Goal: Information Seeking & Learning: Learn about a topic

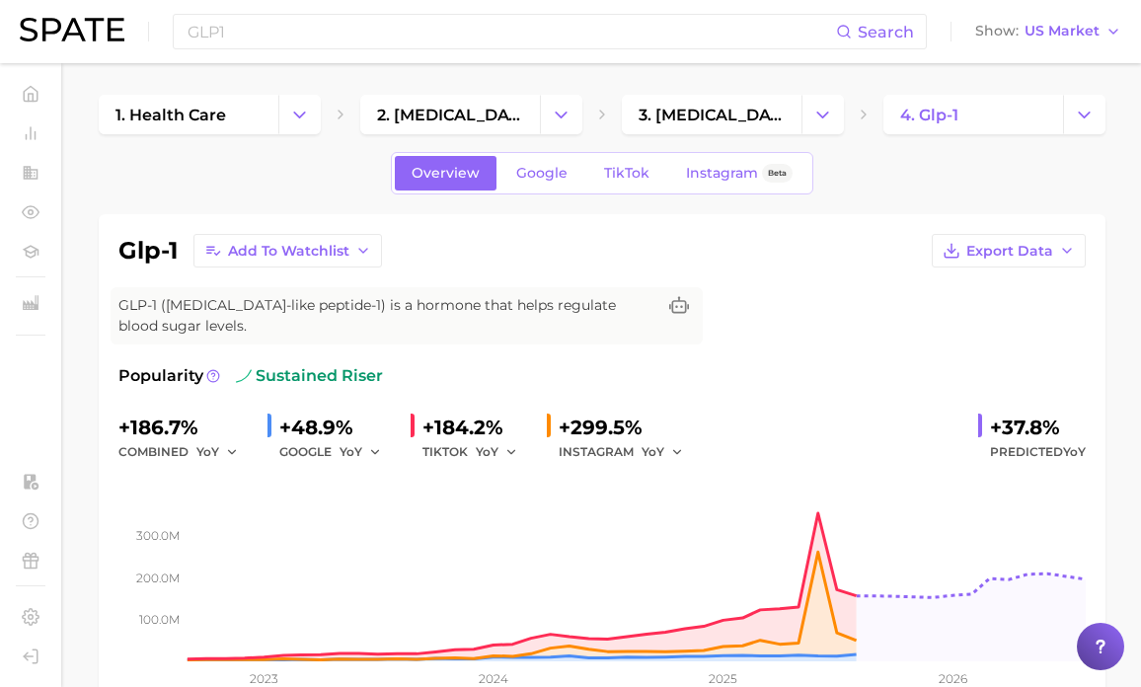
scroll to position [981, 0]
click at [279, 38] on input "GLP1" at bounding box center [511, 32] width 650 height 34
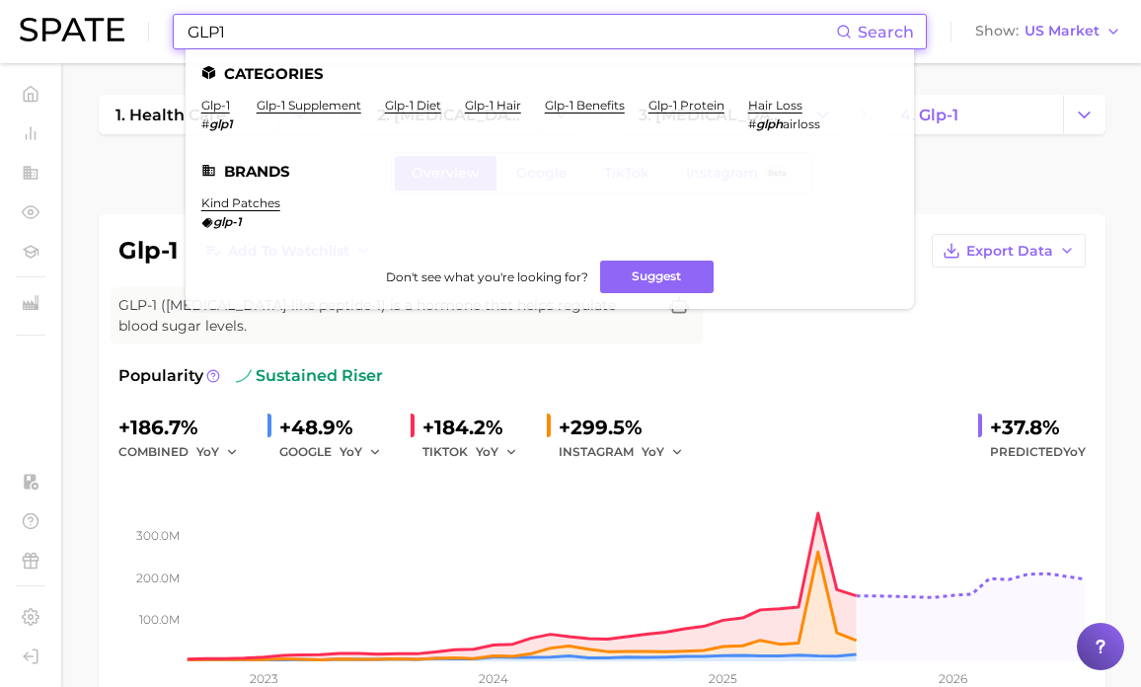
drag, startPoint x: 279, startPoint y: 38, endPoint x: 162, endPoint y: 37, distance: 117.4
click at [162, 37] on div "GLP1 Search Categories glp-1 # glp1 glp-1 supplement glp-1 diet glp-1 hair glp-…" at bounding box center [570, 31] width 1101 height 63
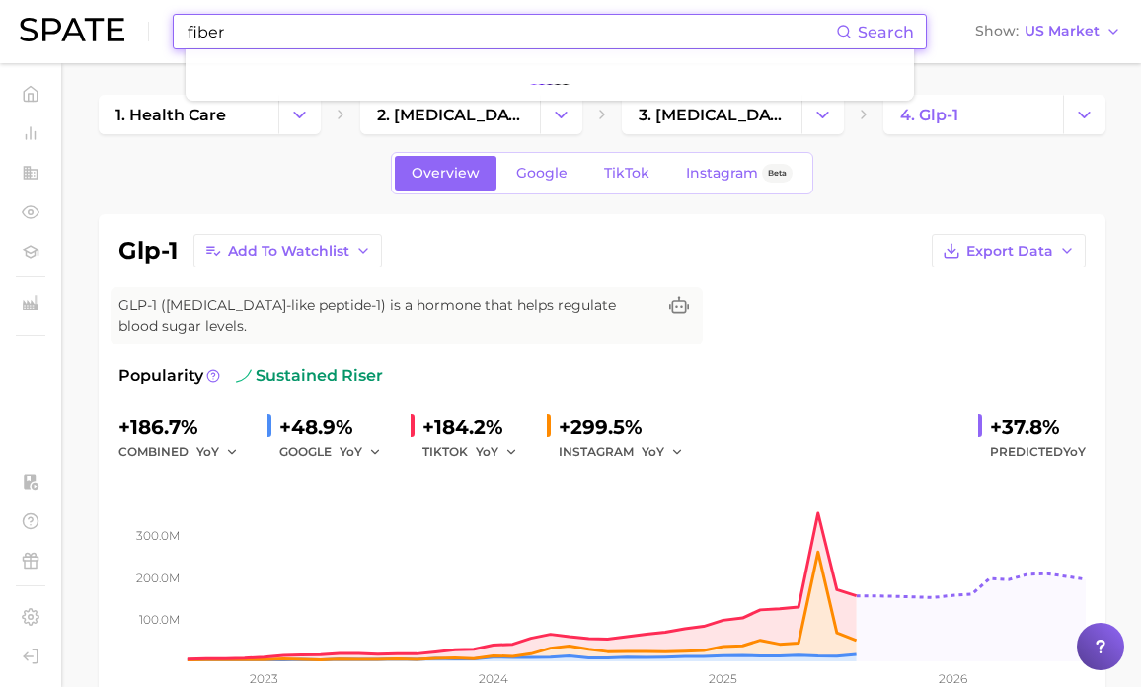
type input "fiber"
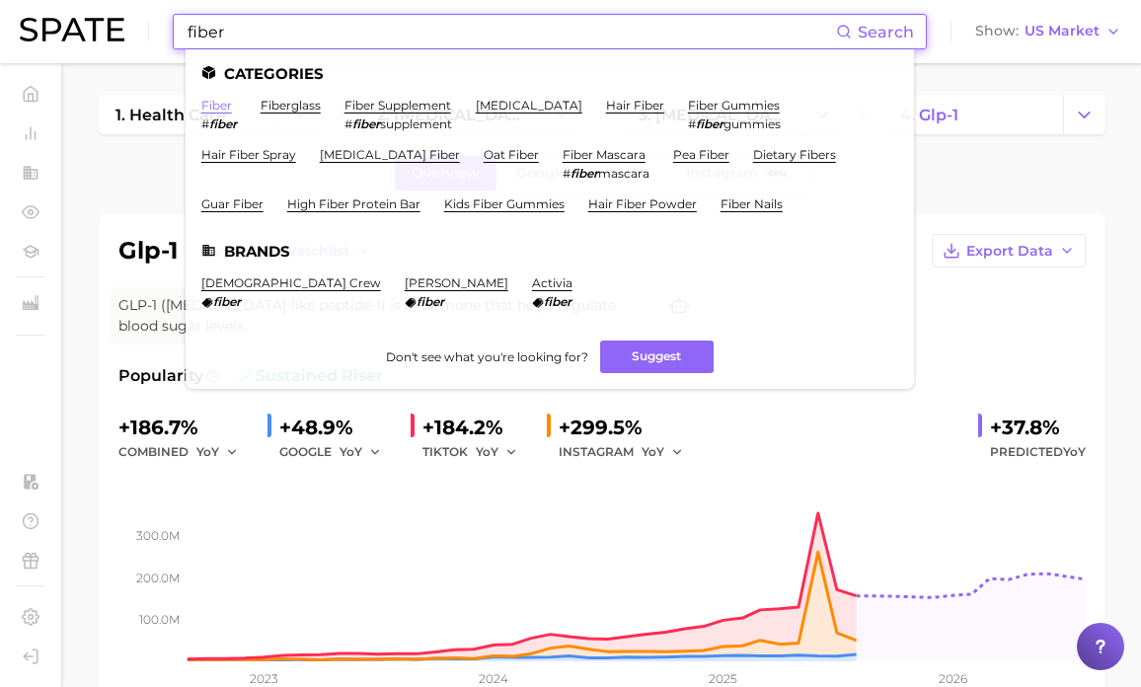
click at [214, 112] on link "fiber" at bounding box center [216, 105] width 31 height 15
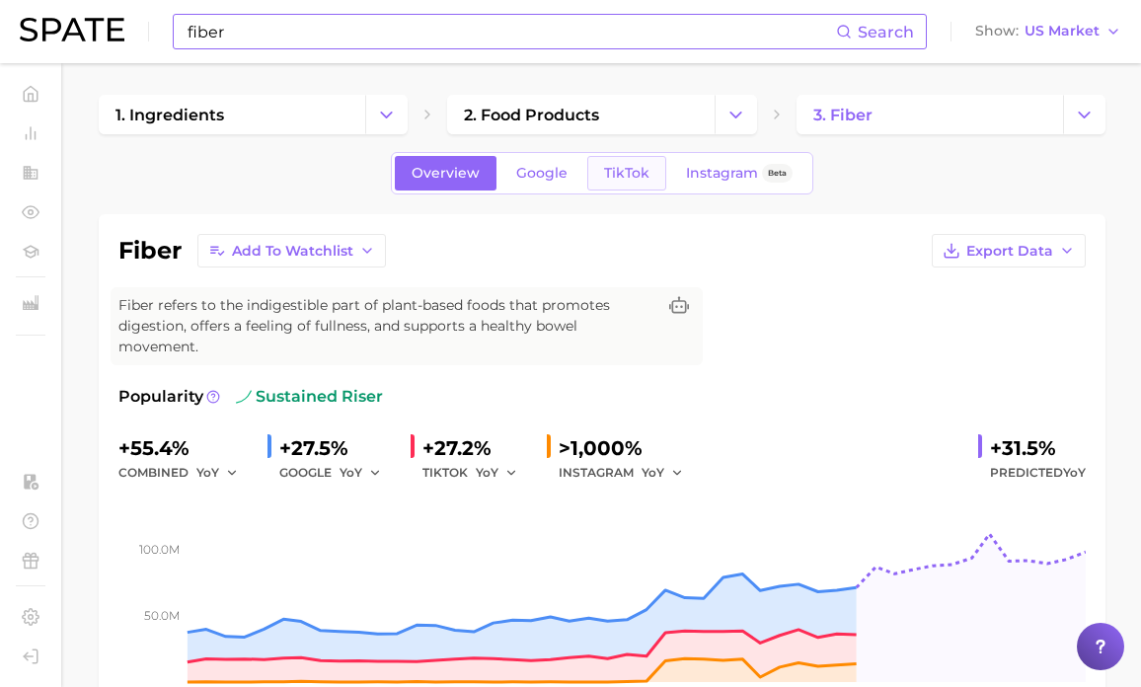
click at [623, 167] on span "TikTok" at bounding box center [626, 173] width 45 height 17
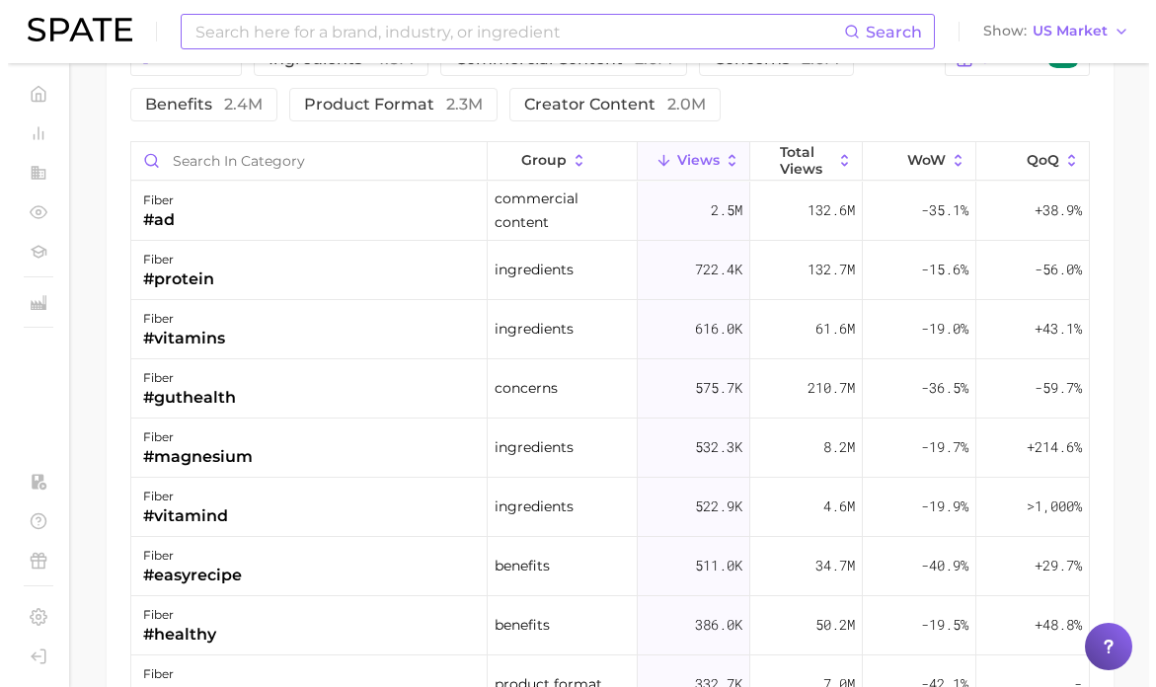
scroll to position [1765, 0]
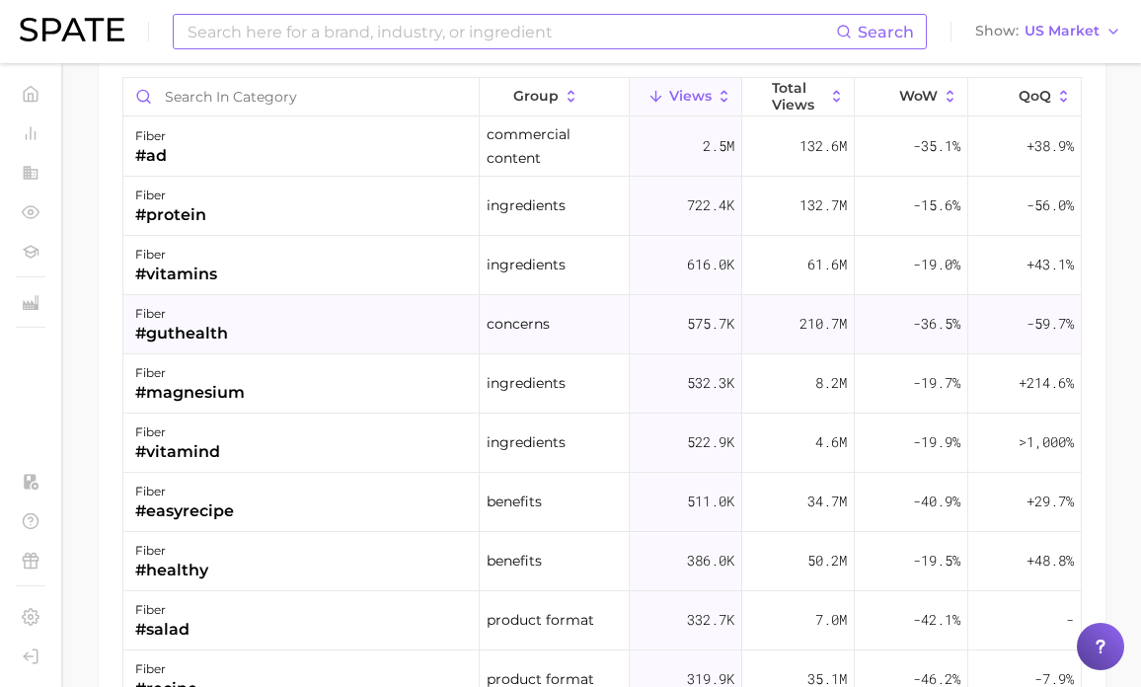
click at [378, 334] on div "fiber #guthealth" at bounding box center [301, 324] width 356 height 59
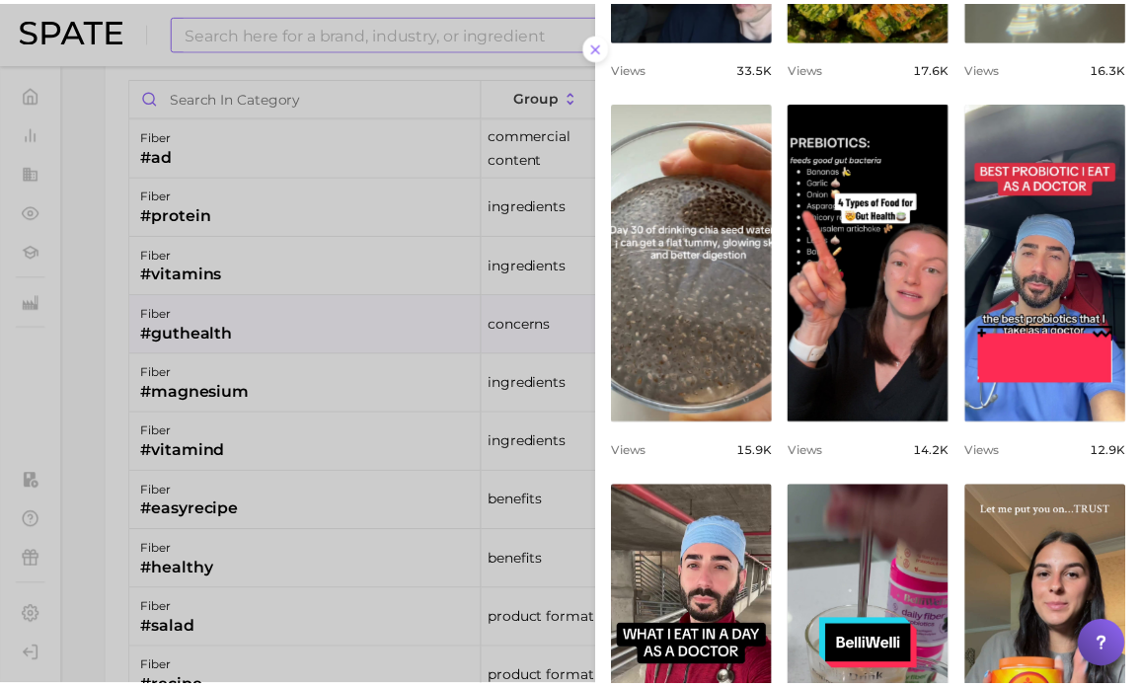
scroll to position [745, 0]
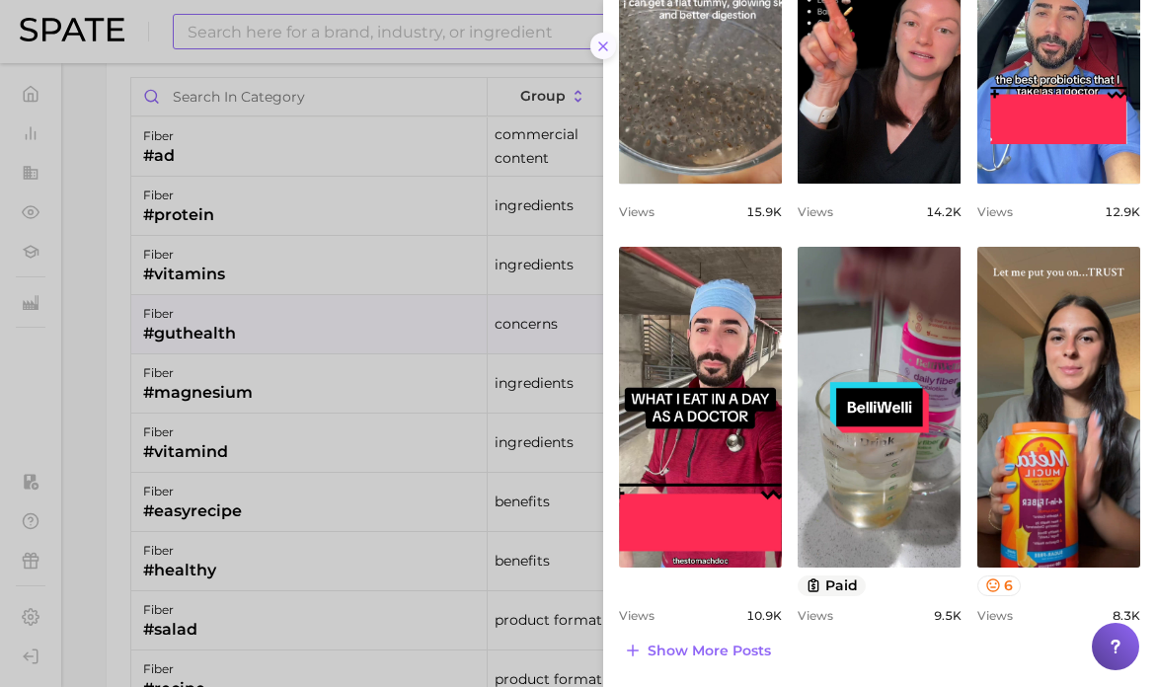
click at [606, 38] on icon at bounding box center [603, 46] width 16 height 16
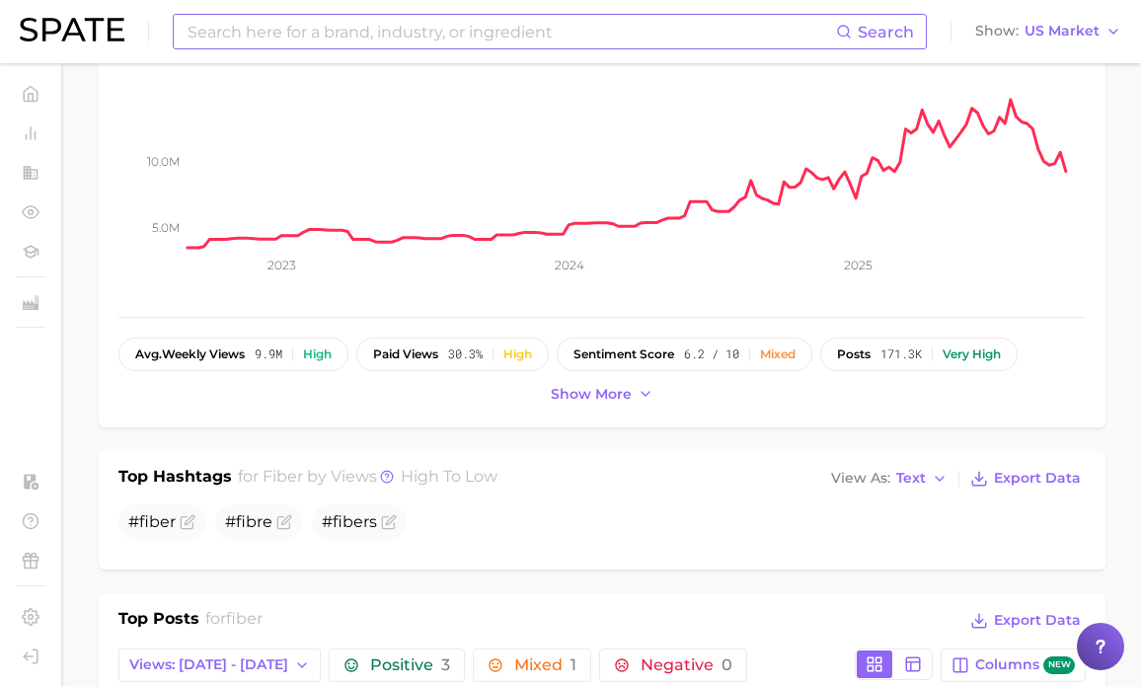
scroll to position [0, 0]
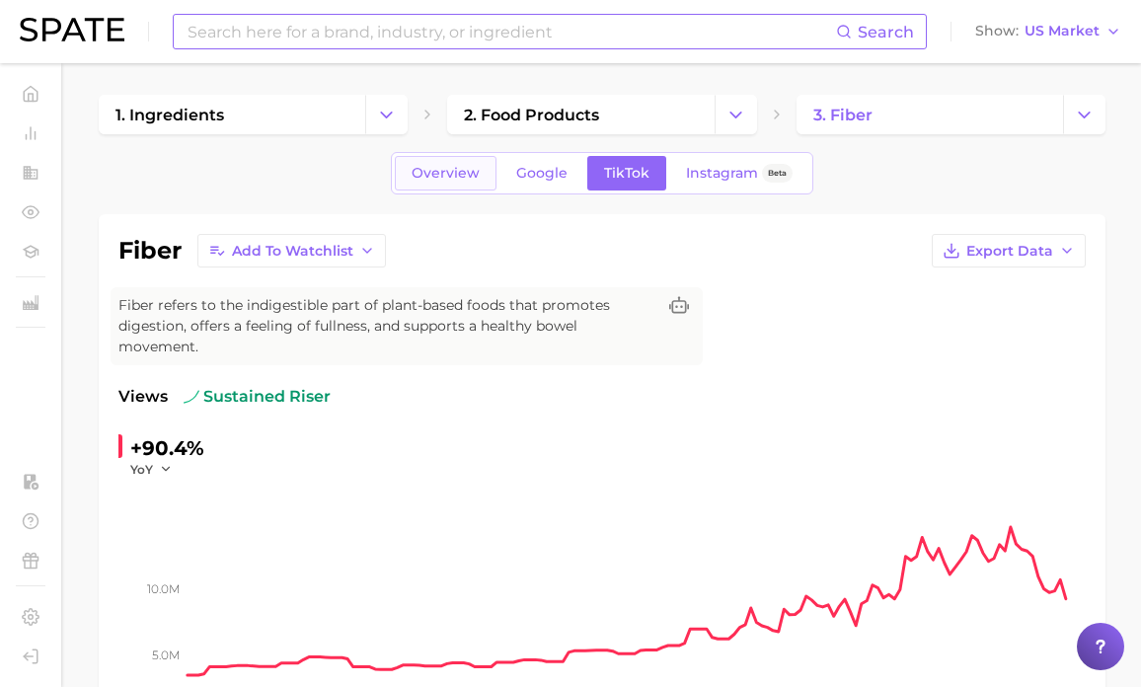
click at [470, 169] on span "Overview" at bounding box center [445, 173] width 68 height 17
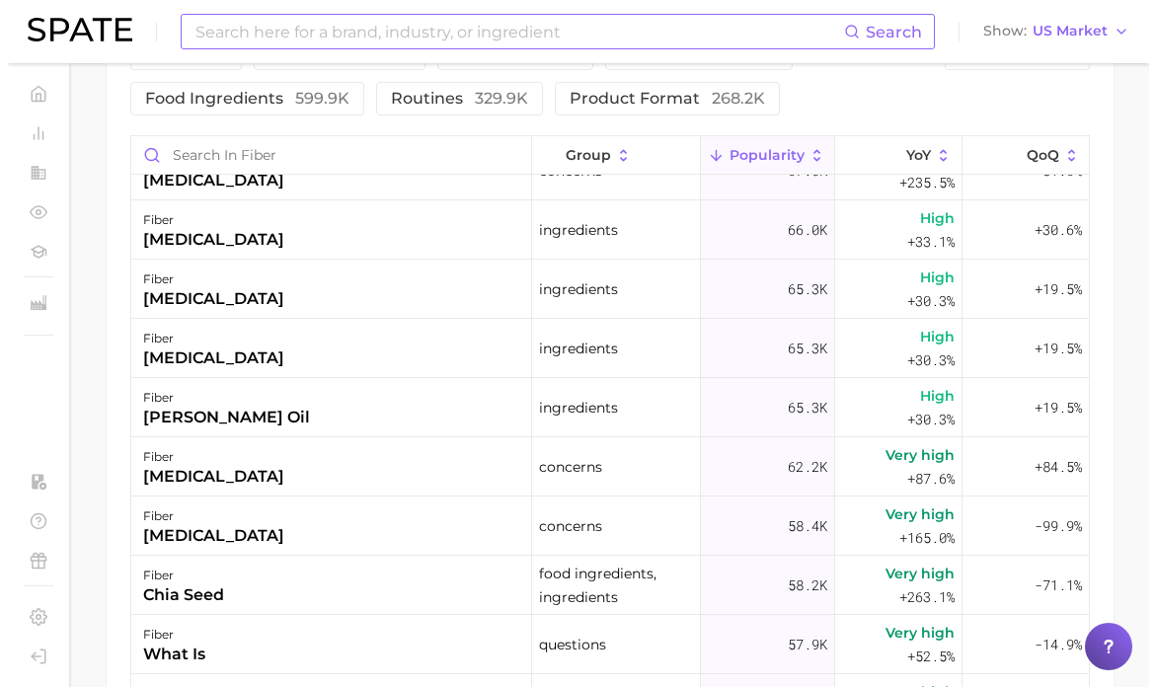
scroll to position [864, 0]
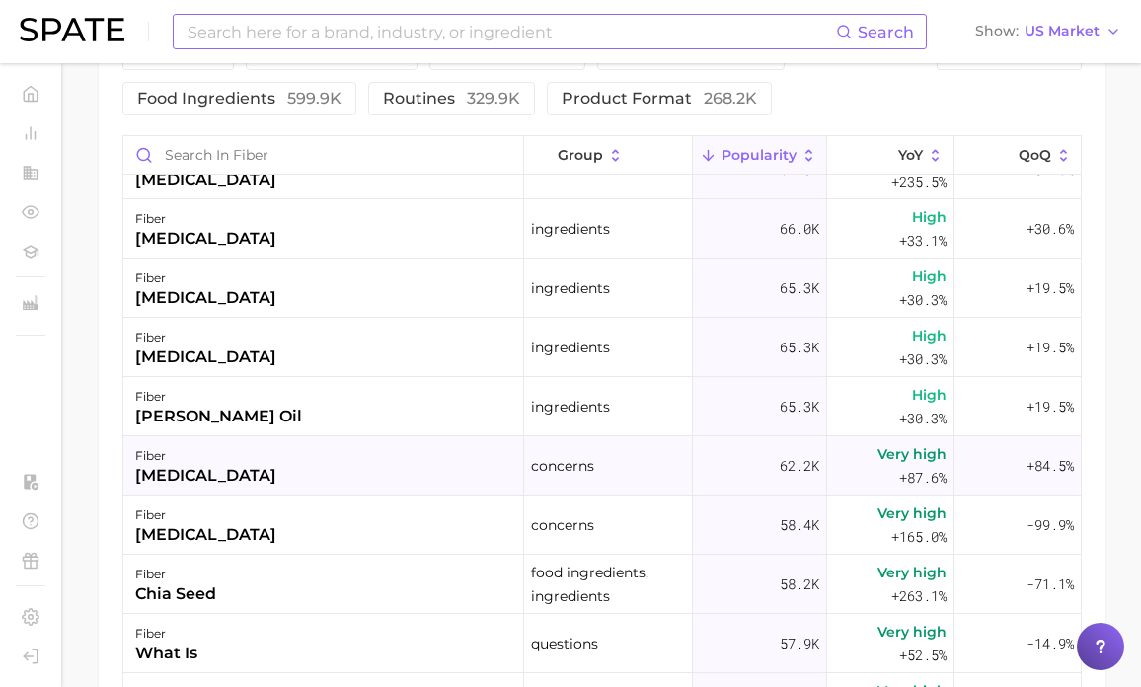
click at [440, 477] on div "fiber [MEDICAL_DATA]" at bounding box center [323, 465] width 401 height 59
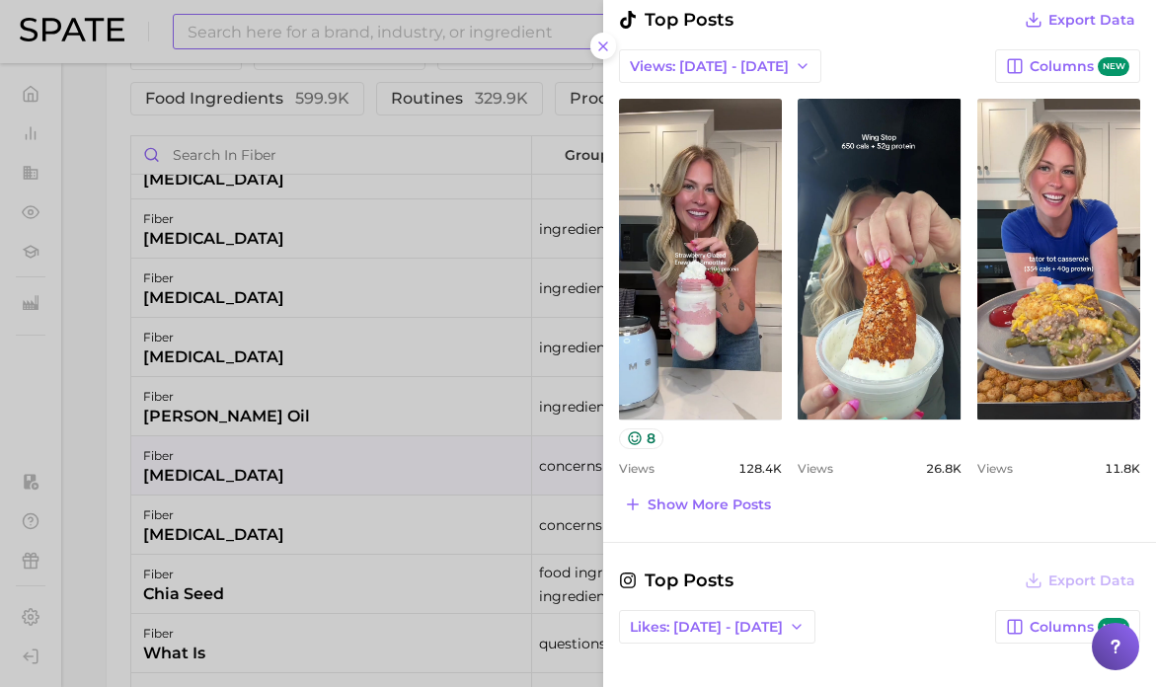
scroll to position [785, 0]
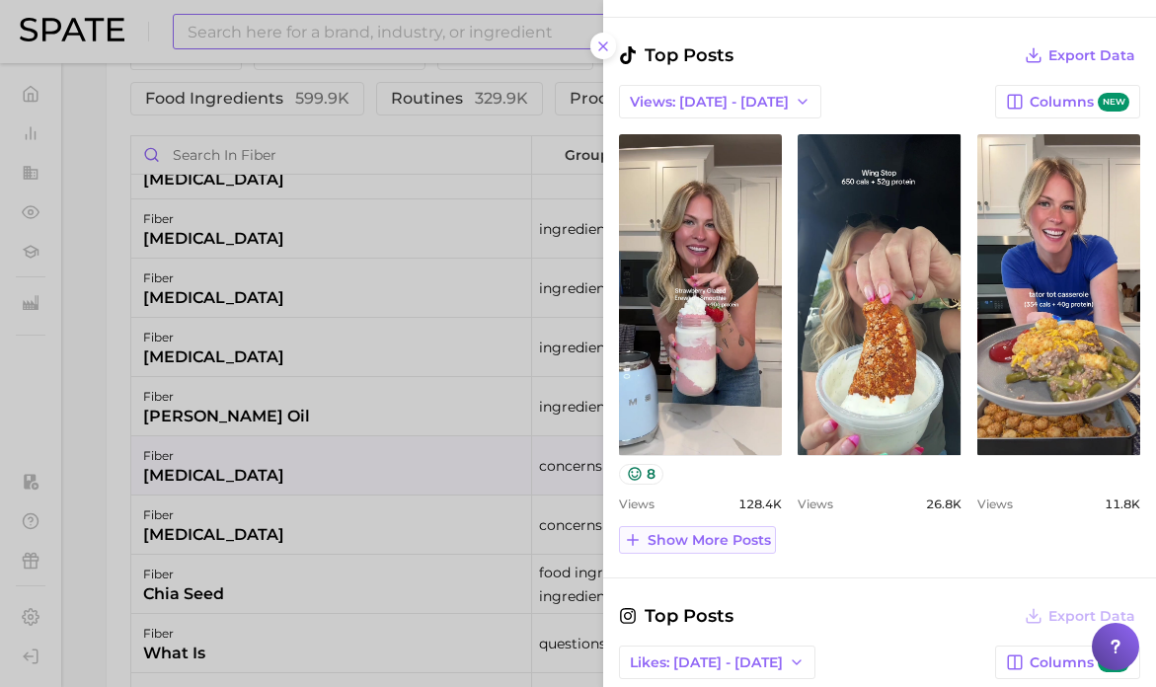
click at [689, 542] on span "Show more posts" at bounding box center [708, 540] width 123 height 17
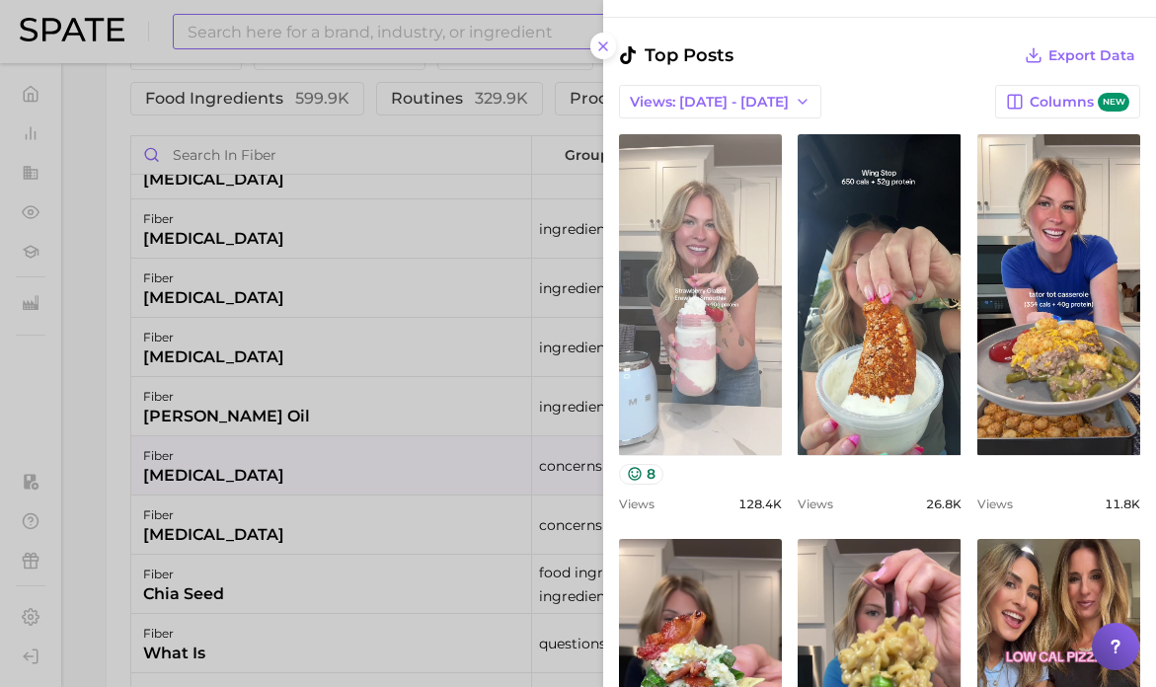
scroll to position [0, 0]
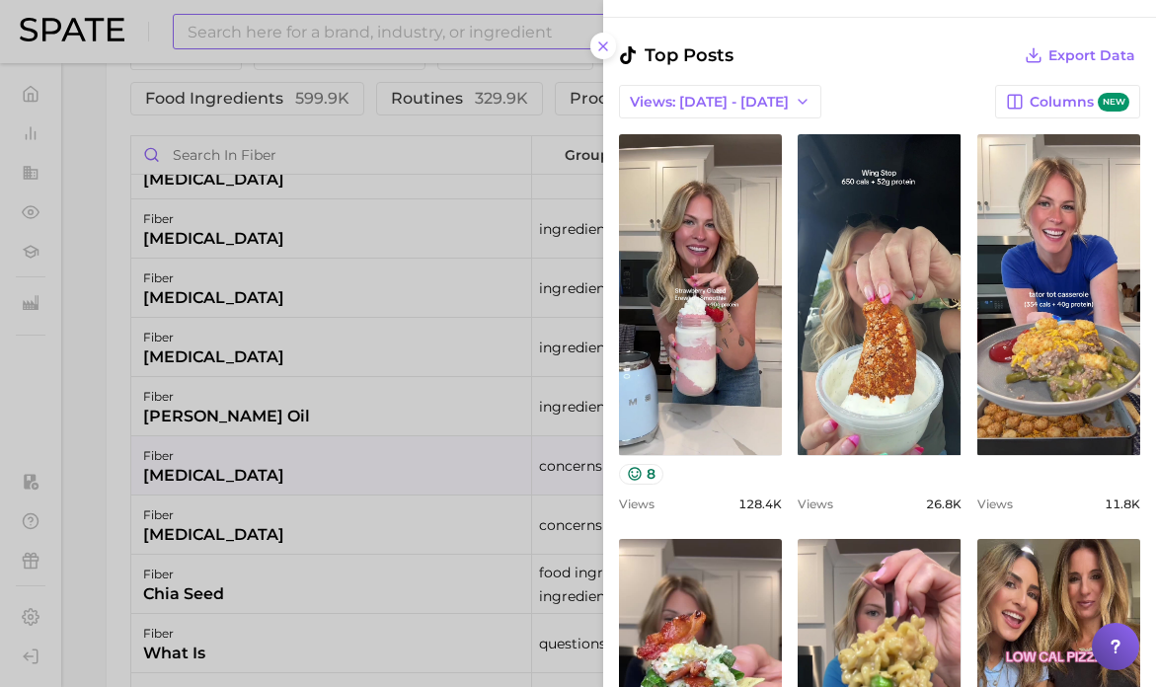
click at [722, 77] on div "Top Posts Export Data Views: [DATE] - [DATE] Columns new view post on TikTok 8 …" at bounding box center [879, 488] width 521 height 895
click at [722, 95] on span "Views: [DATE] - [DATE]" at bounding box center [709, 102] width 159 height 17
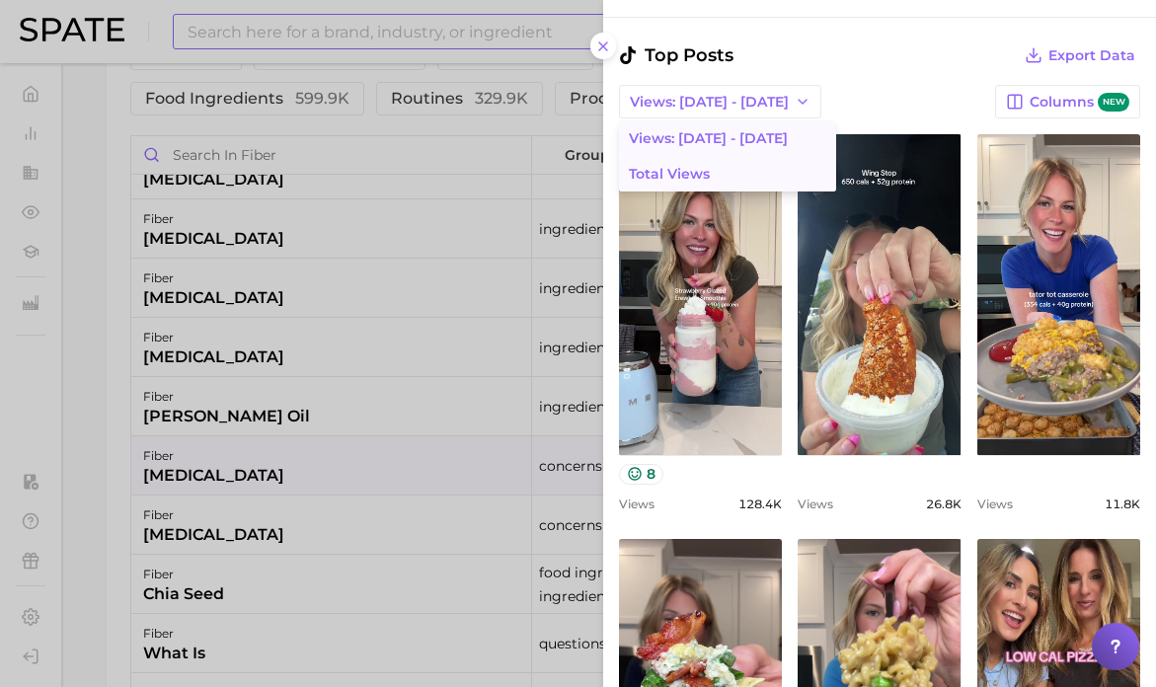
click at [718, 169] on button "Total Views" at bounding box center [727, 174] width 217 height 36
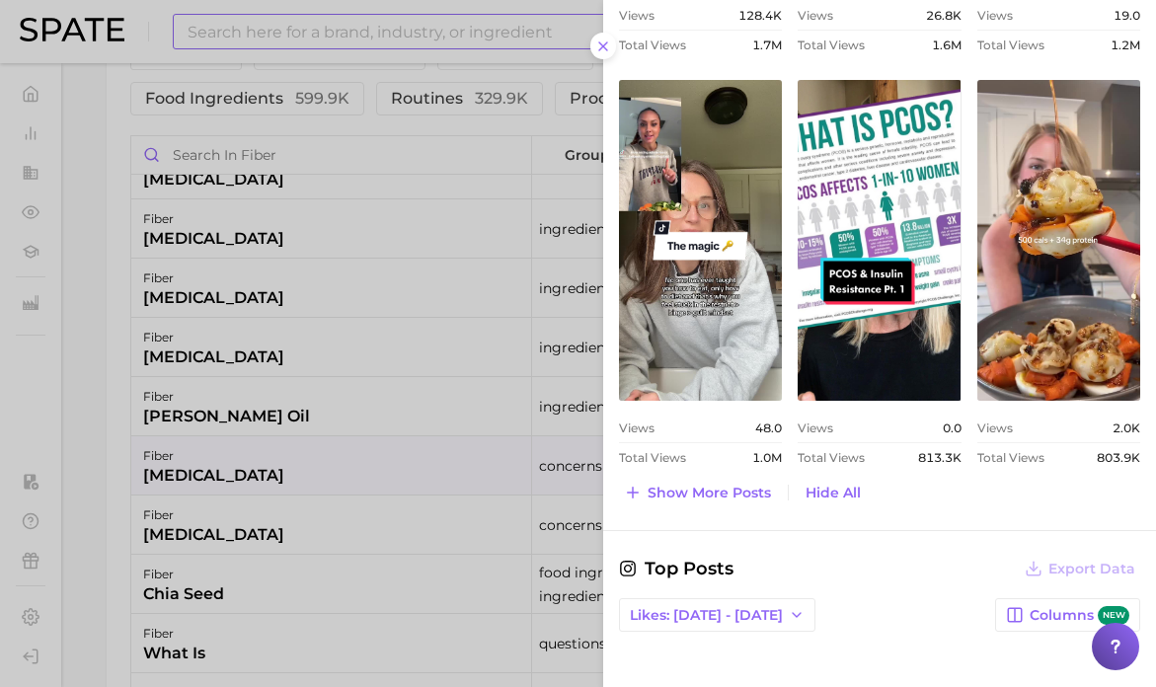
scroll to position [1288, 0]
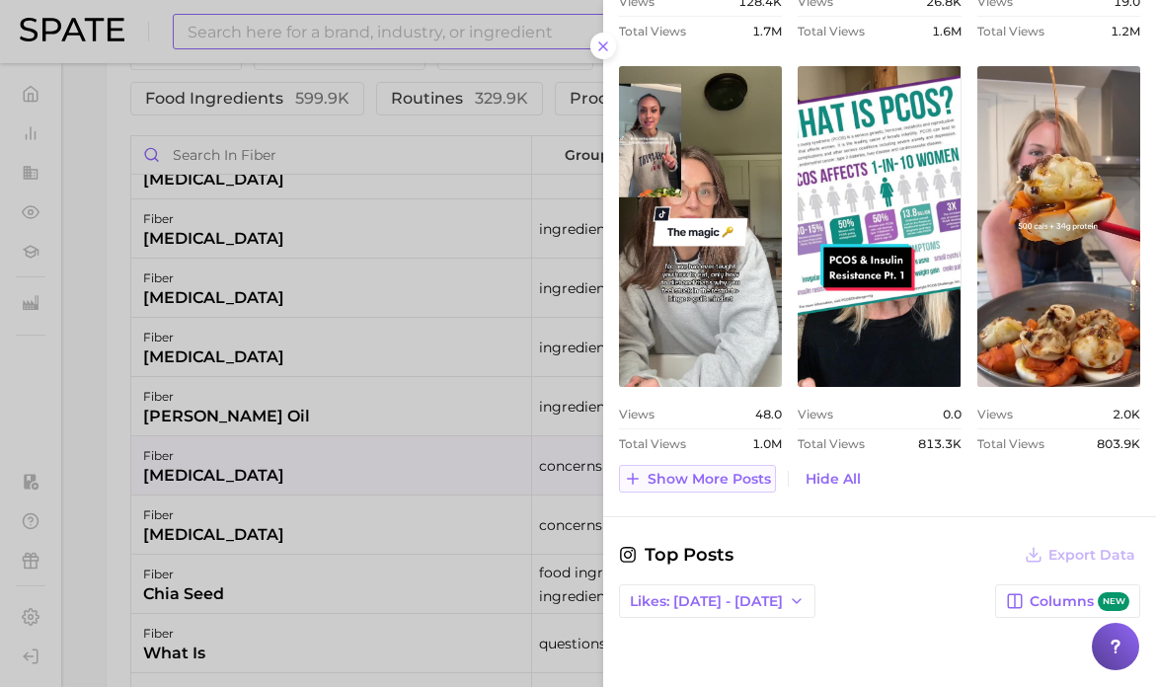
click at [744, 478] on span "Show more posts" at bounding box center [708, 479] width 123 height 17
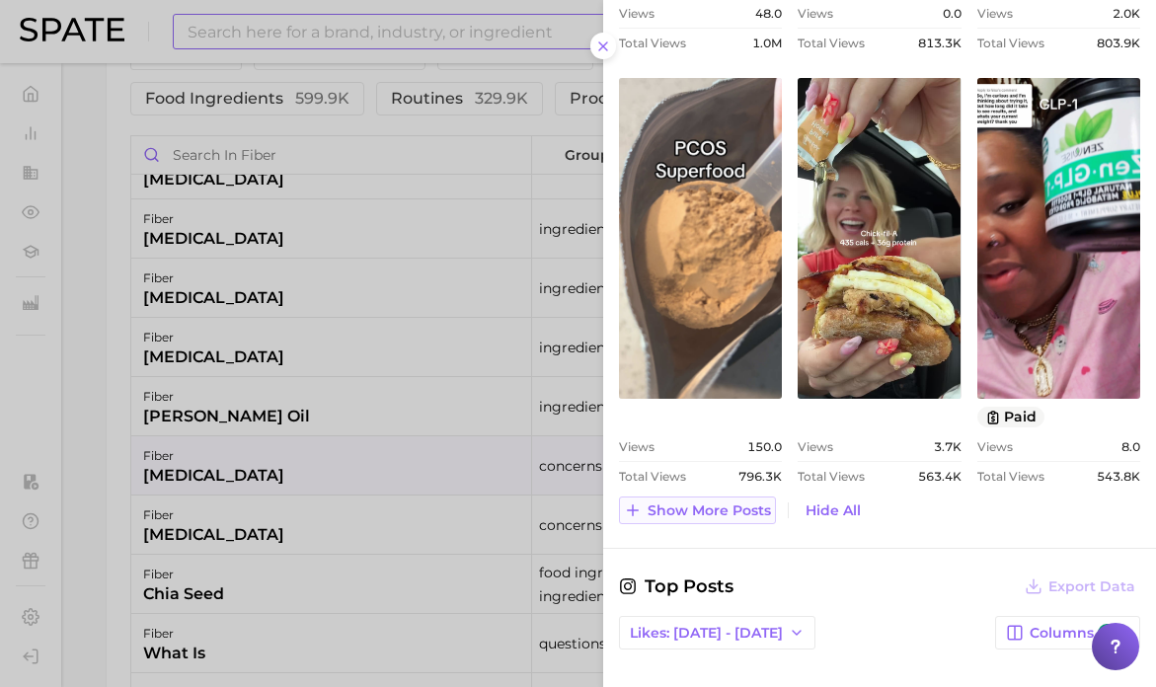
scroll to position [1690, 0]
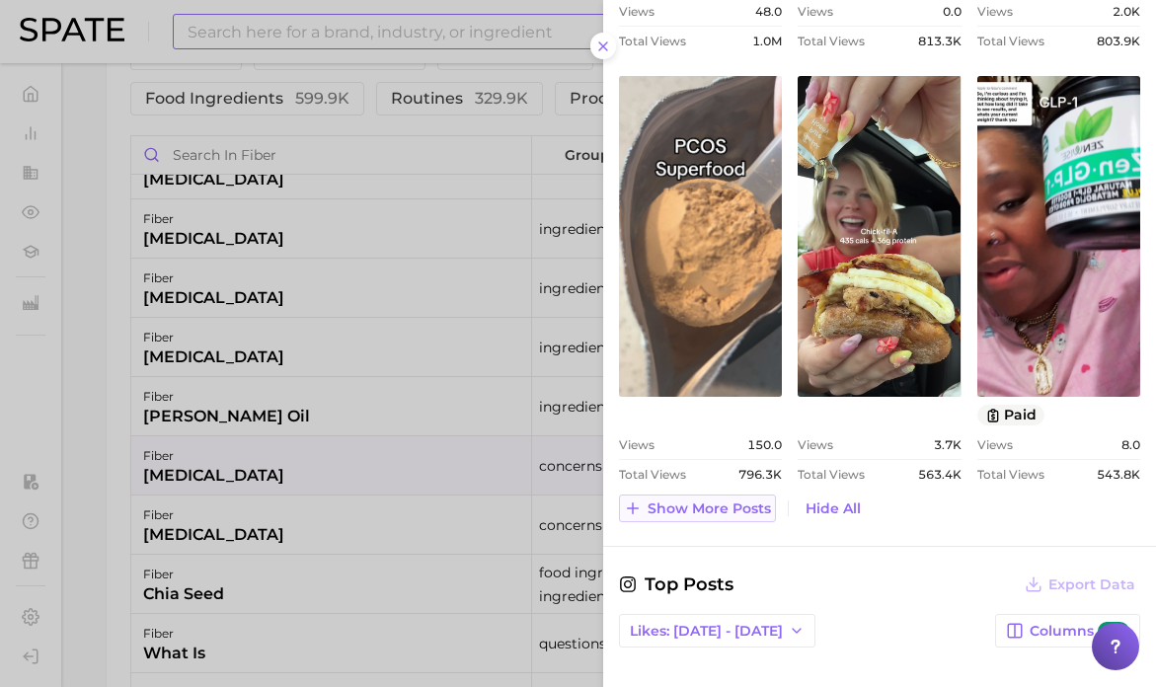
click at [719, 510] on span "Show more posts" at bounding box center [708, 508] width 123 height 17
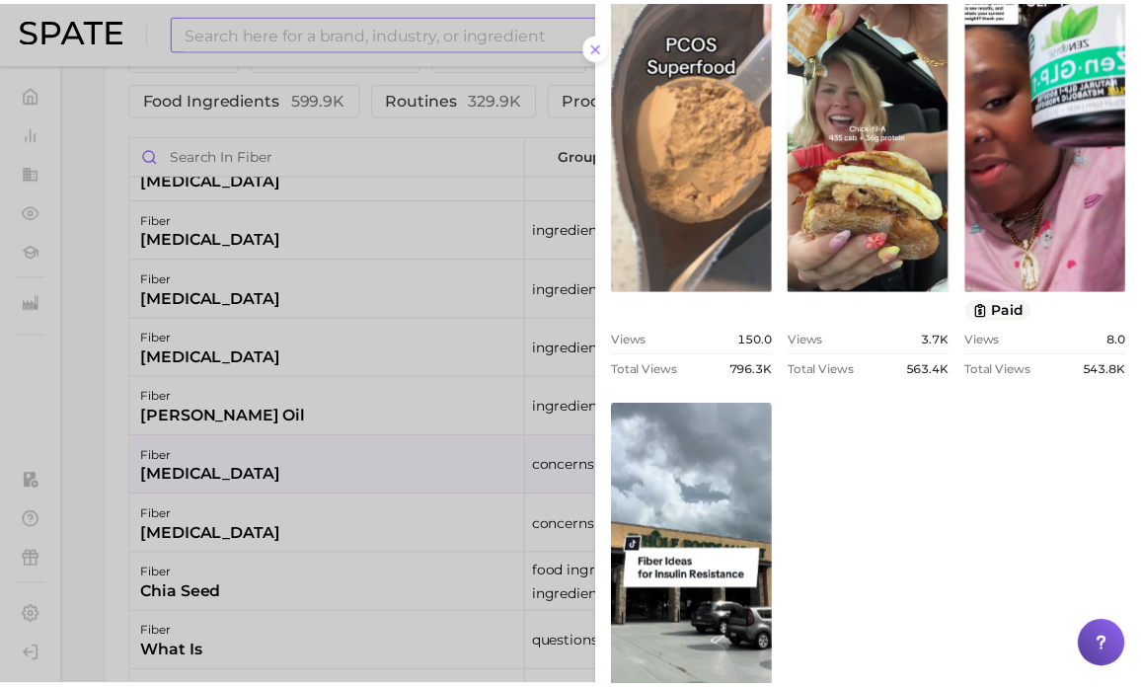
scroll to position [0, 0]
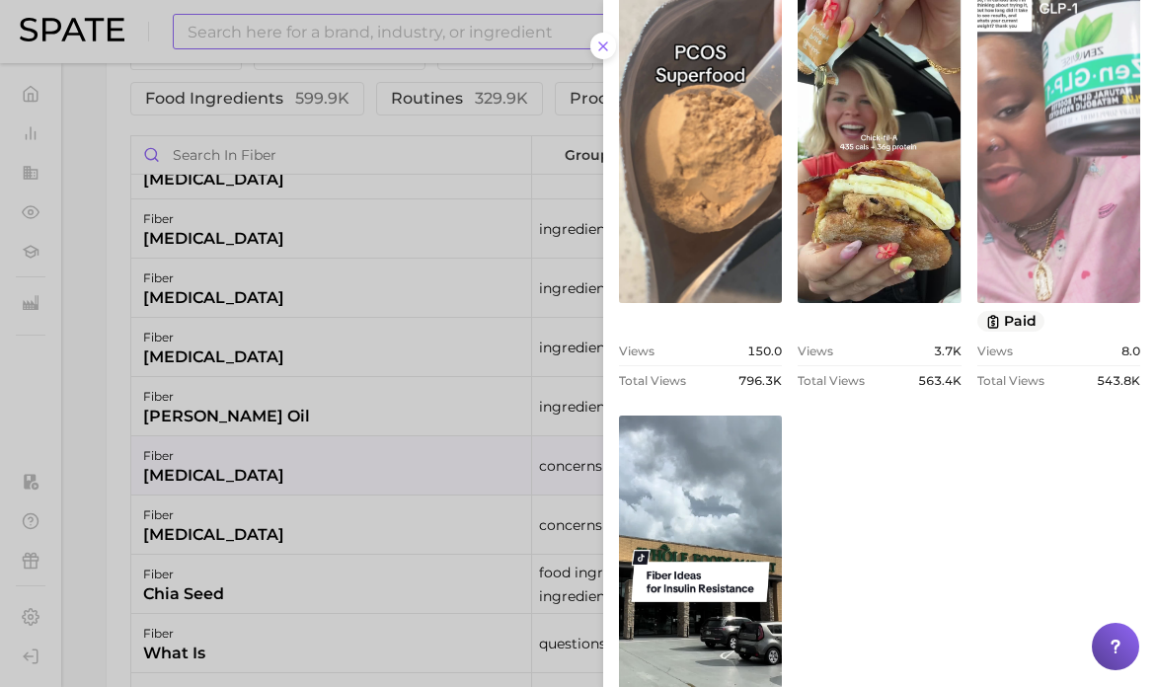
click at [1038, 155] on link "view post on TikTok" at bounding box center [1058, 142] width 163 height 321
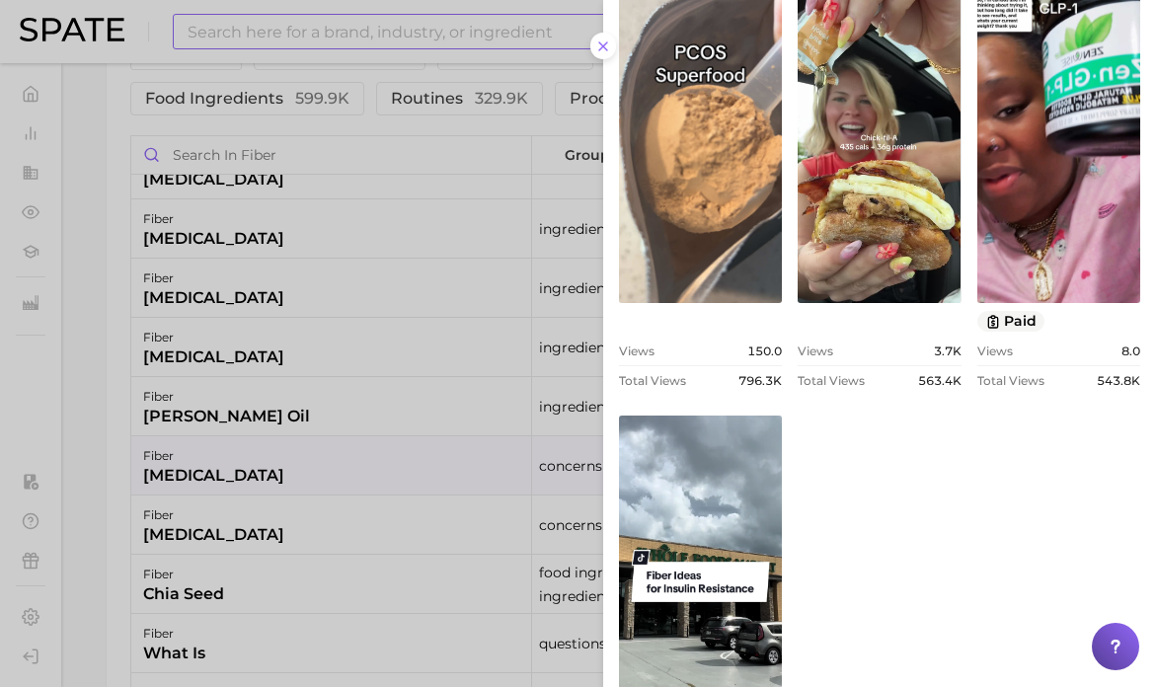
click at [423, 369] on div at bounding box center [578, 343] width 1156 height 687
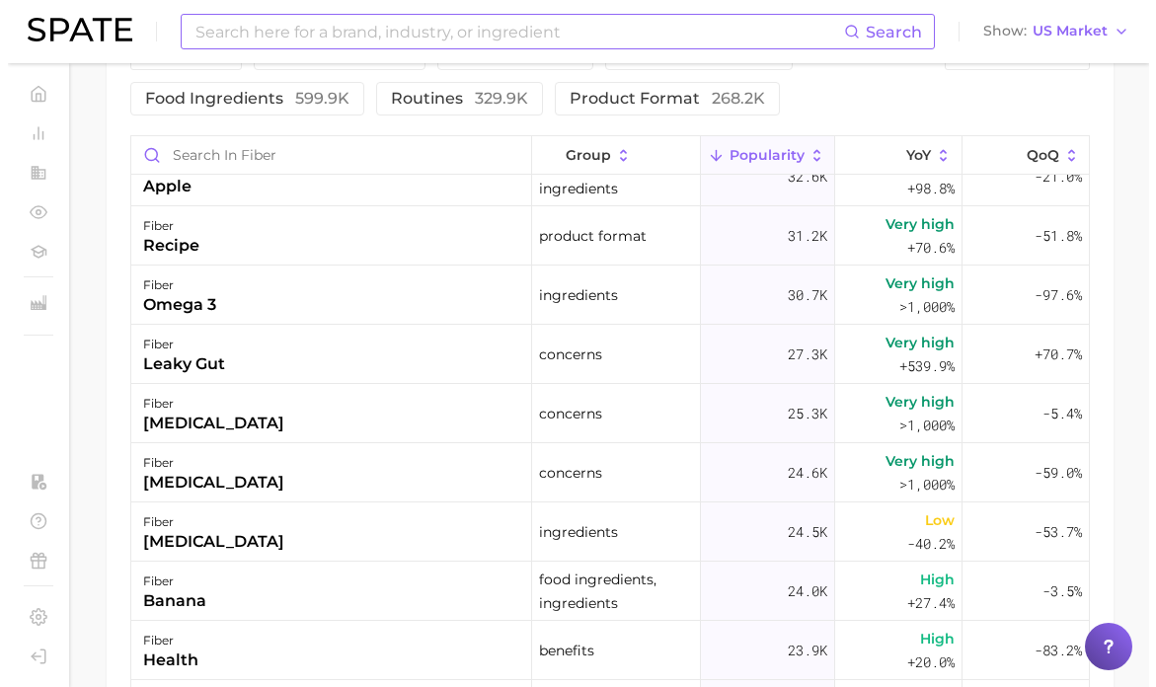
scroll to position [2760, 0]
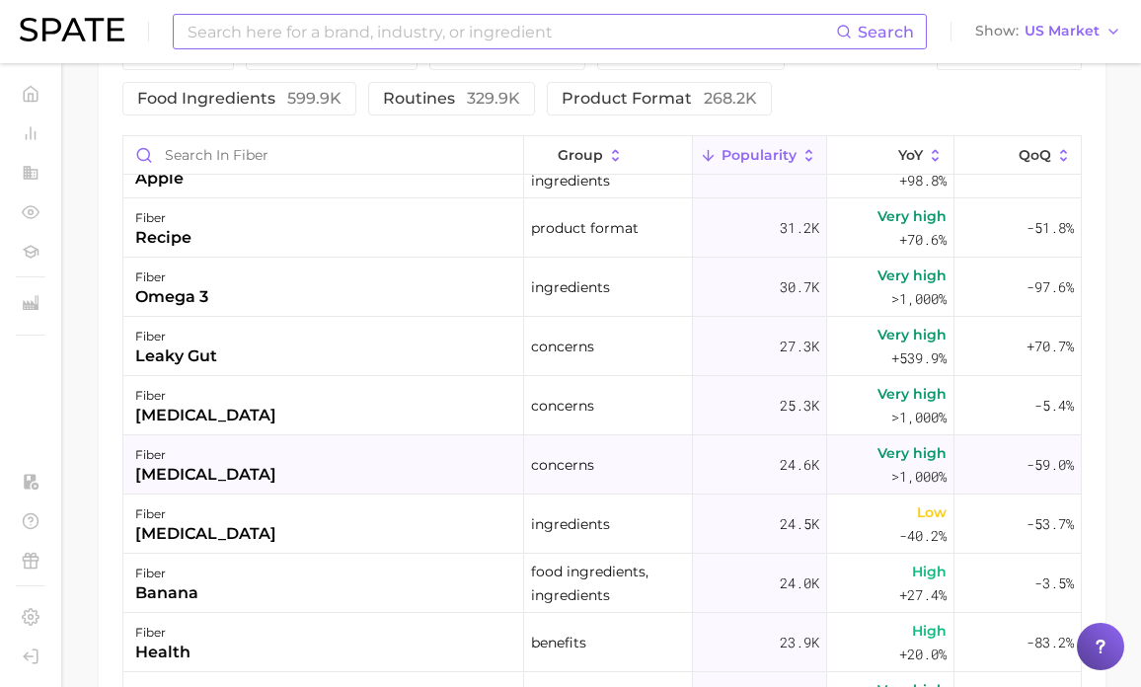
click at [209, 481] on div "[MEDICAL_DATA]" at bounding box center [205, 475] width 141 height 24
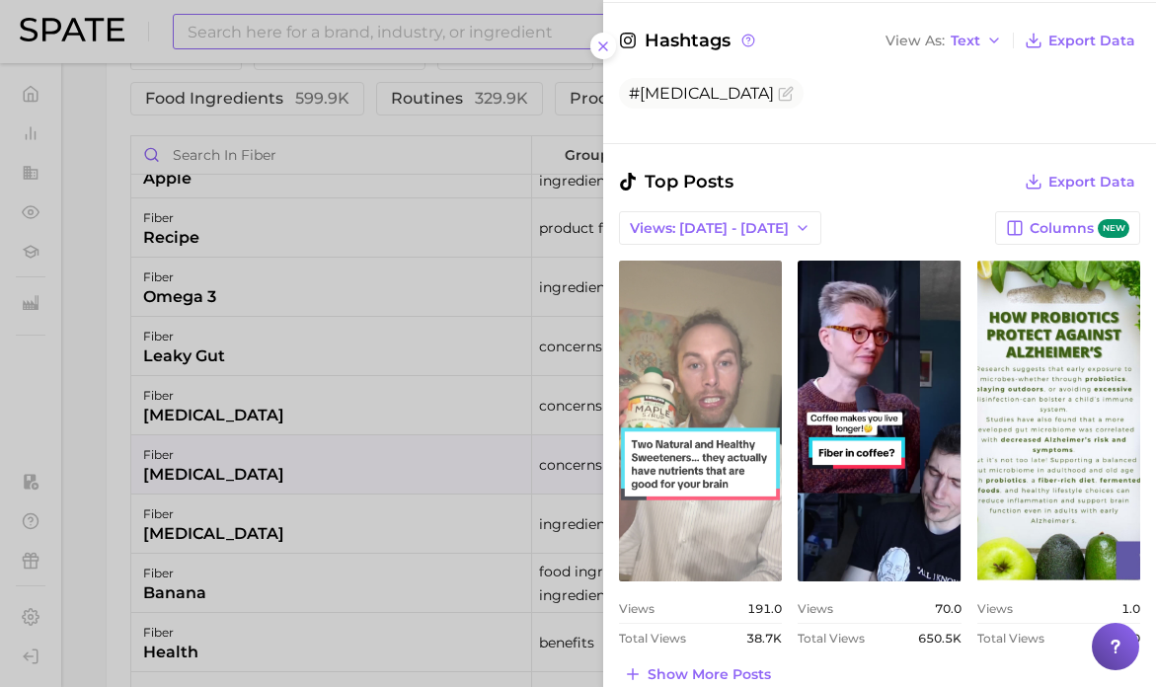
scroll to position [575, 0]
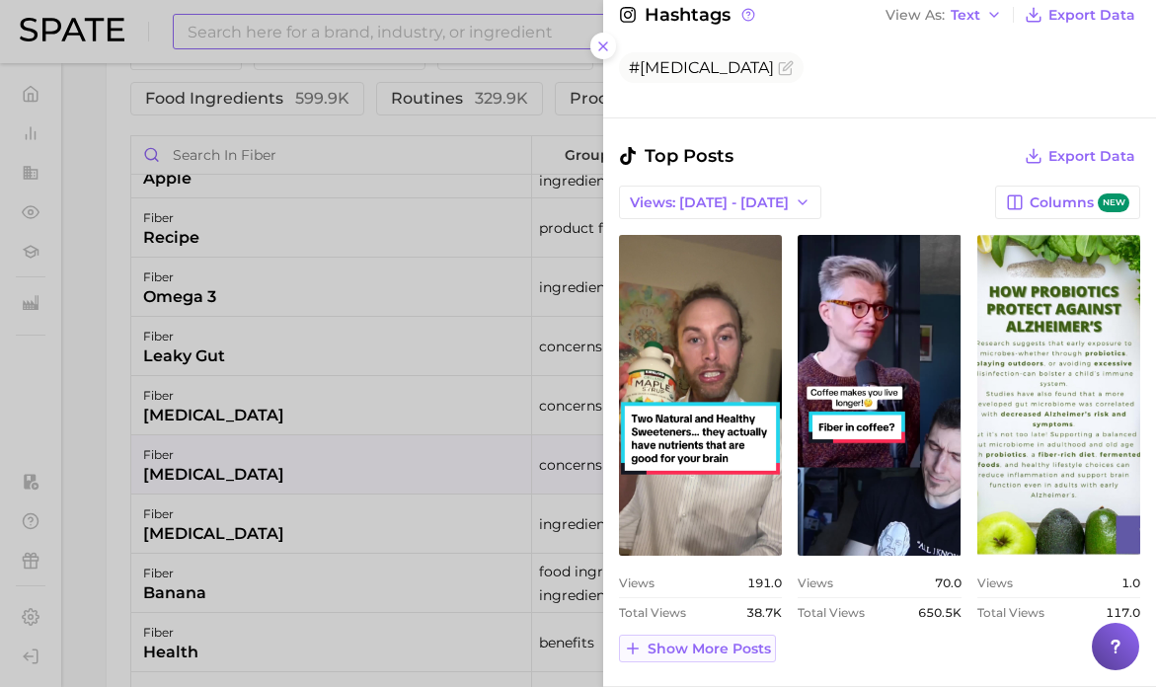
click at [709, 640] on span "Show more posts" at bounding box center [708, 648] width 123 height 17
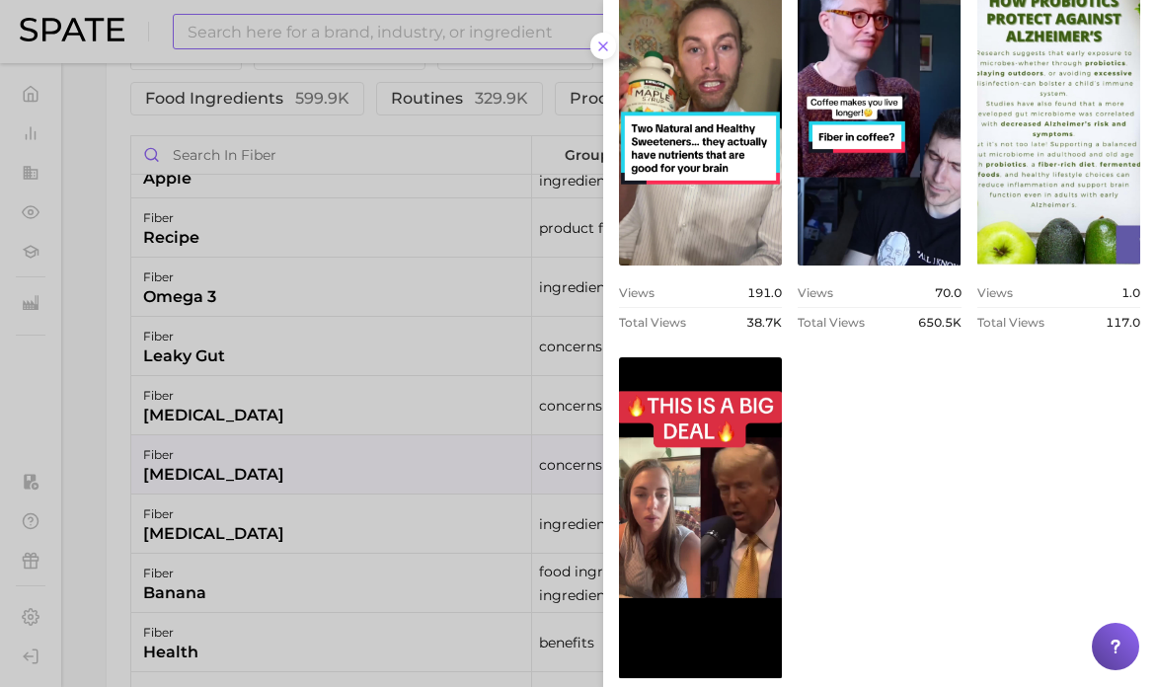
scroll to position [502, 0]
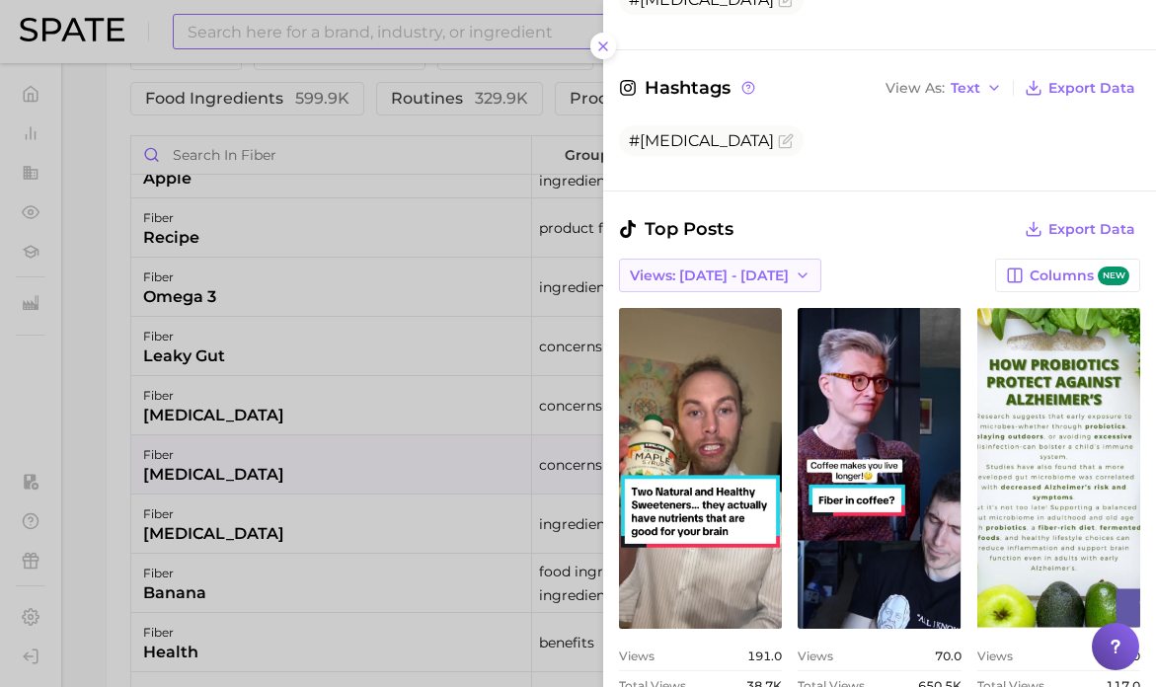
click at [794, 267] on icon "button" at bounding box center [802, 275] width 16 height 16
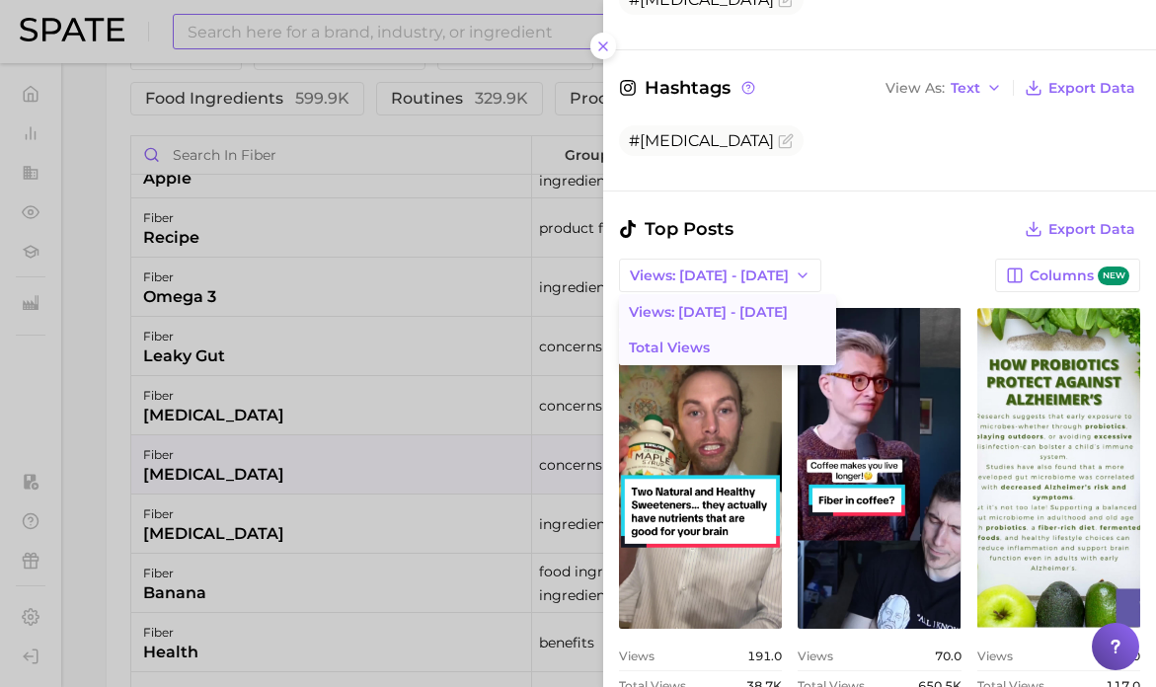
click at [754, 330] on button "Total Views" at bounding box center [727, 348] width 217 height 36
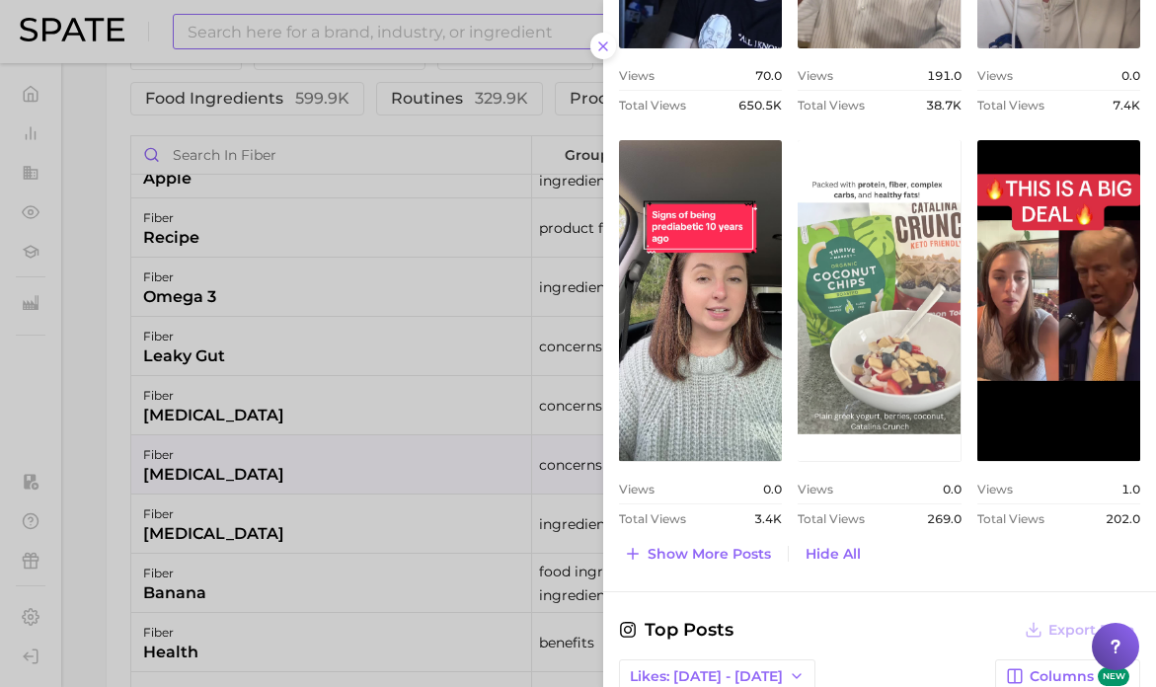
scroll to position [1088, 0]
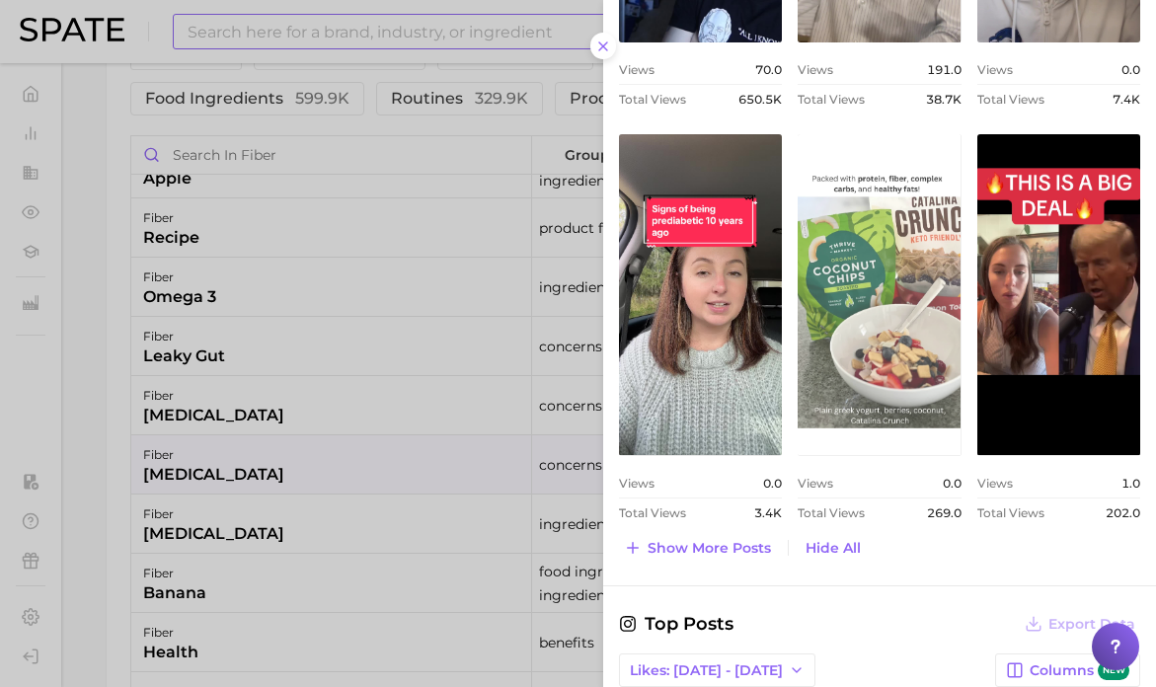
click at [889, 345] on link "view post on TikTok" at bounding box center [878, 294] width 163 height 321
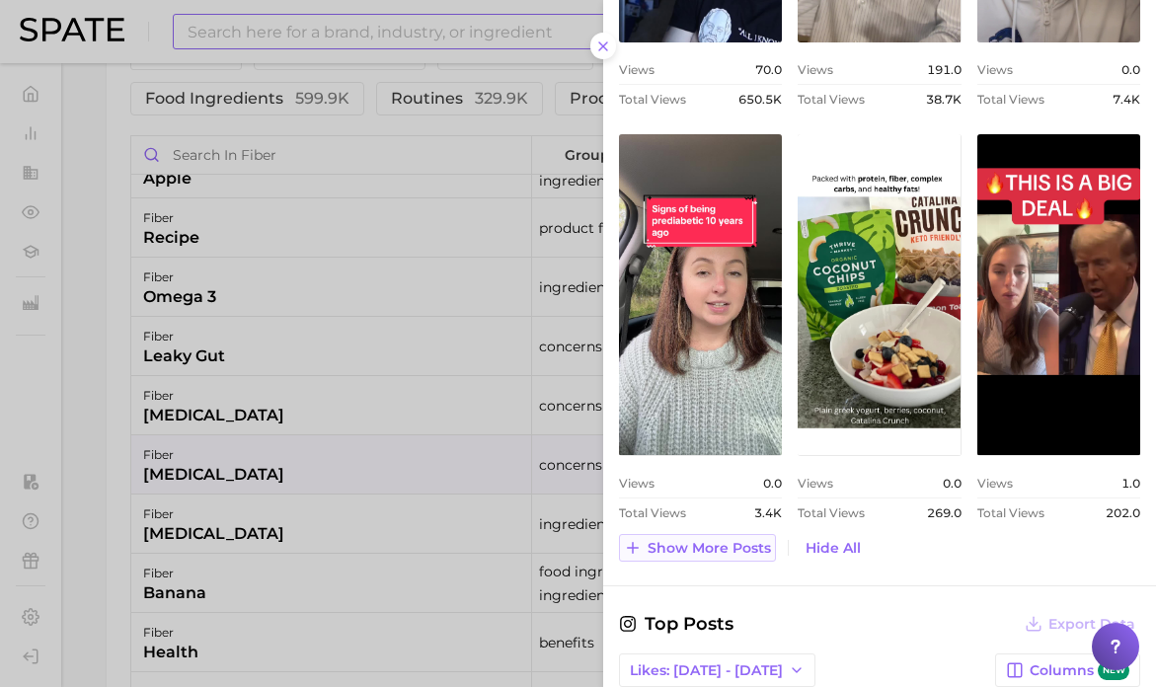
click at [749, 540] on span "Show more posts" at bounding box center [708, 548] width 123 height 17
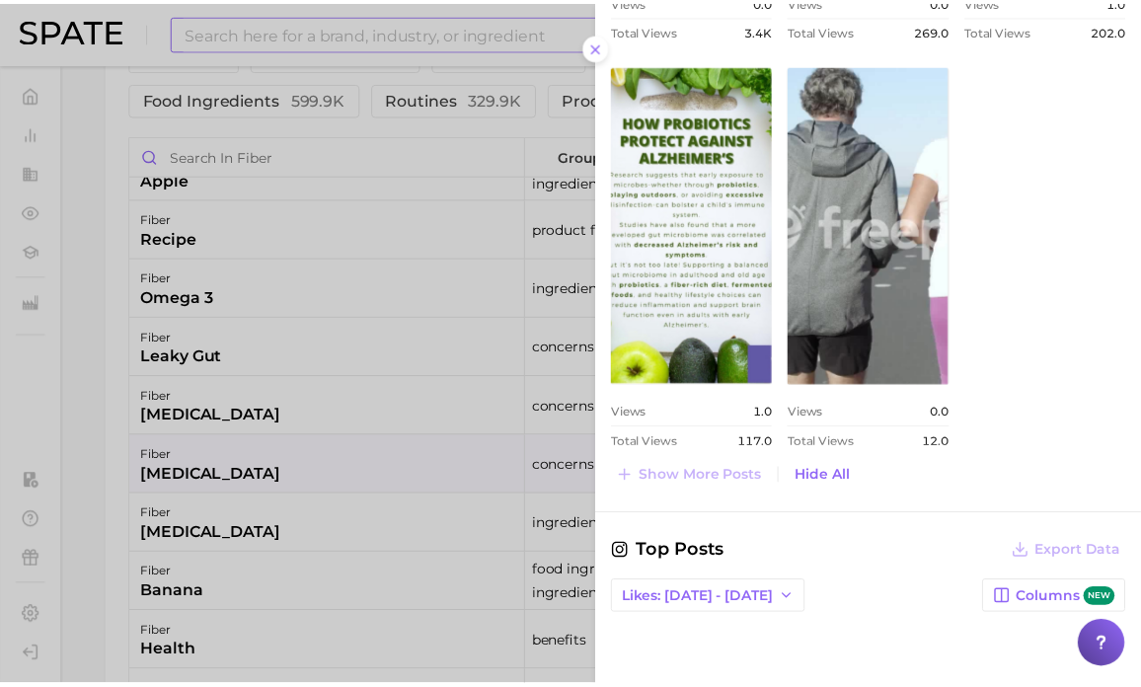
scroll to position [1573, 0]
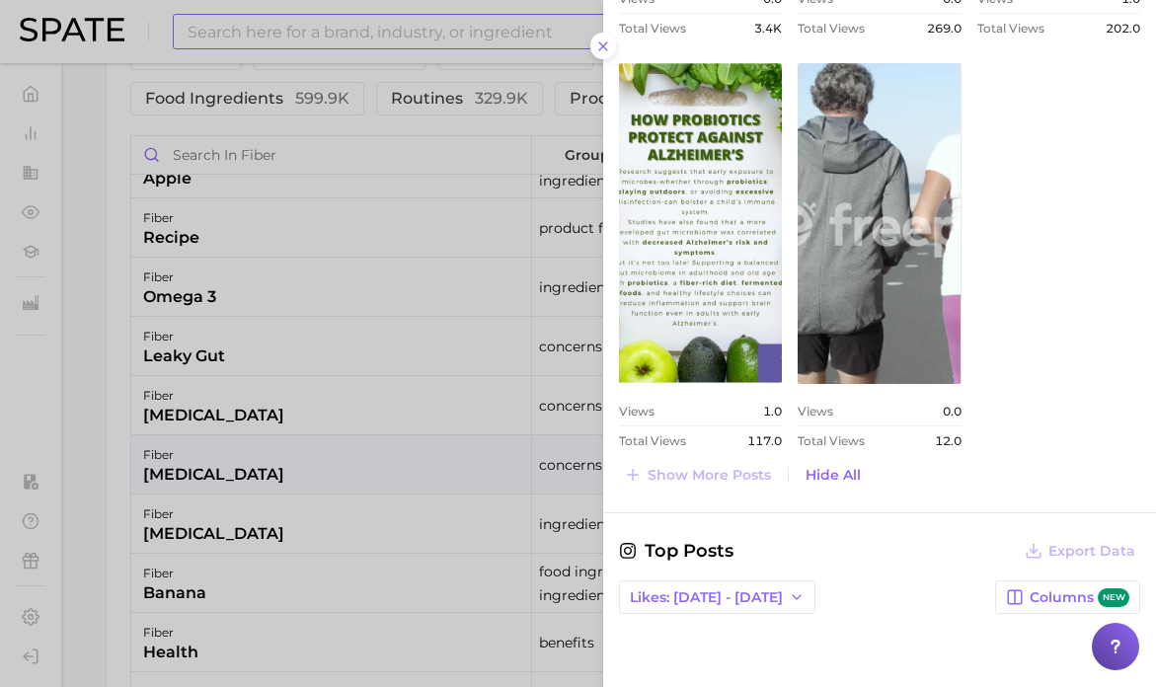
click at [285, 372] on div at bounding box center [578, 343] width 1156 height 687
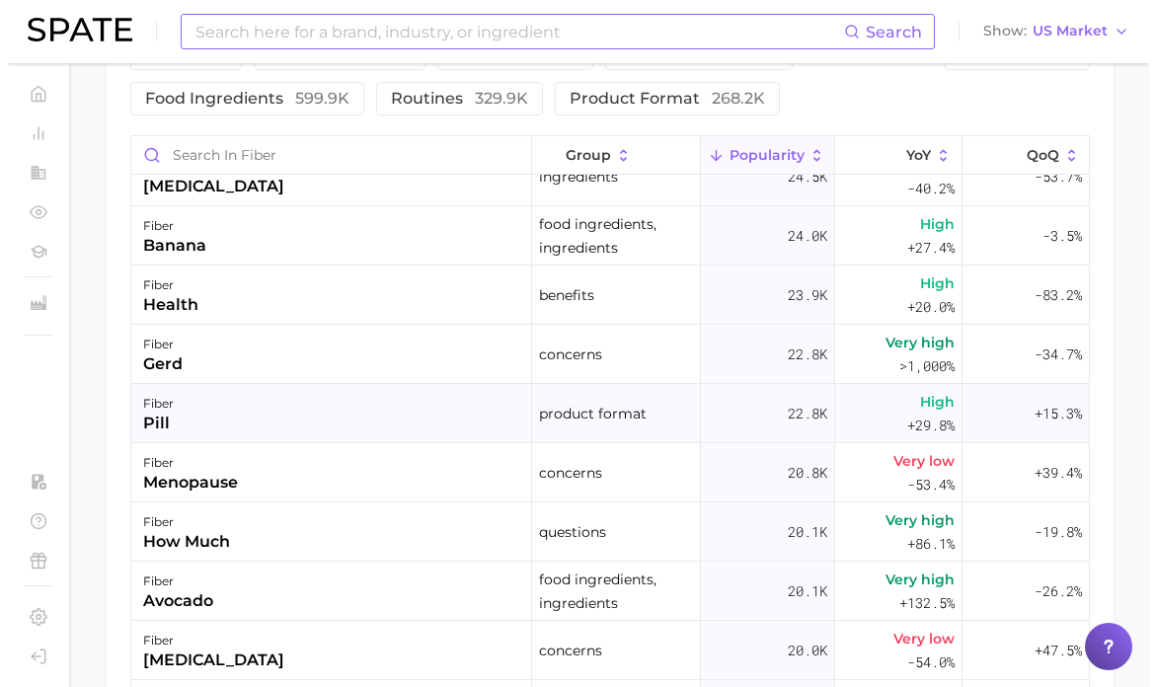
scroll to position [3111, 0]
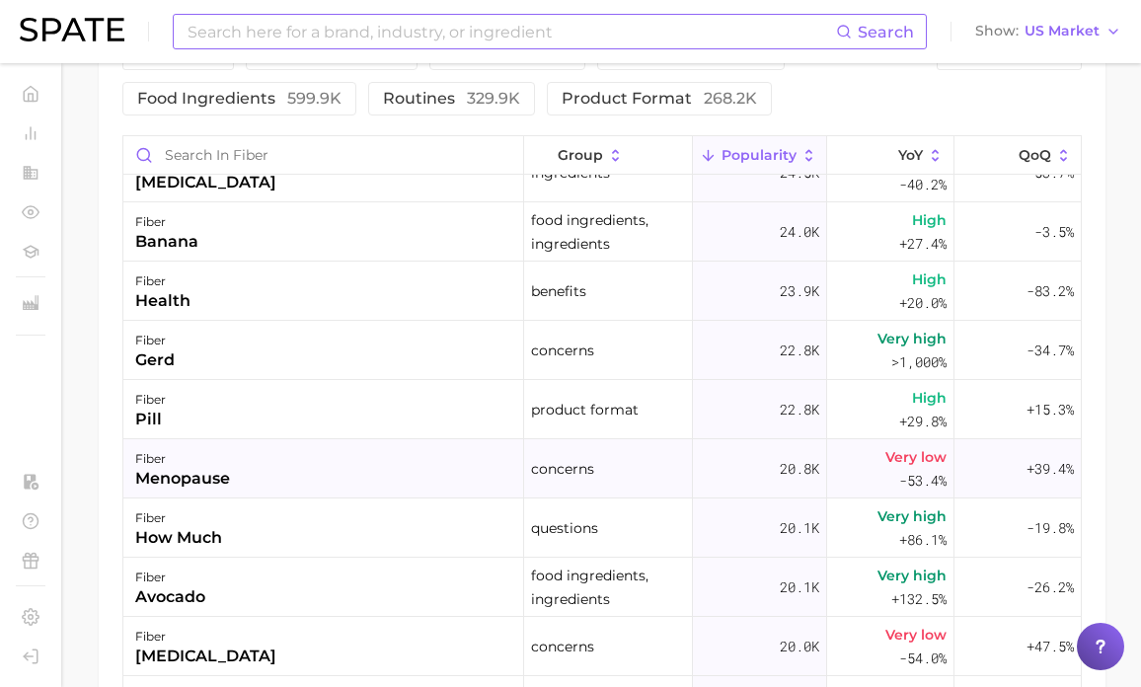
click at [260, 466] on div "fiber menopause" at bounding box center [323, 468] width 401 height 59
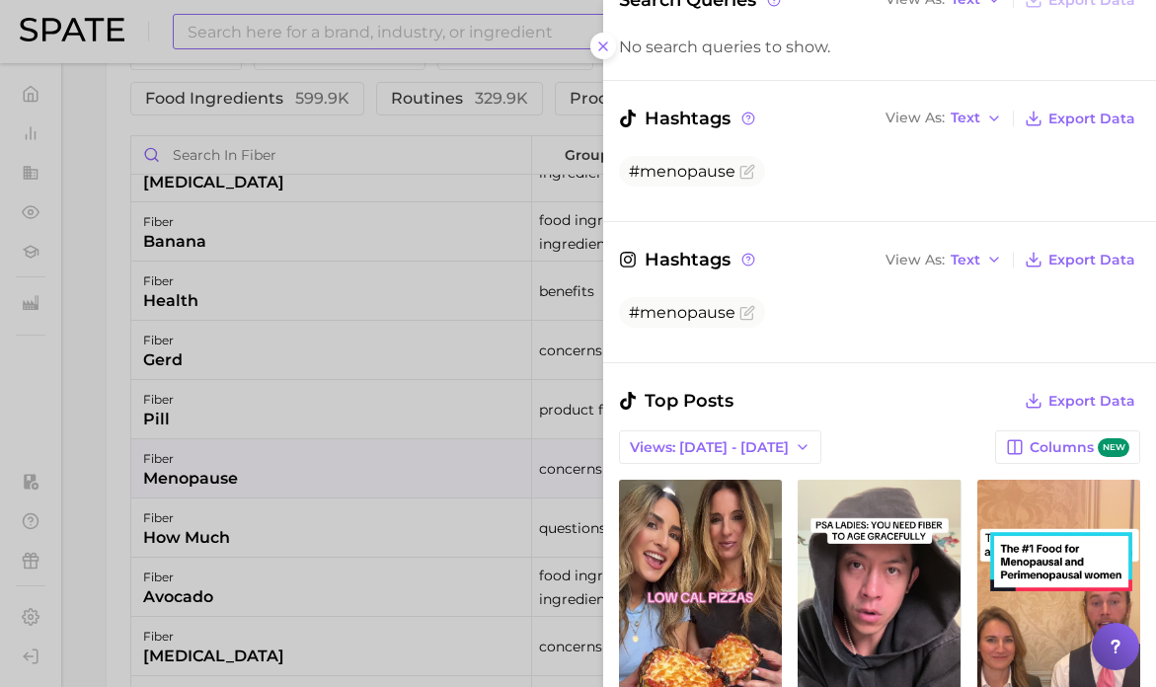
scroll to position [463, 0]
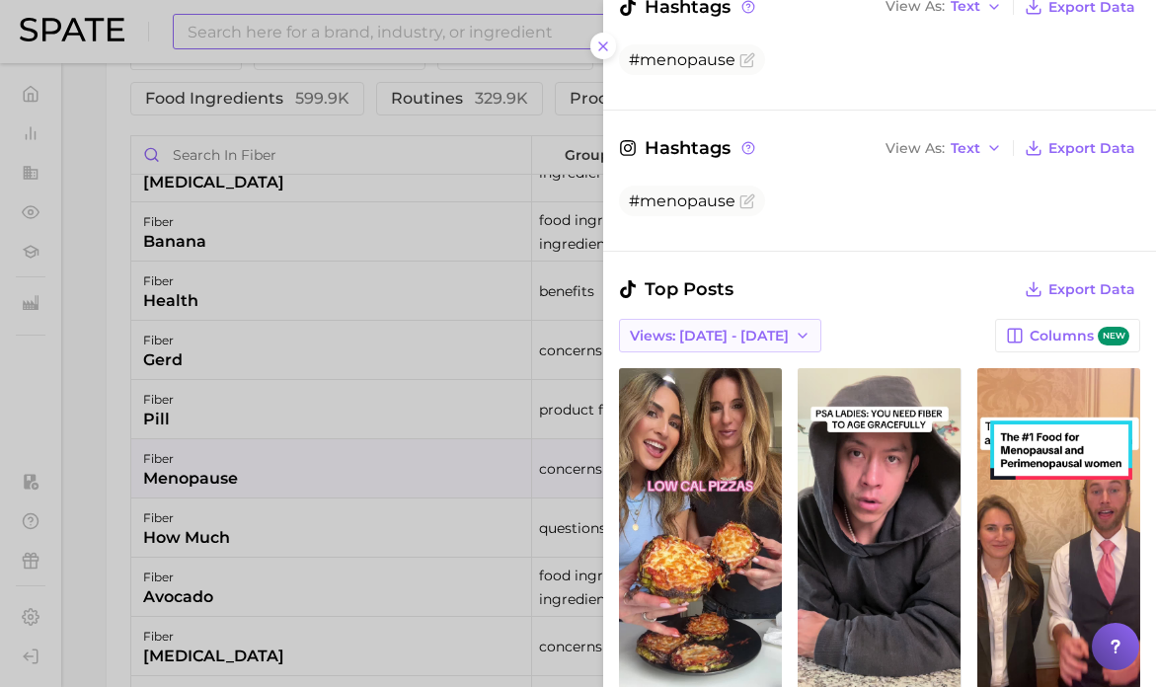
click at [739, 337] on span "Views: [DATE] - [DATE]" at bounding box center [709, 336] width 159 height 17
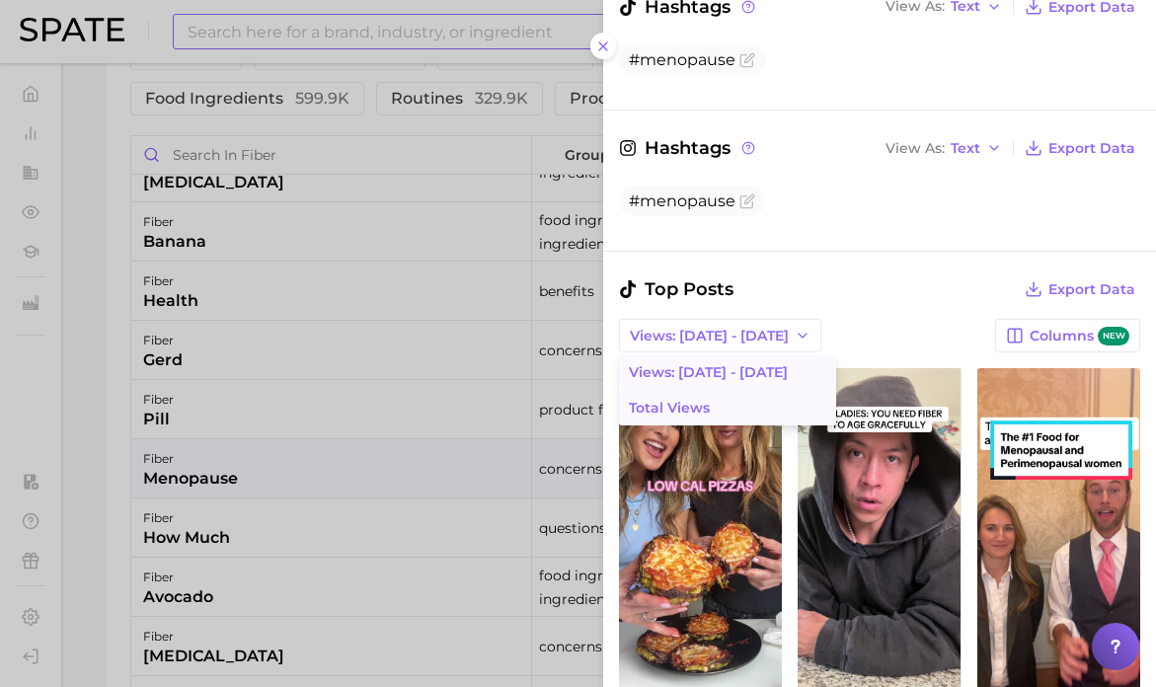
click at [726, 410] on button "Total Views" at bounding box center [727, 408] width 217 height 36
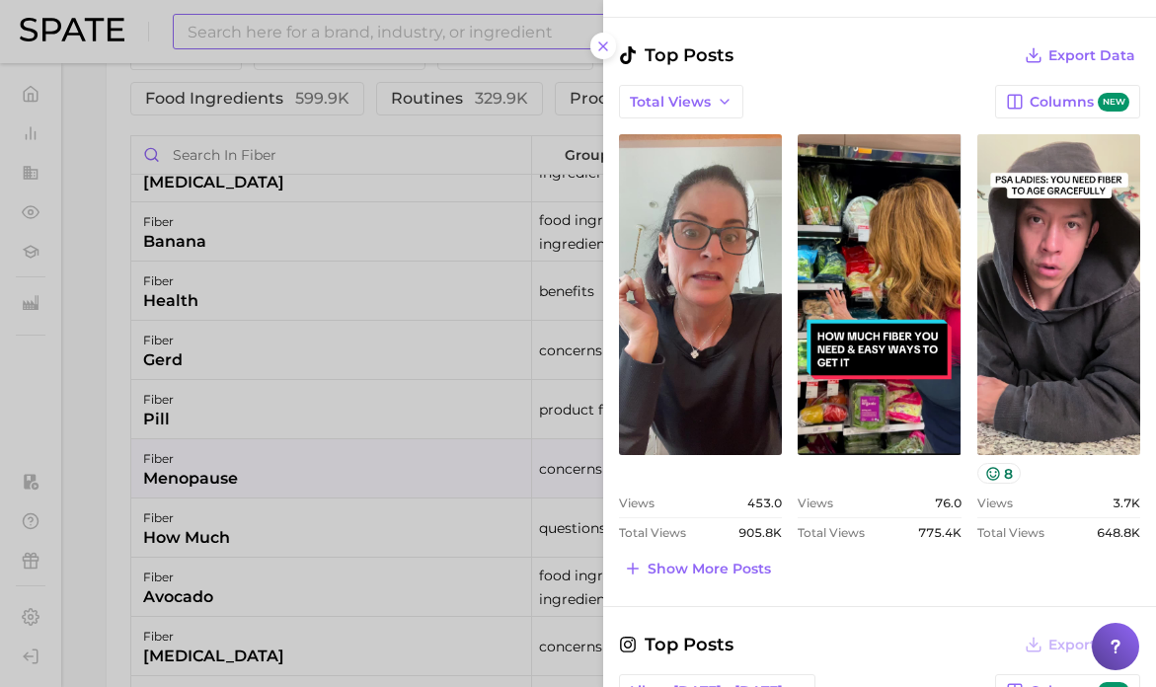
scroll to position [700, 0]
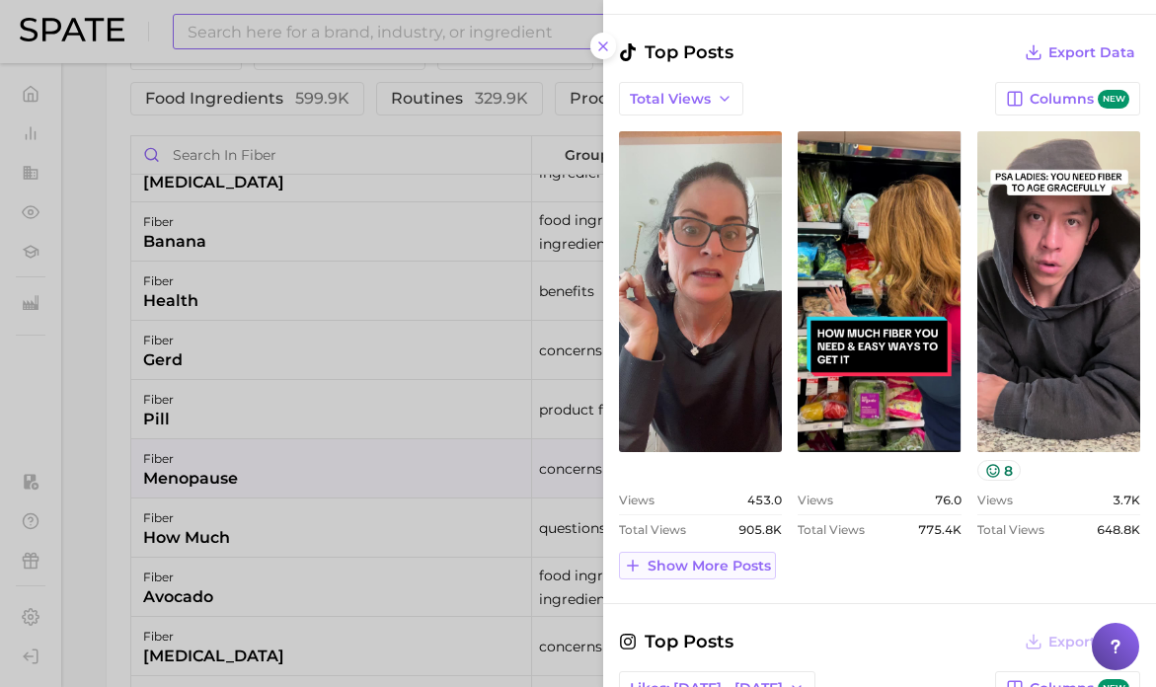
click at [679, 575] on button "Show more posts" at bounding box center [697, 566] width 157 height 28
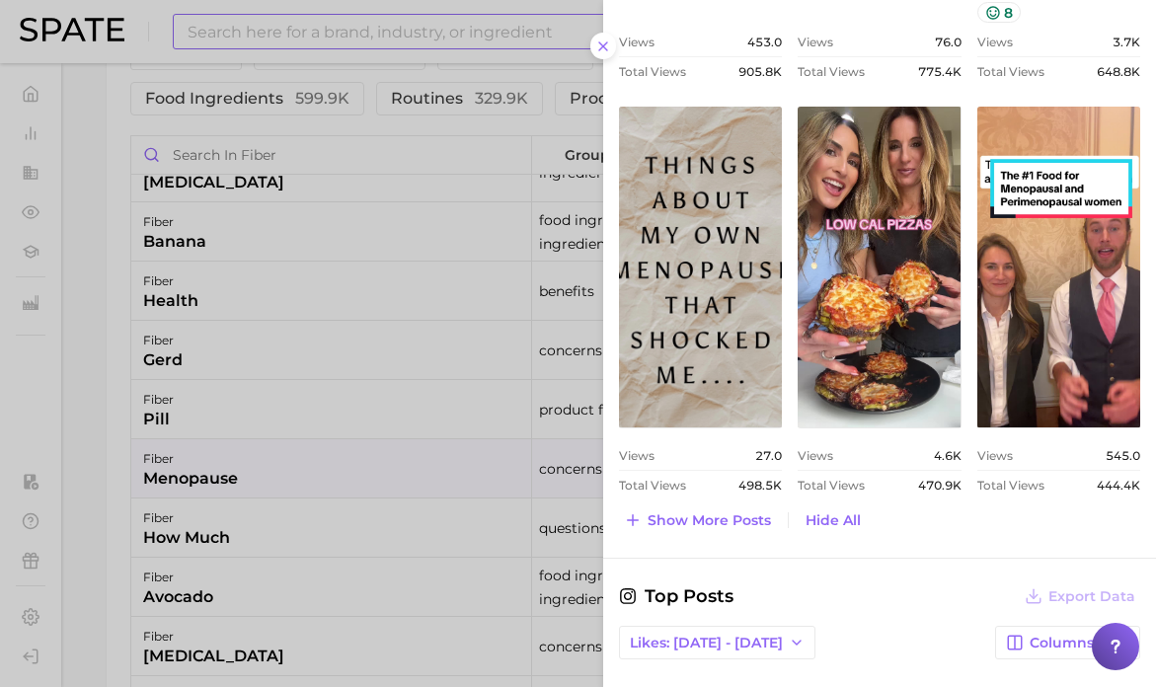
scroll to position [1177, 0]
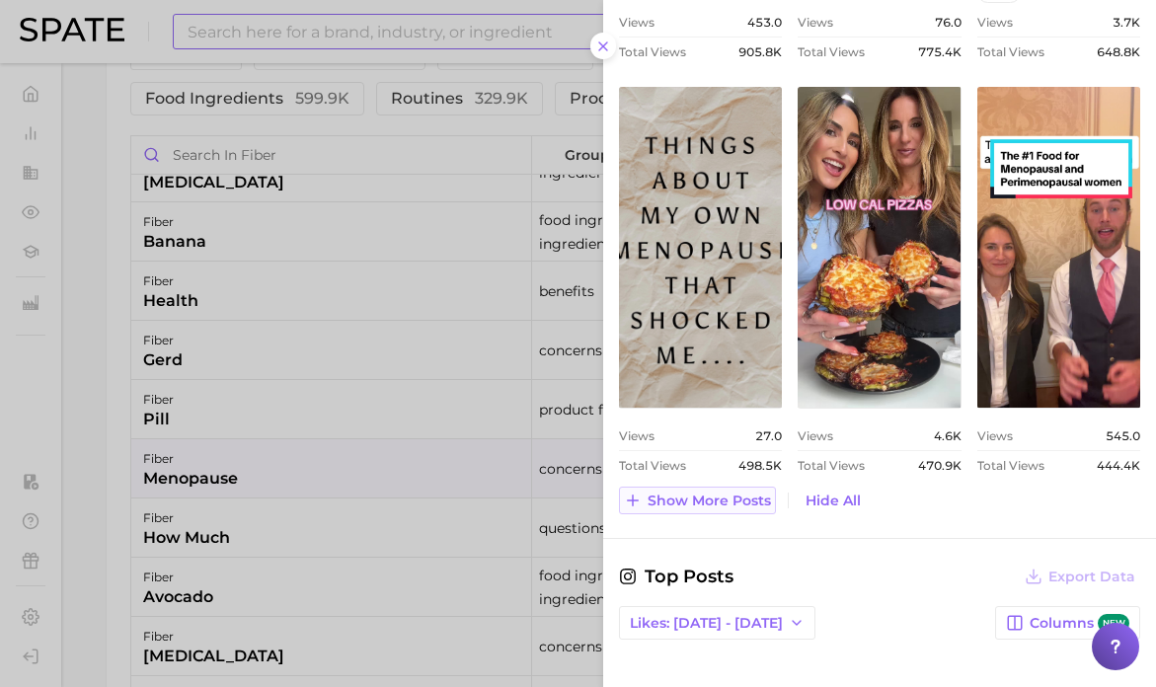
click at [718, 492] on span "Show more posts" at bounding box center [708, 500] width 123 height 17
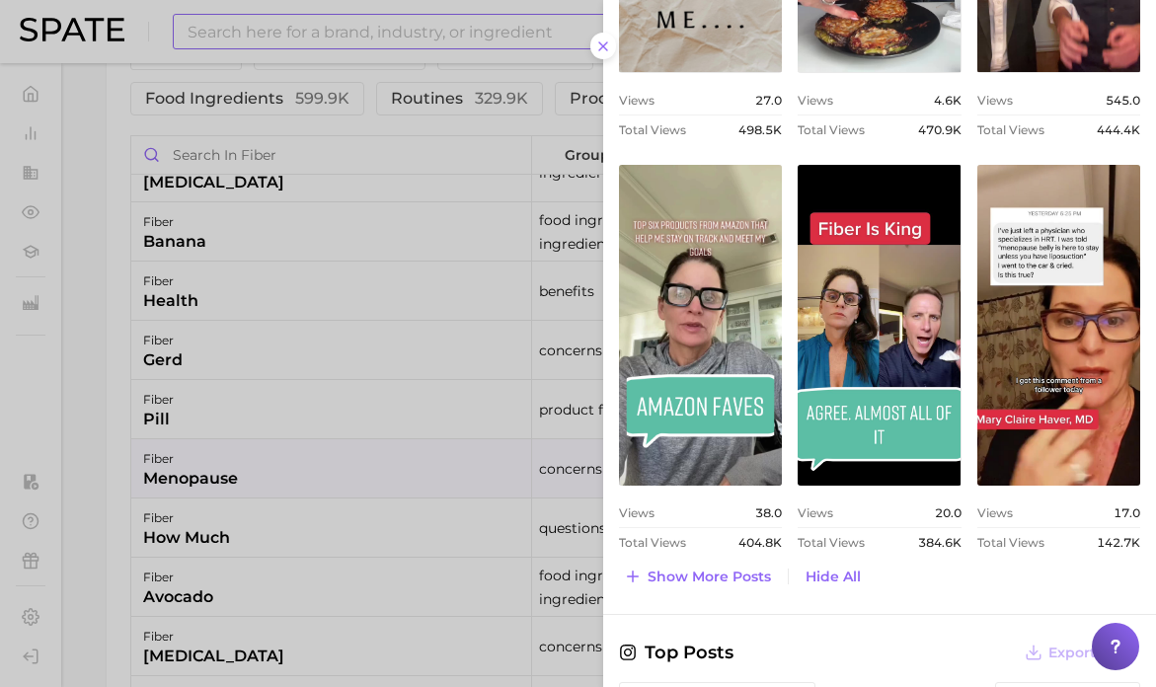
scroll to position [1518, 0]
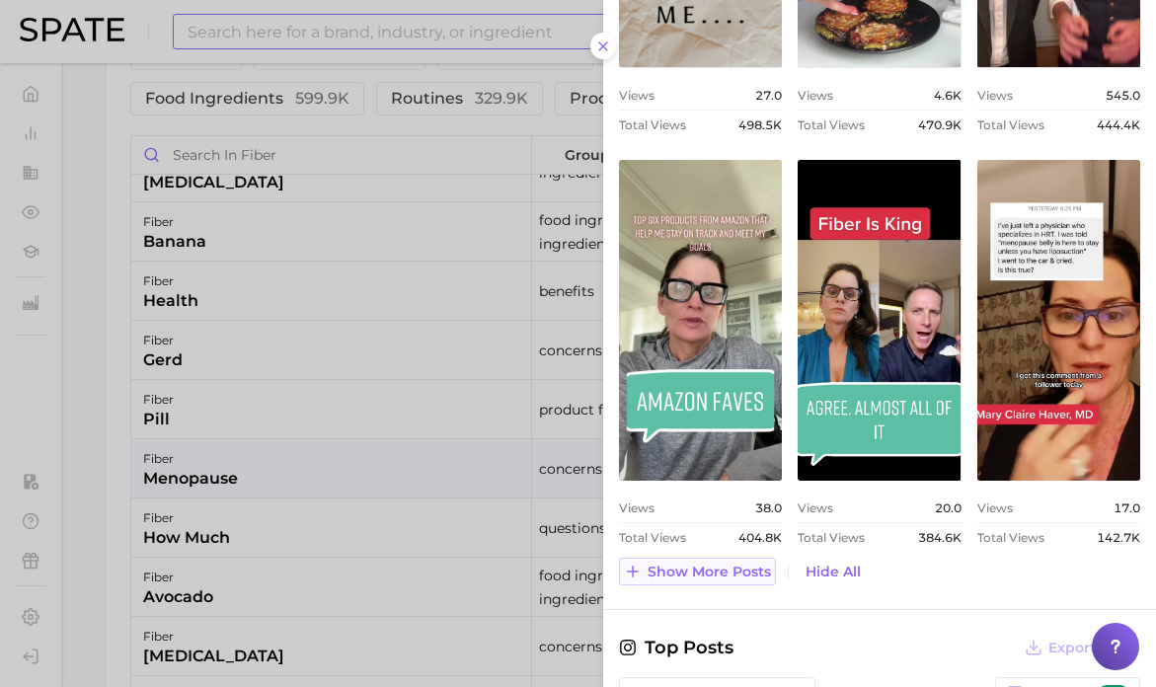
click at [705, 568] on span "Show more posts" at bounding box center [708, 571] width 123 height 17
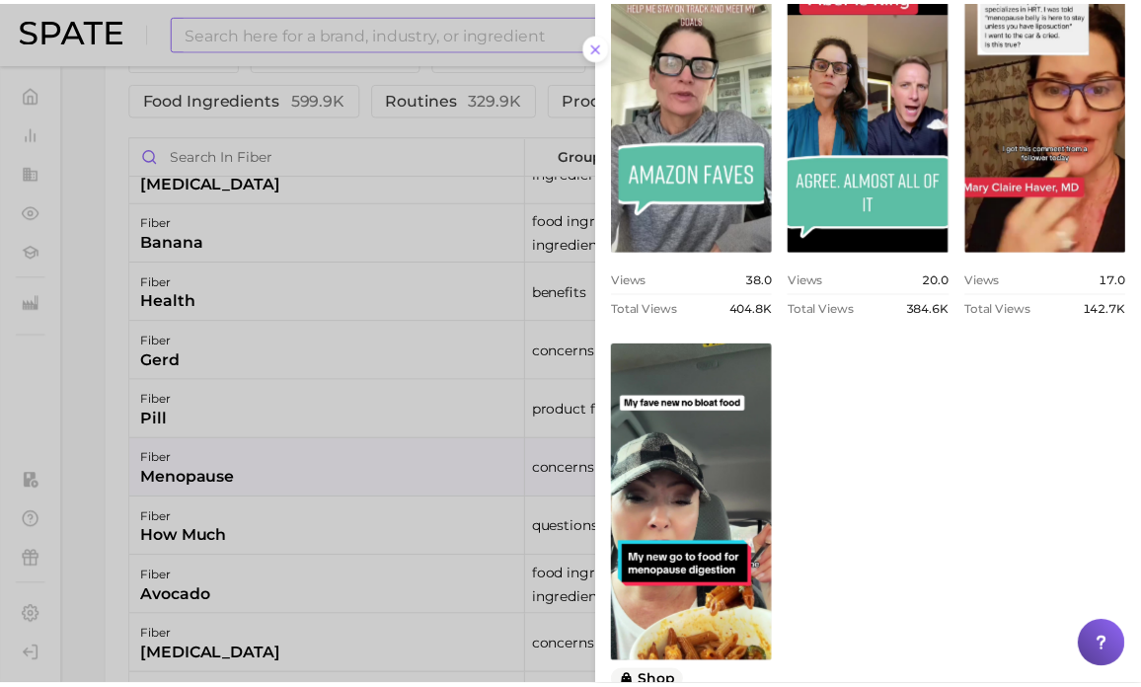
scroll to position [1935, 0]
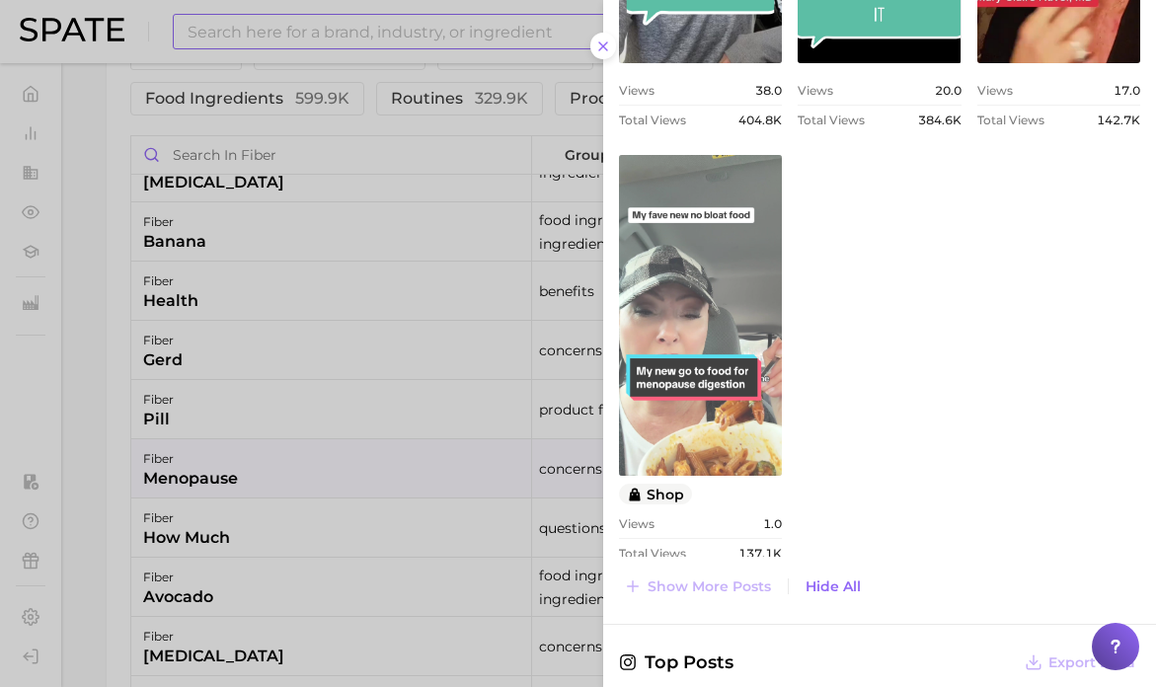
click at [687, 409] on link "view post on TikTok" at bounding box center [700, 315] width 163 height 321
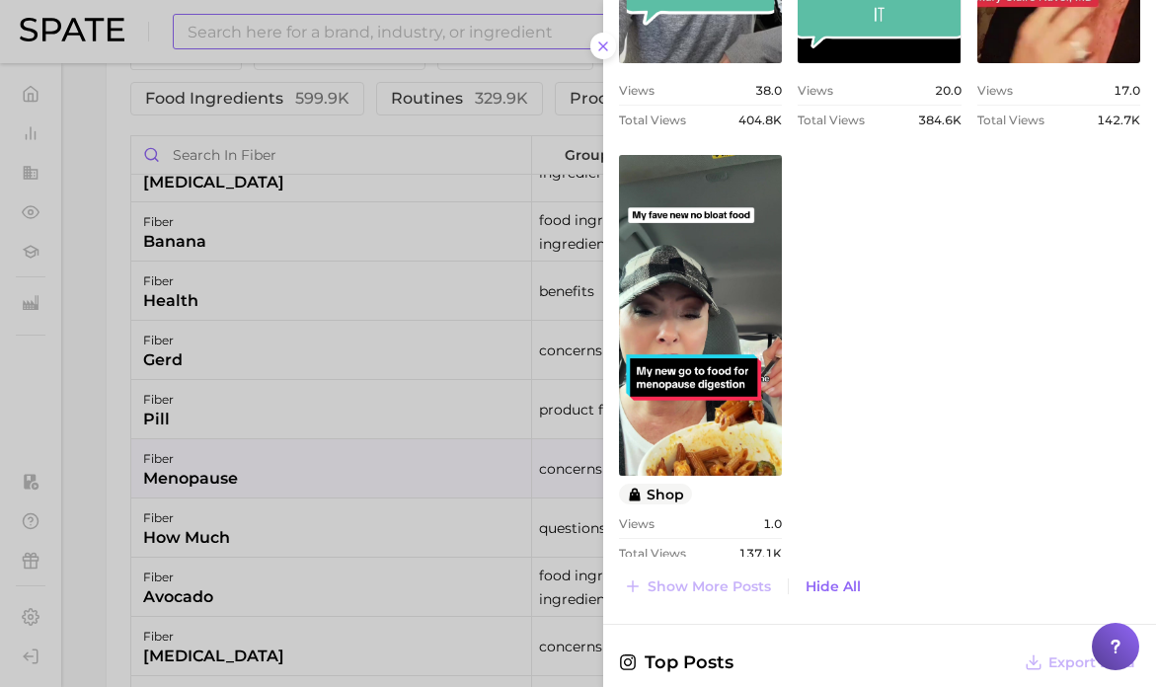
click at [380, 509] on div at bounding box center [578, 343] width 1156 height 687
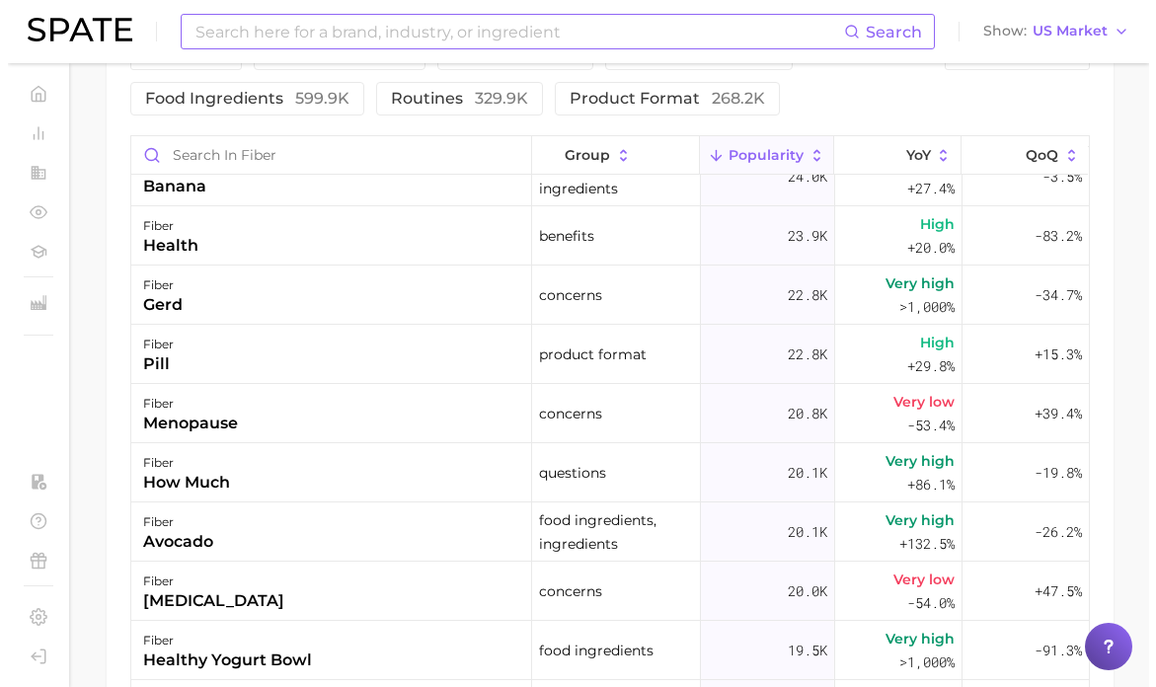
scroll to position [3167, 0]
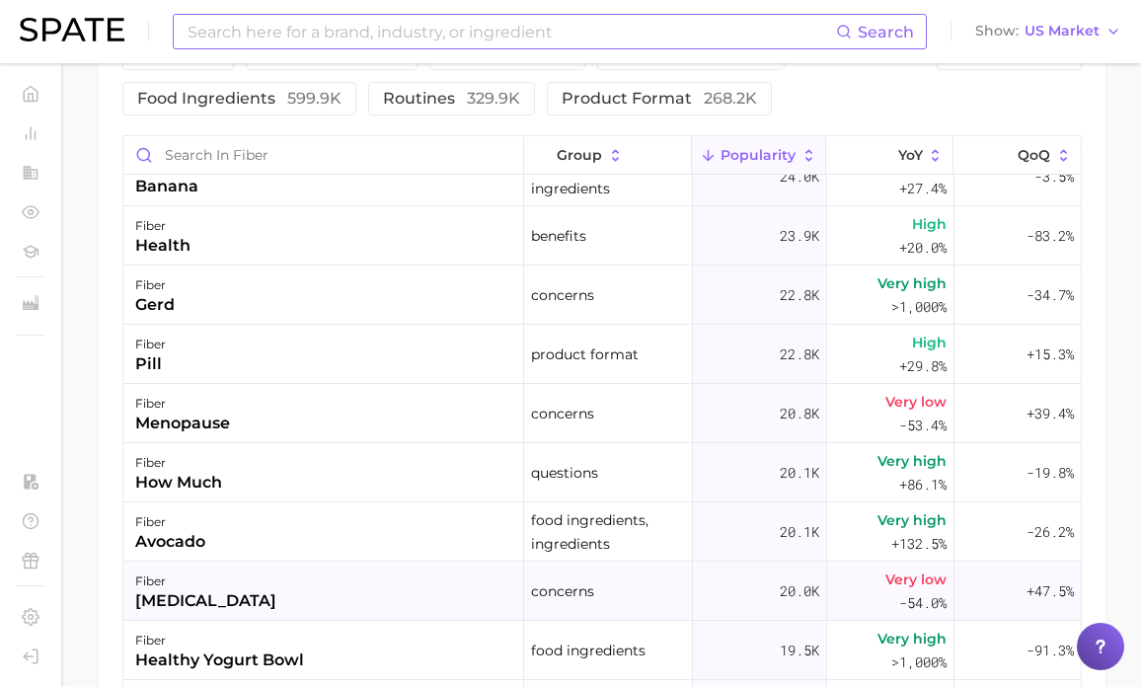
click at [344, 605] on div "fiber [MEDICAL_DATA]" at bounding box center [323, 590] width 401 height 59
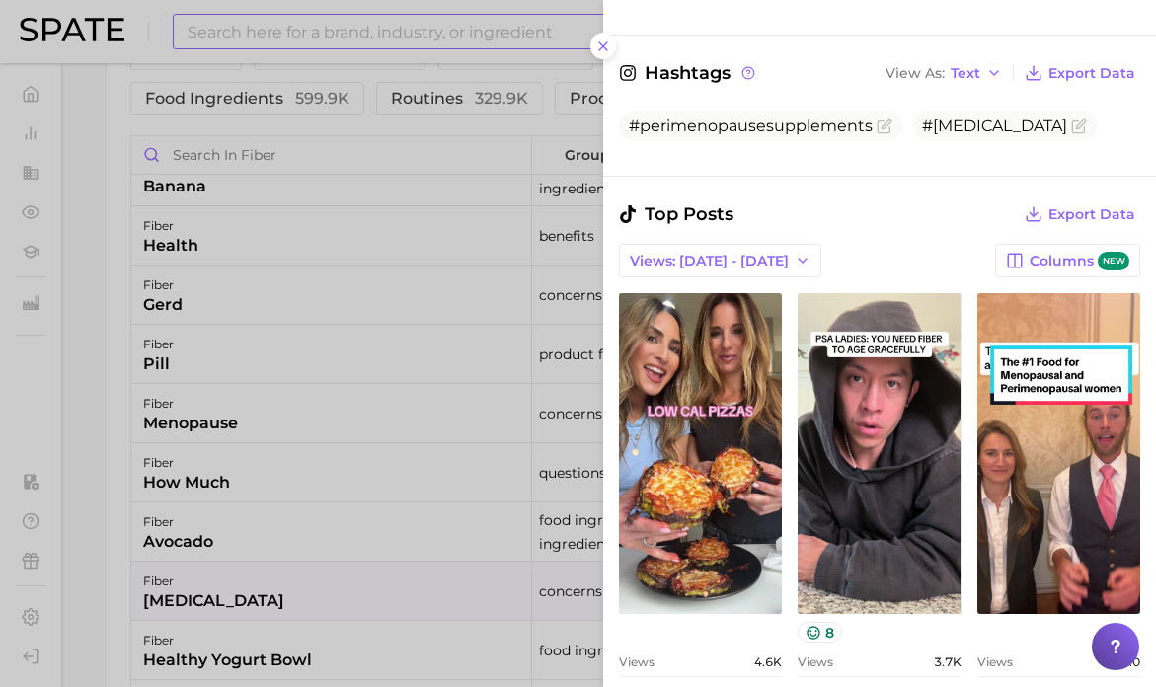
scroll to position [537, 0]
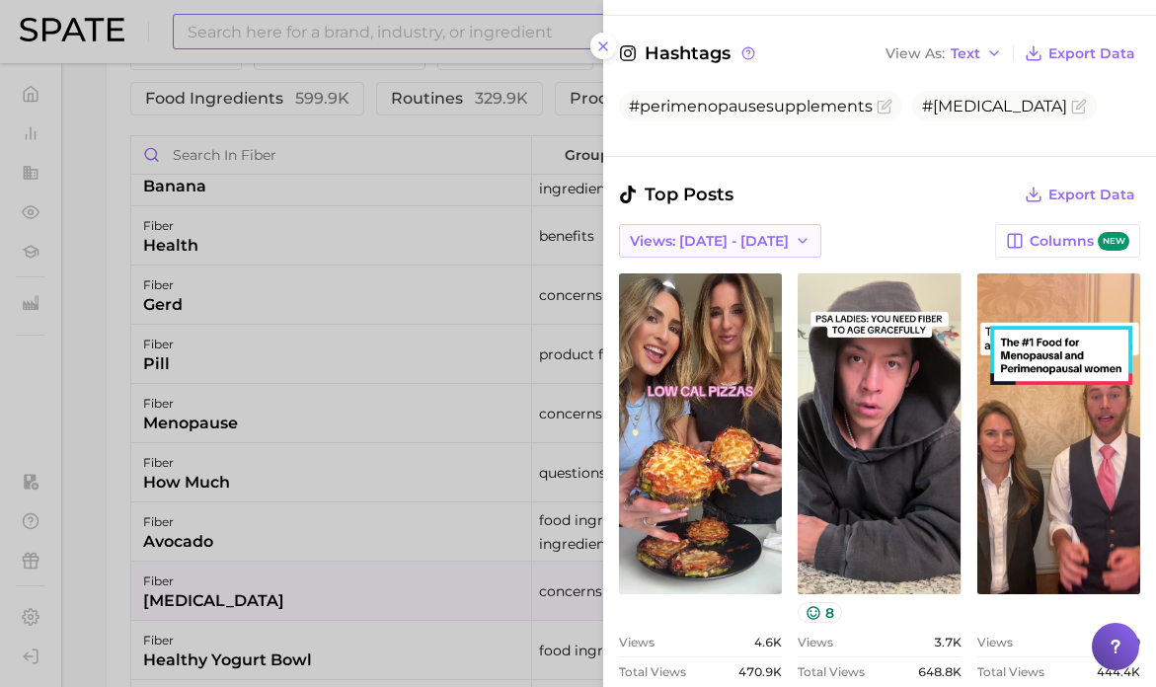
click at [753, 258] on button "Views: [DATE] - [DATE]" at bounding box center [720, 241] width 202 height 34
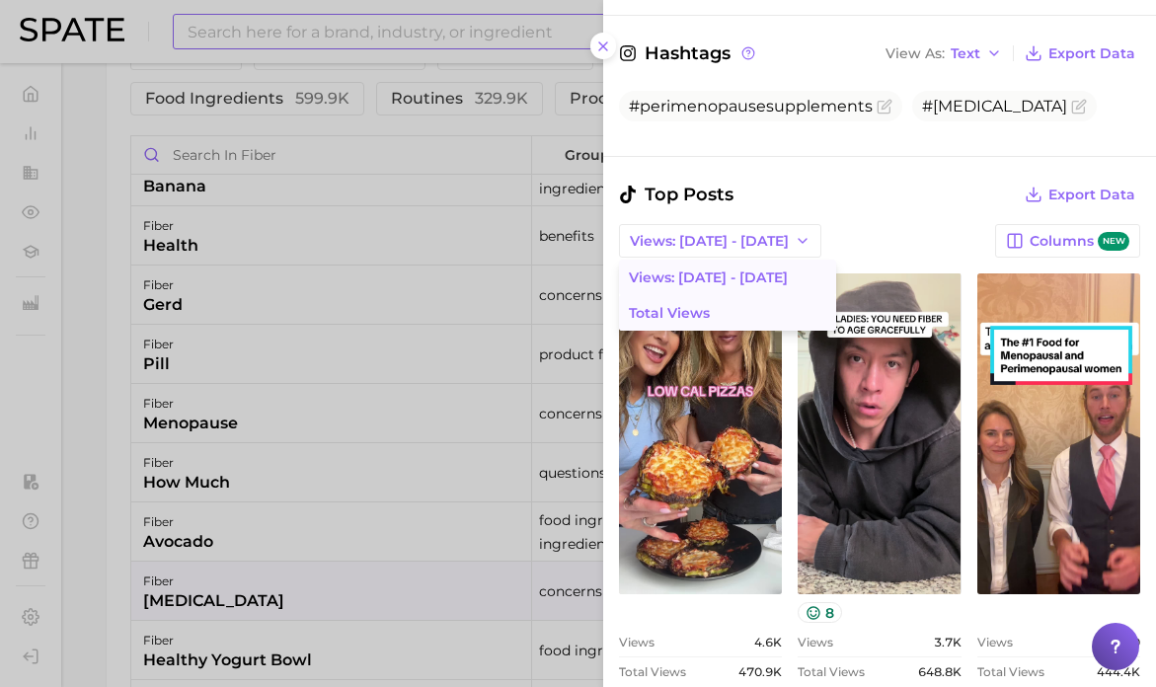
click at [753, 324] on button "Total Views" at bounding box center [727, 313] width 217 height 36
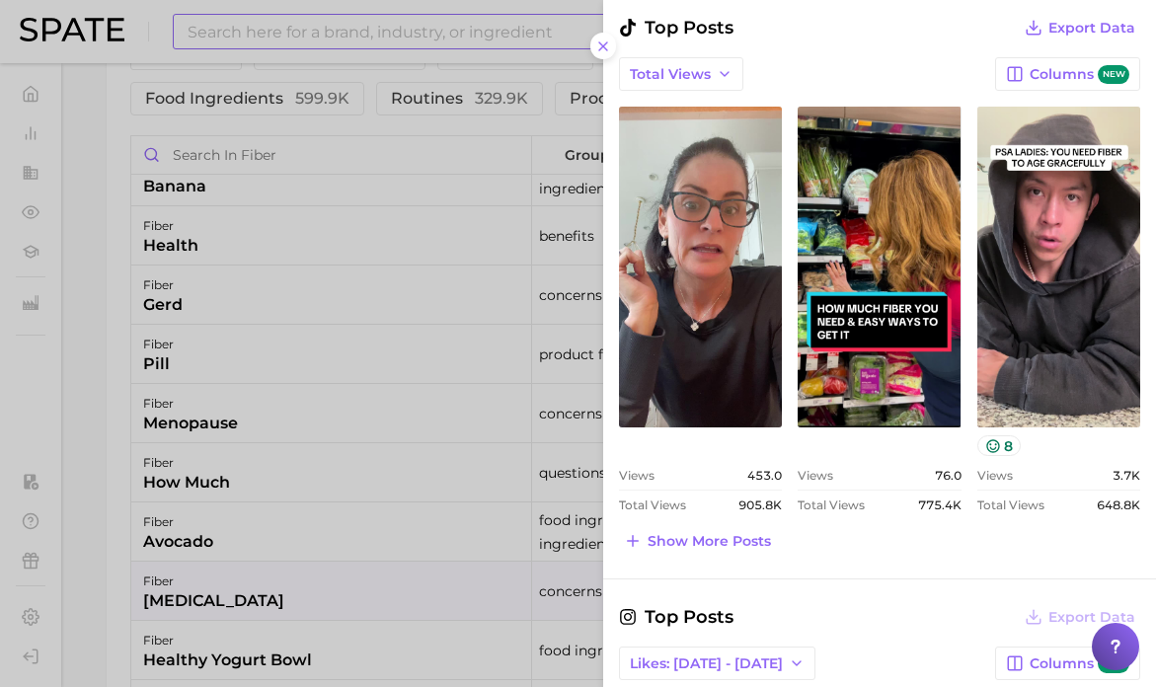
scroll to position [705, 0]
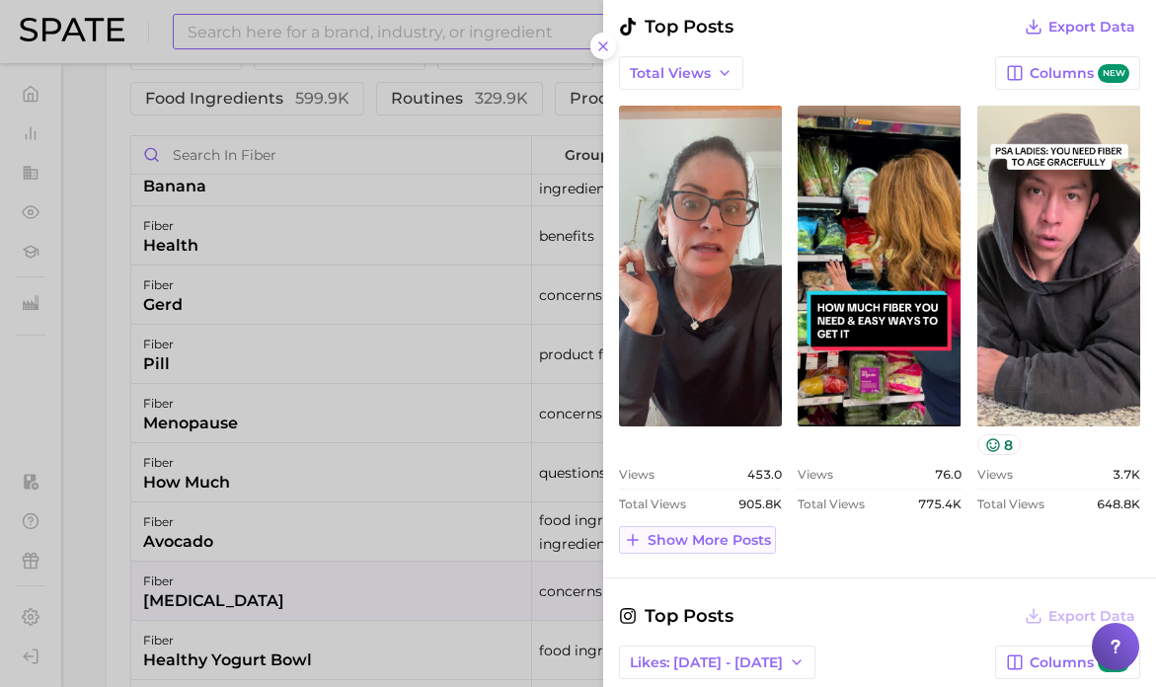
click at [731, 549] on span "Show more posts" at bounding box center [708, 540] width 123 height 17
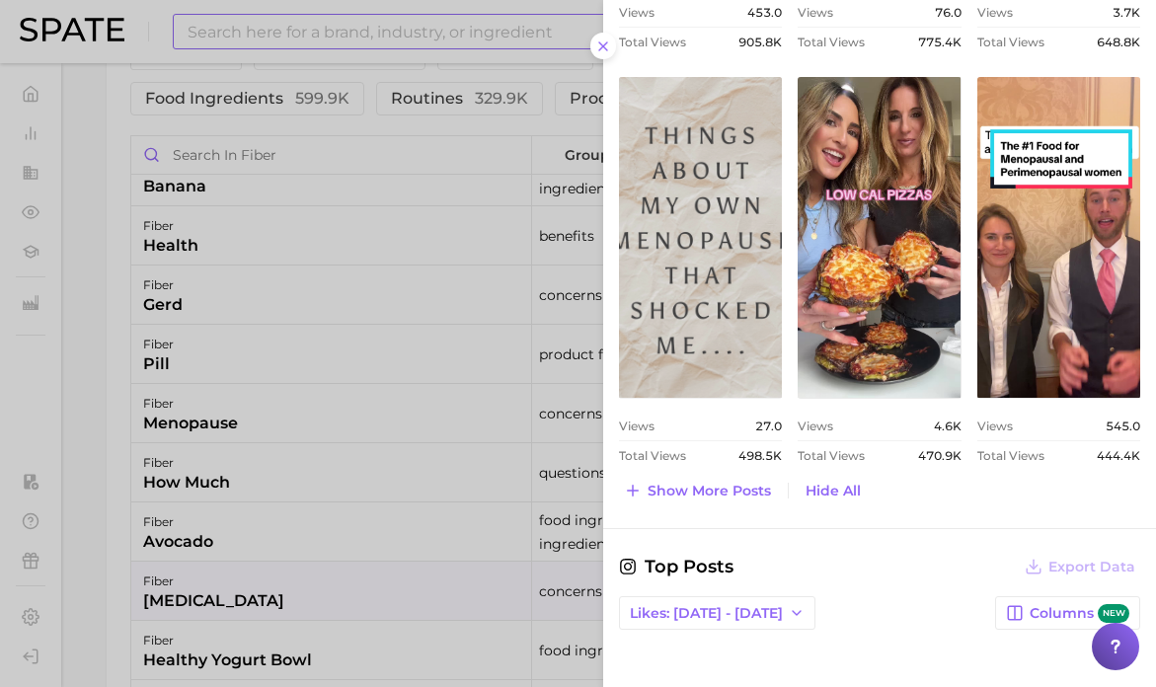
scroll to position [1285, 0]
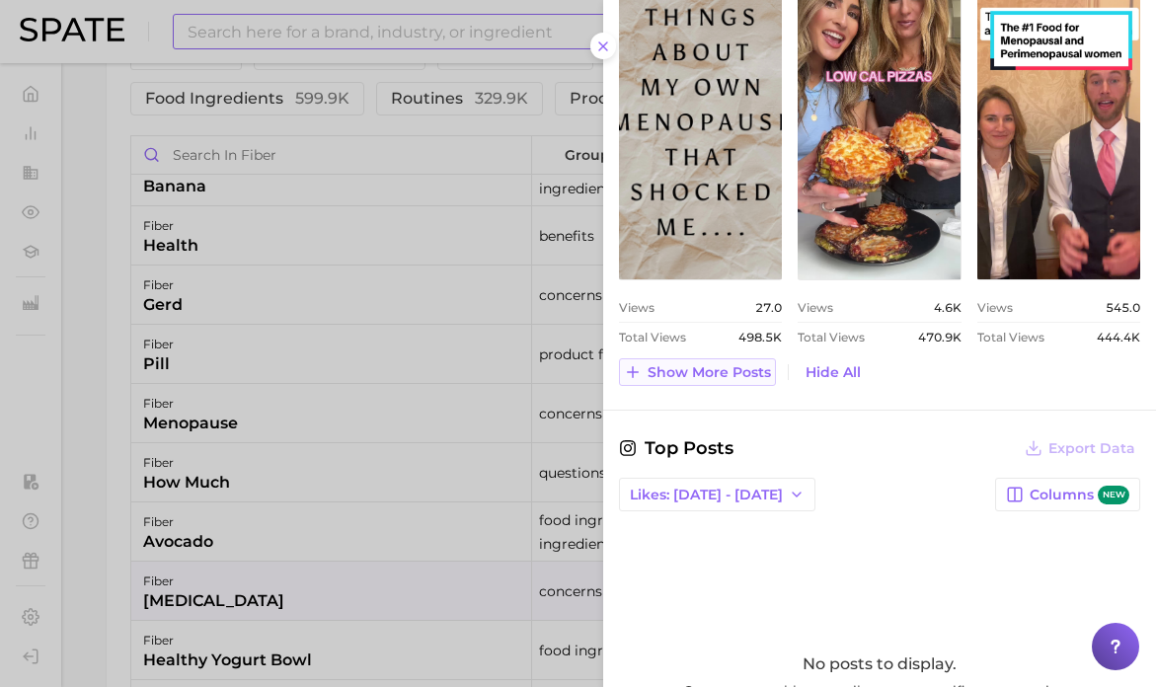
click at [717, 381] on span "Show more posts" at bounding box center [708, 372] width 123 height 17
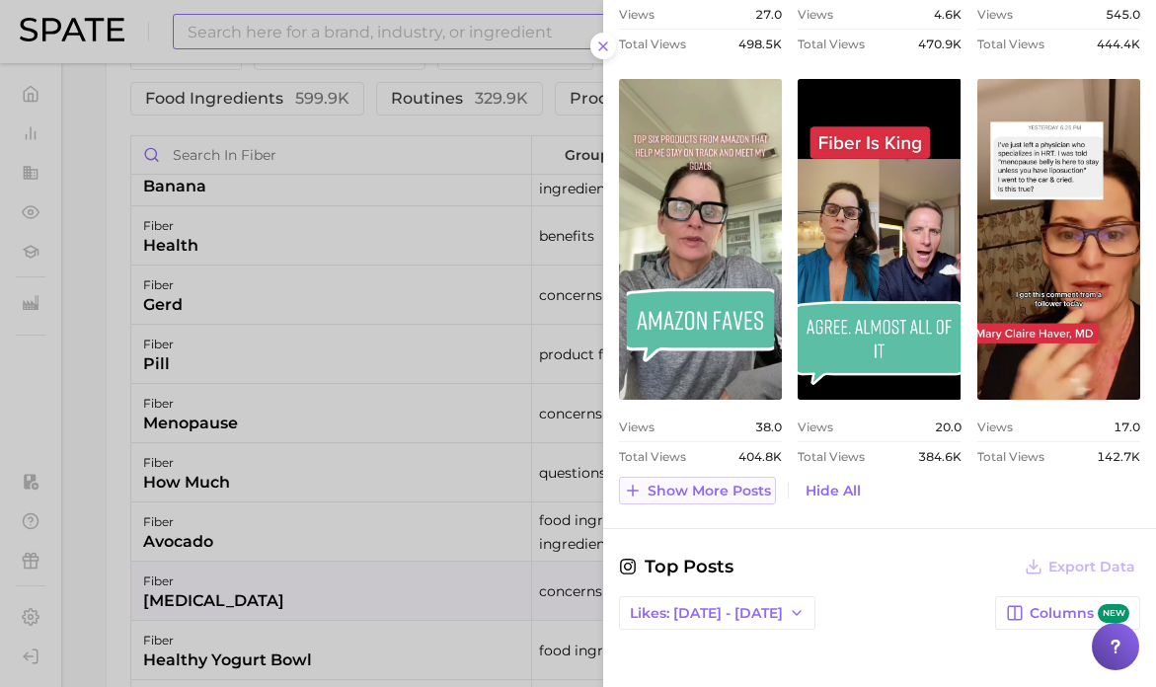
scroll to position [1581, 0]
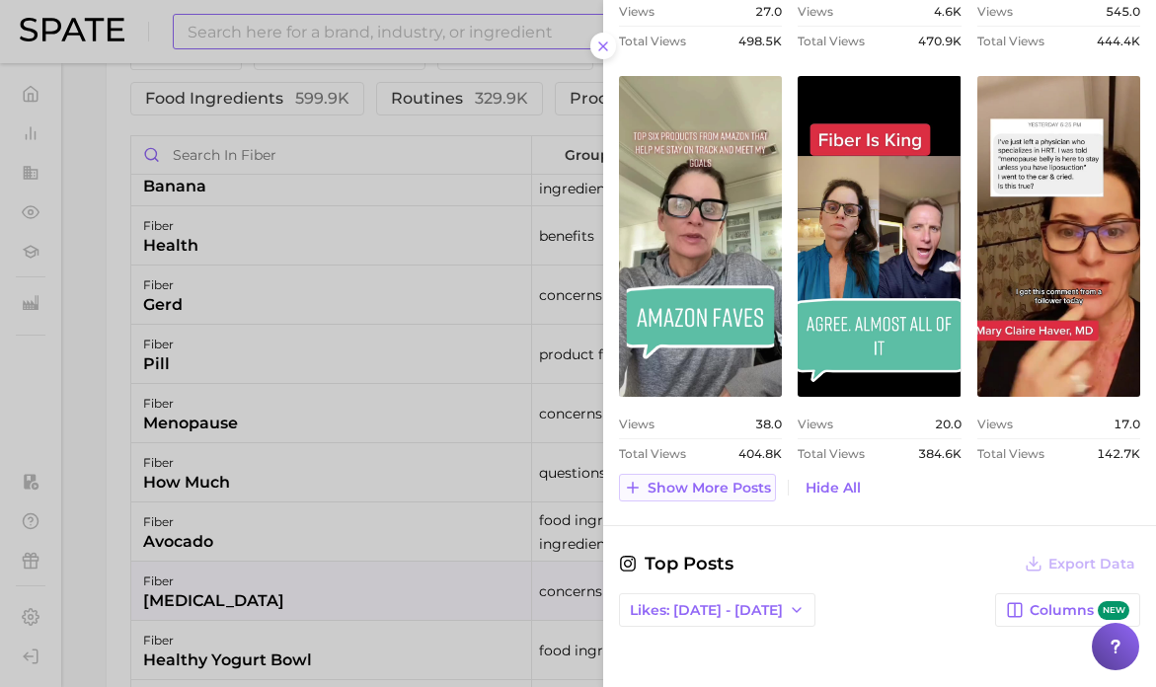
click at [701, 496] on span "Show more posts" at bounding box center [708, 488] width 123 height 17
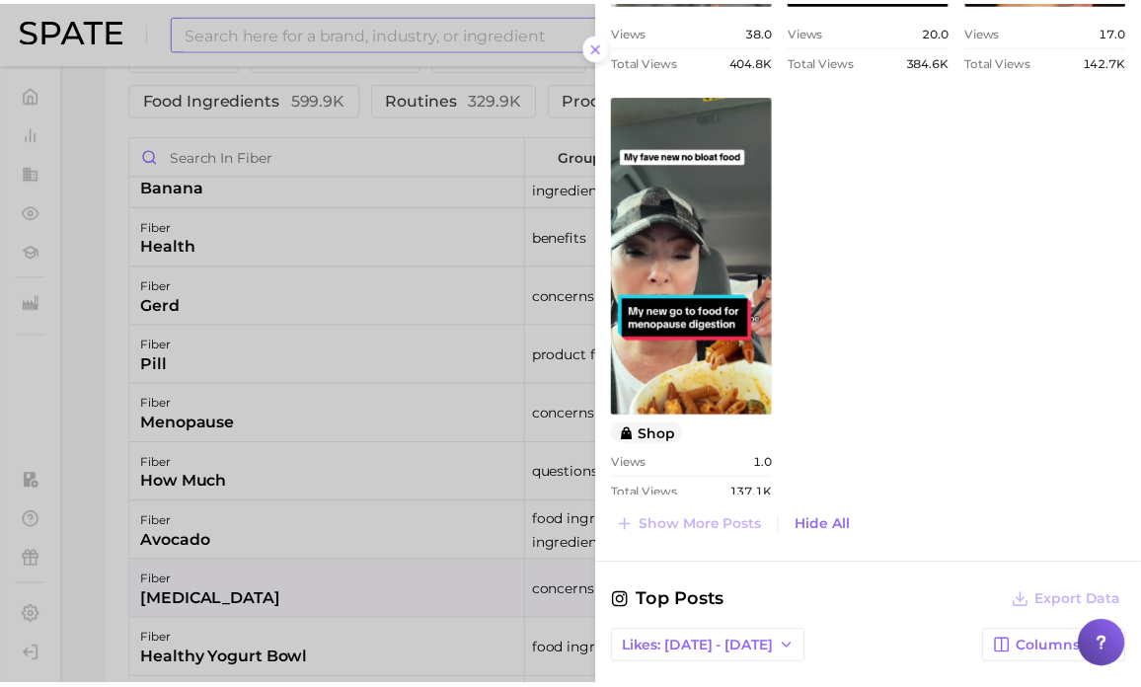
scroll to position [1981, 0]
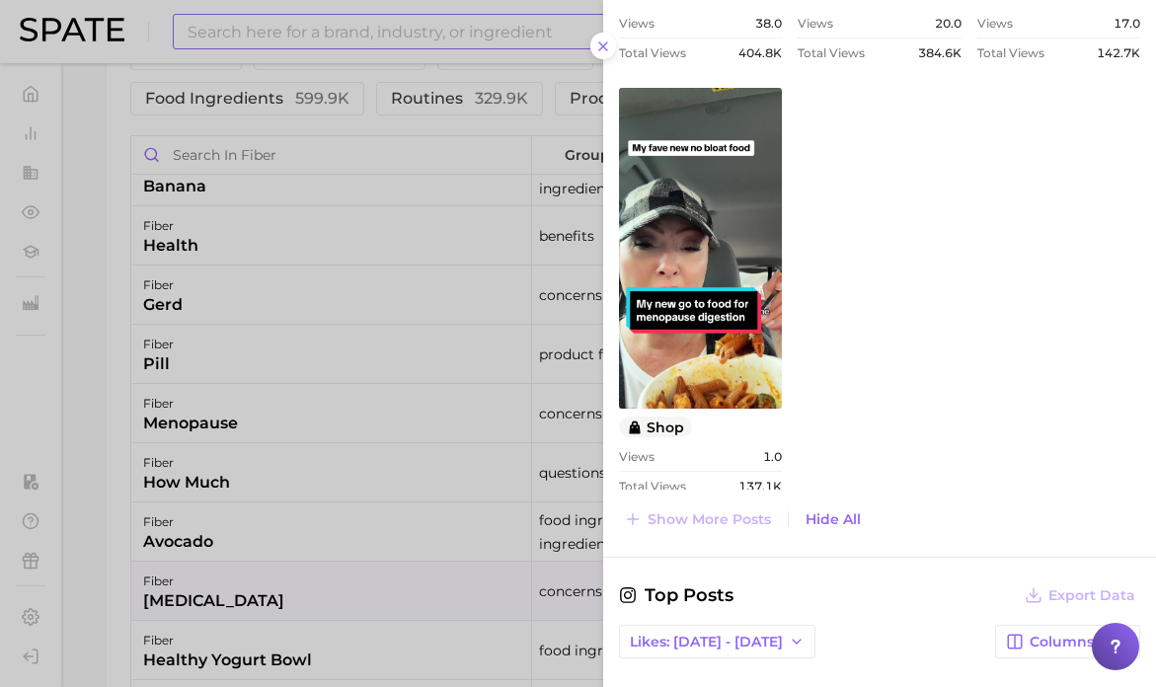
click at [314, 439] on div at bounding box center [578, 343] width 1156 height 687
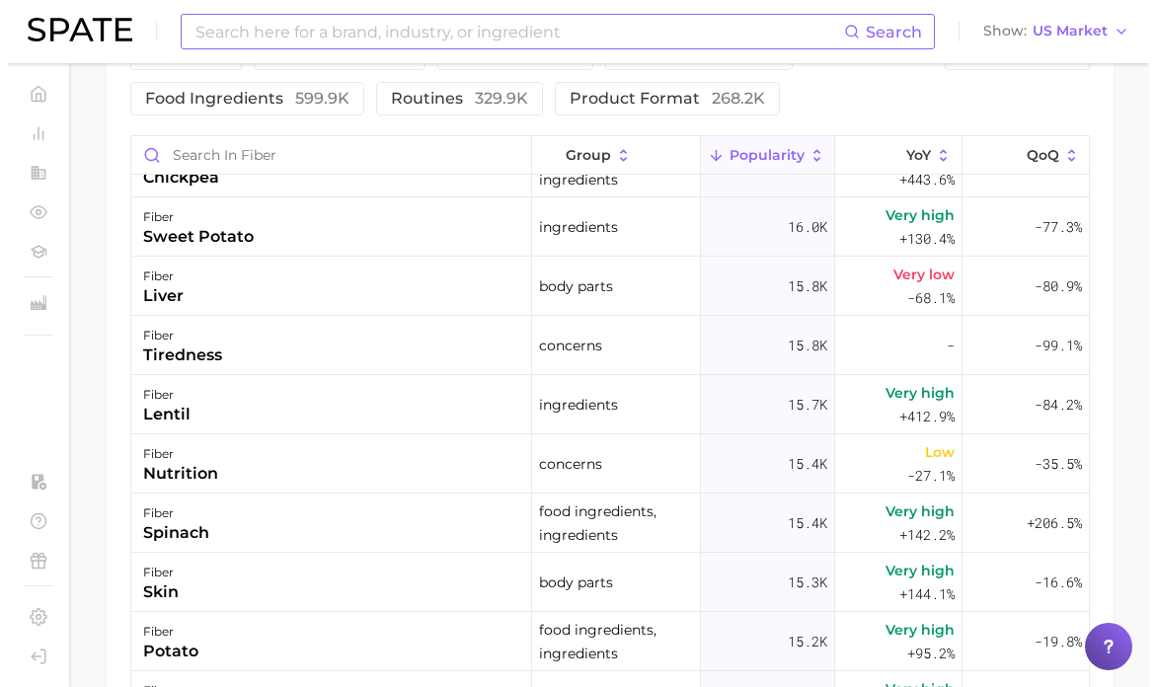
scroll to position [4632, 0]
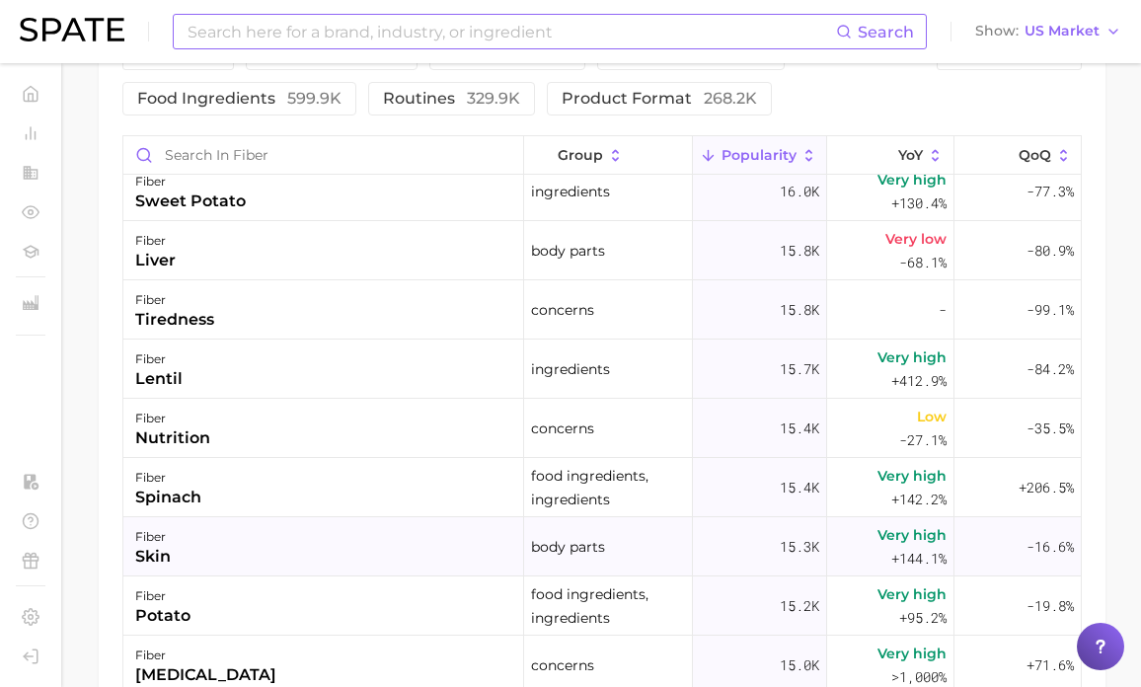
click at [289, 560] on div "fiber skin" at bounding box center [323, 546] width 401 height 59
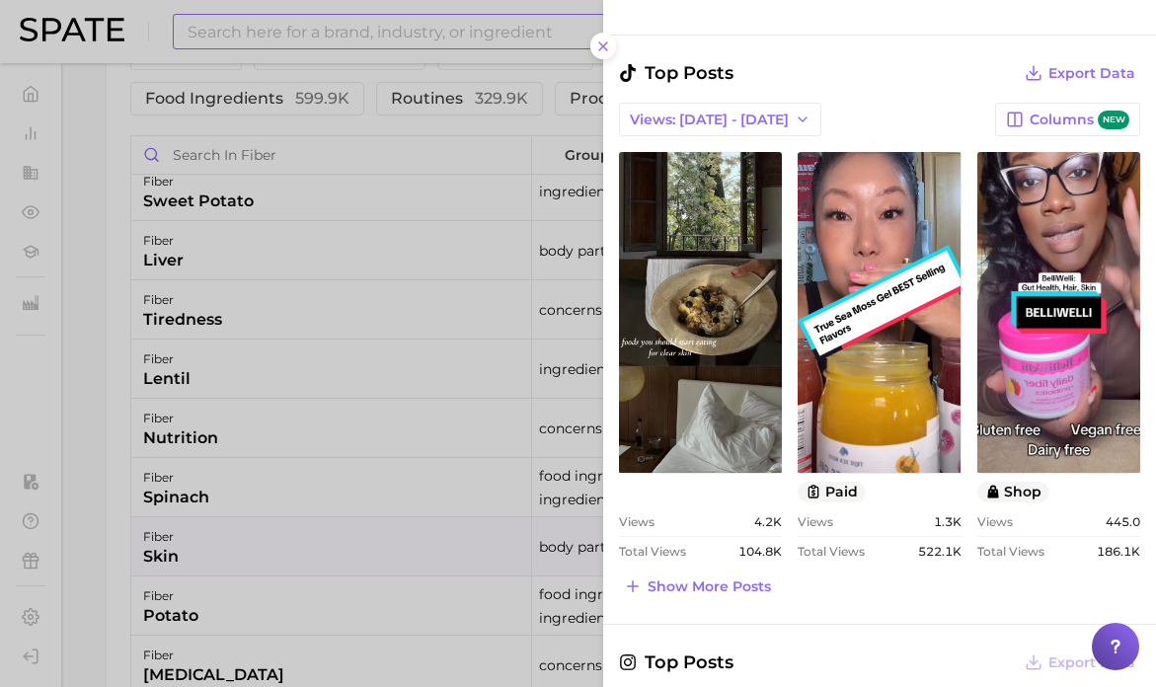
scroll to position [927, 0]
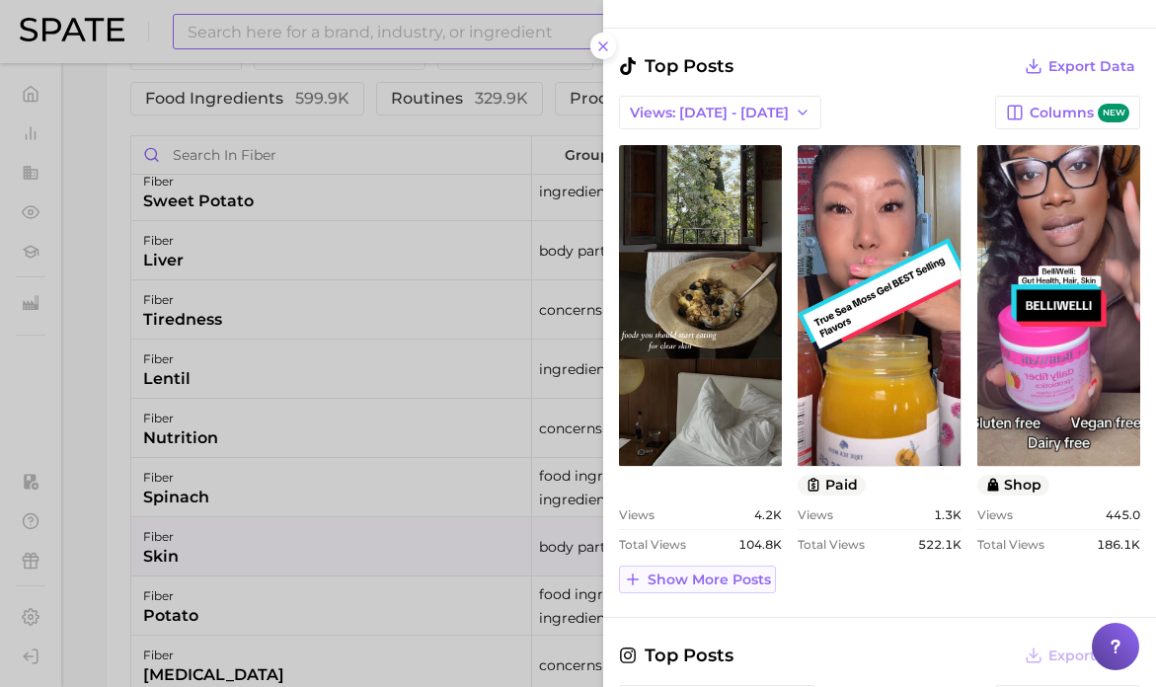
click at [747, 574] on span "Show more posts" at bounding box center [708, 579] width 123 height 17
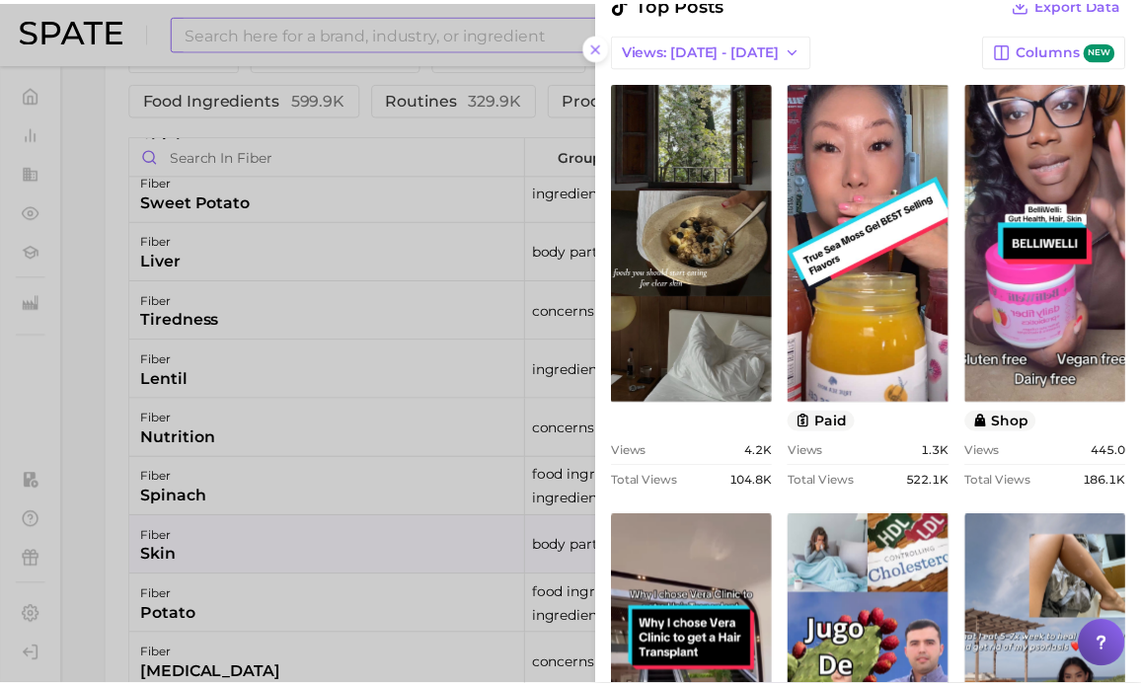
scroll to position [993, 0]
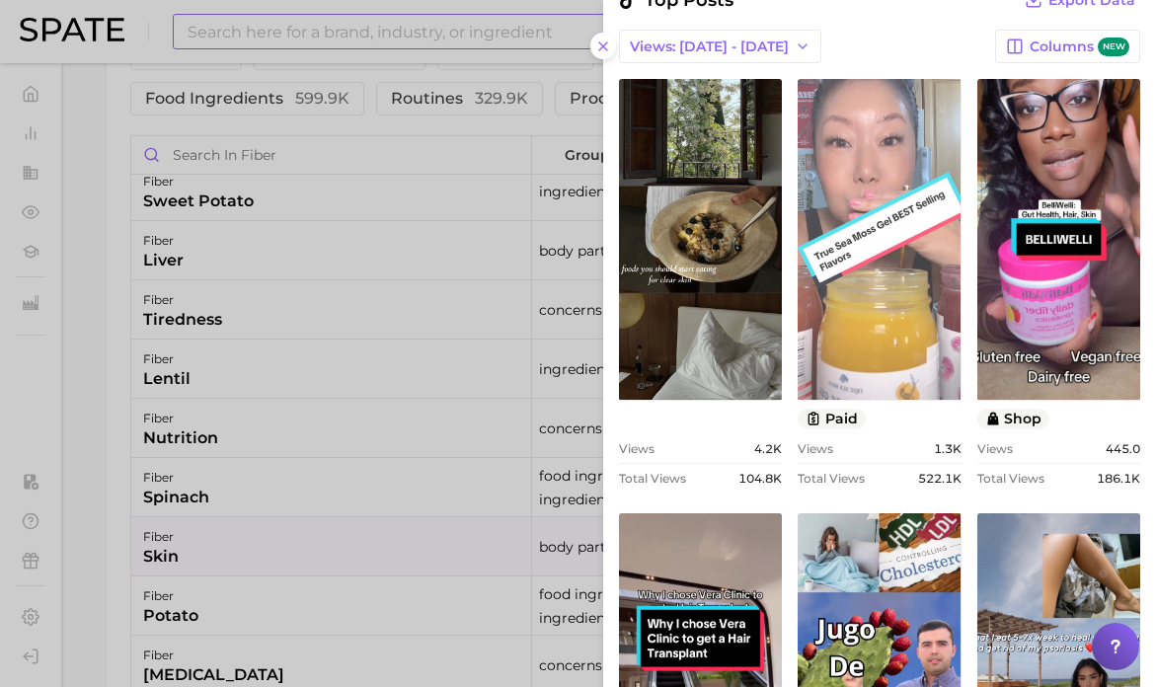
click at [881, 365] on link "view post on TikTok" at bounding box center [878, 239] width 163 height 321
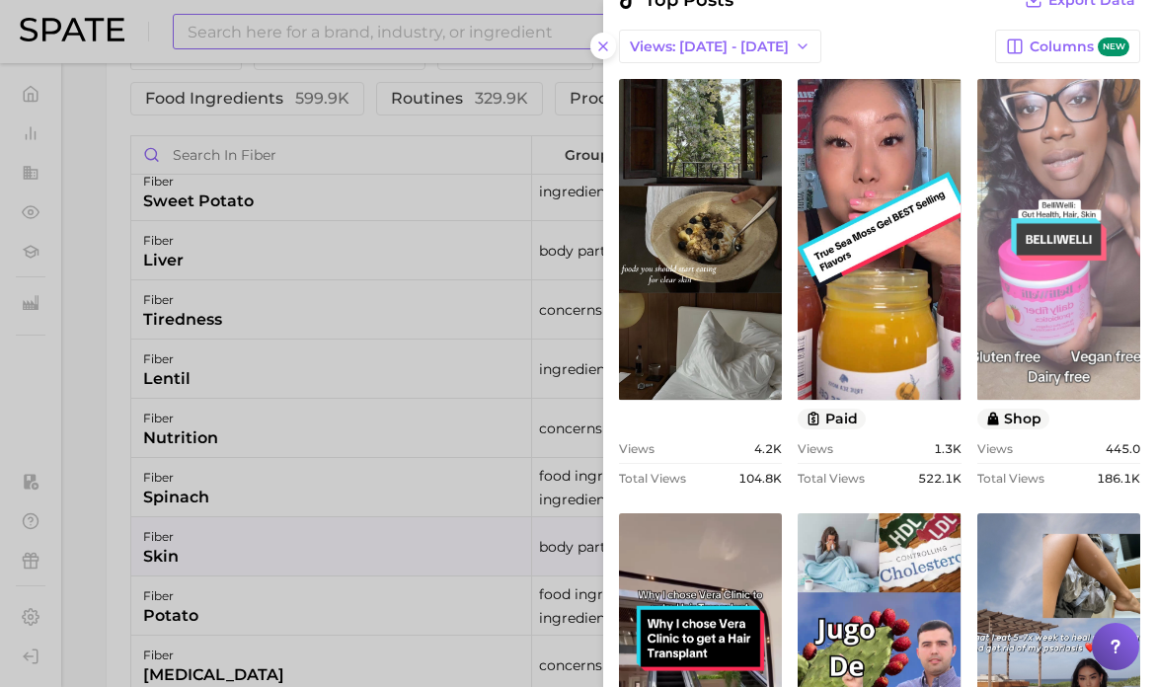
click at [1016, 290] on link "view post on TikTok" at bounding box center [1058, 239] width 163 height 321
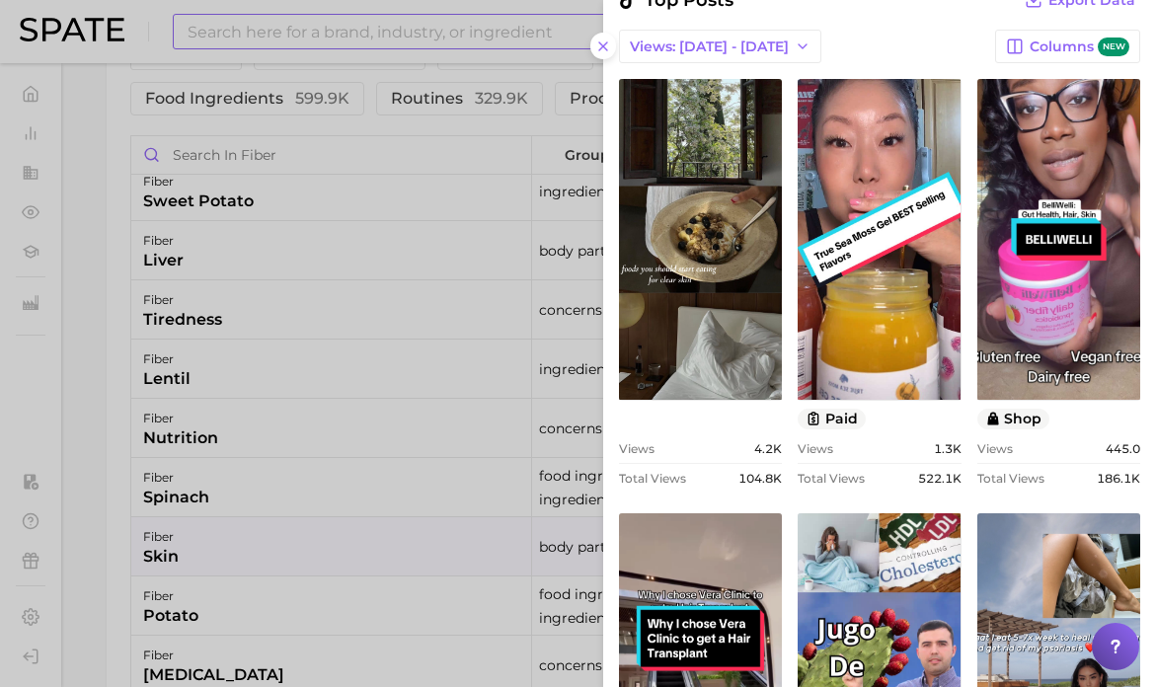
click at [249, 396] on div at bounding box center [578, 343] width 1156 height 687
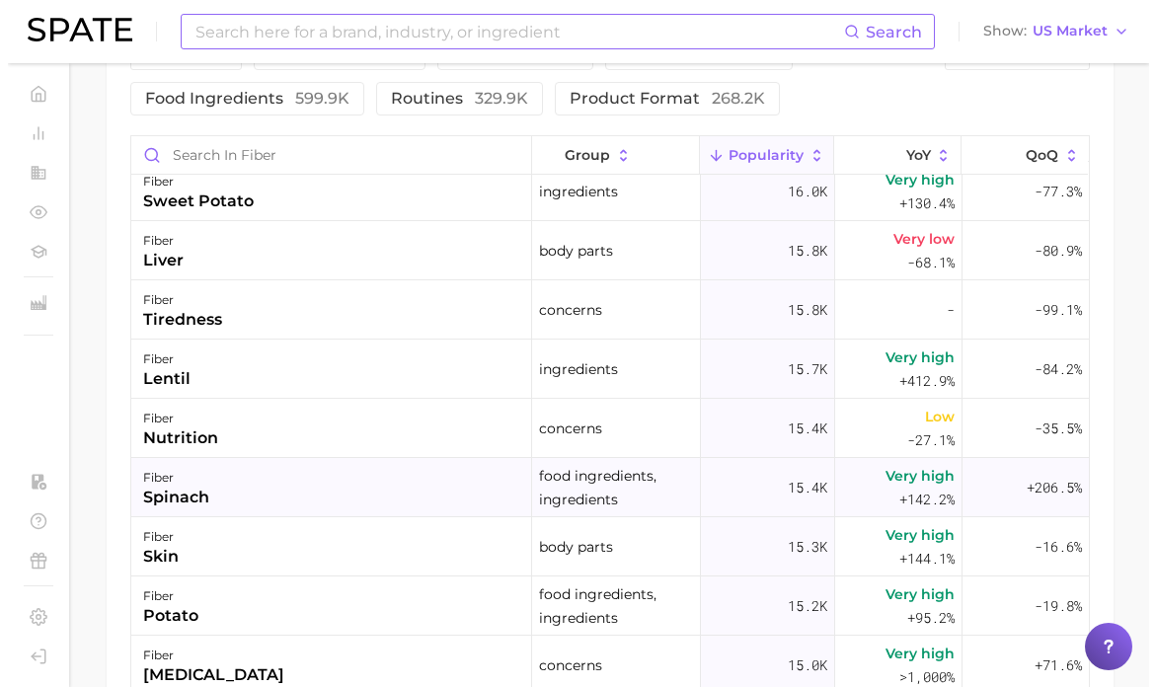
scroll to position [4727, 0]
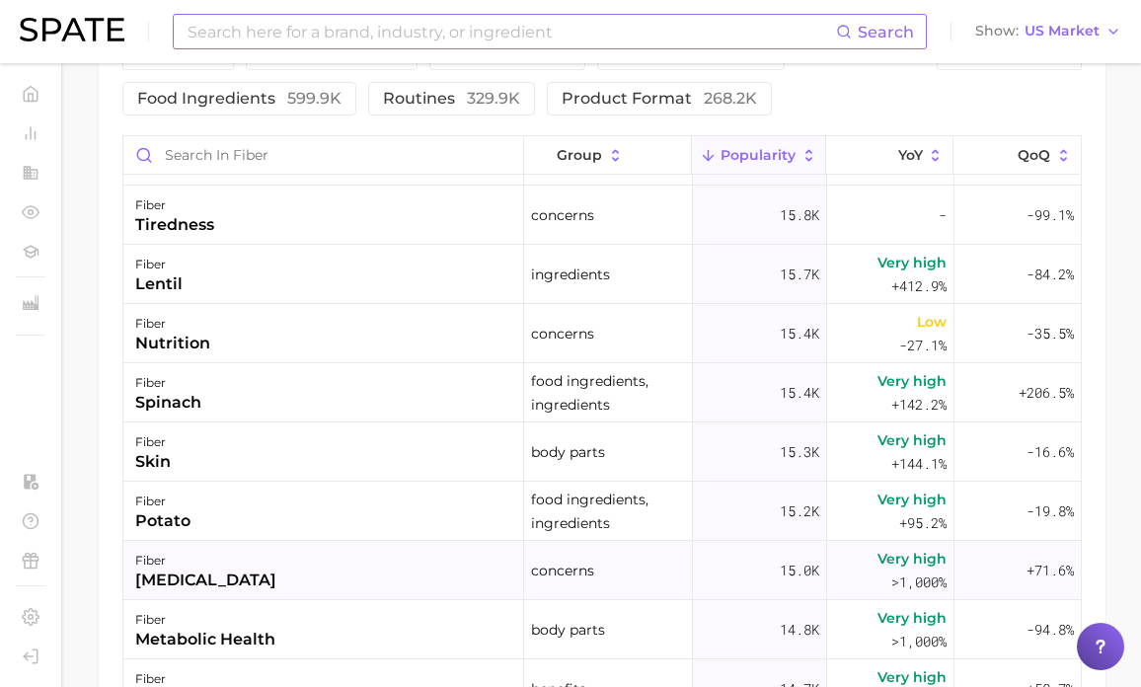
click at [273, 582] on div "[MEDICAL_DATA]" at bounding box center [205, 580] width 141 height 24
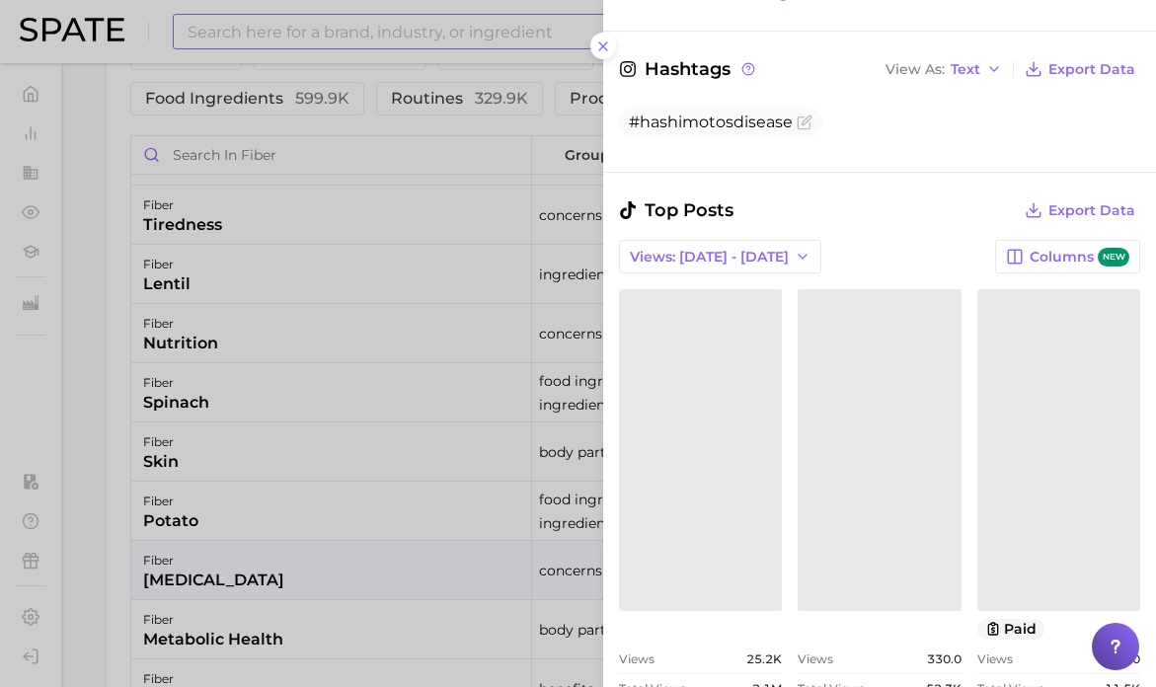
scroll to position [611, 0]
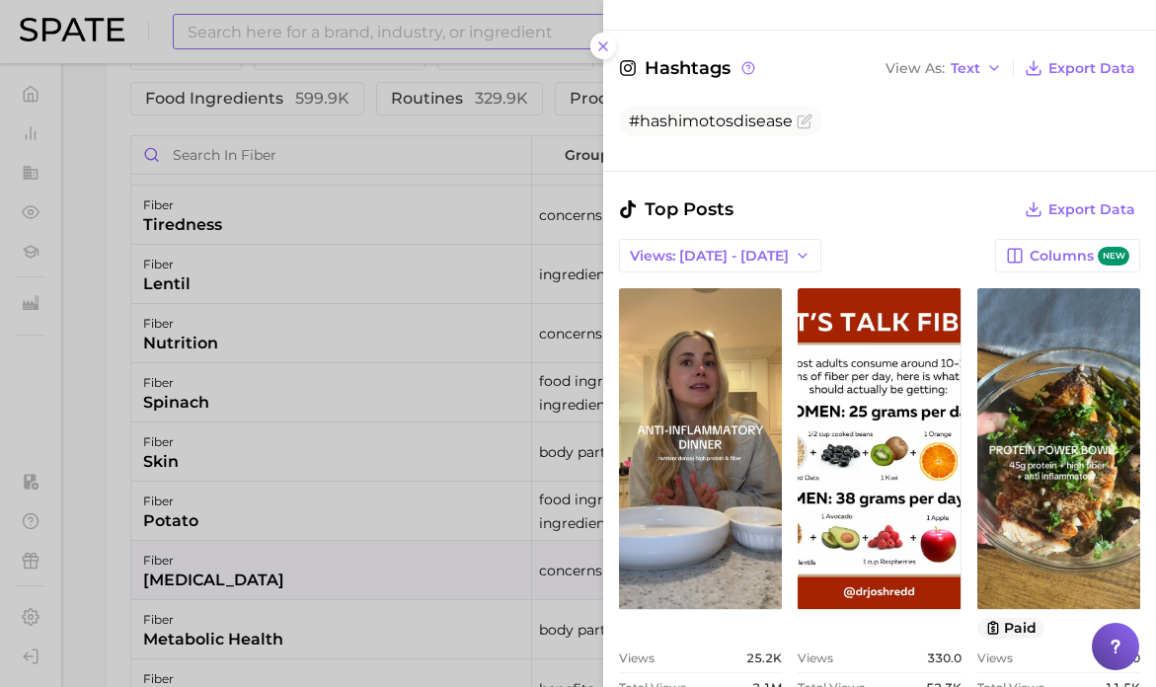
click at [289, 539] on div at bounding box center [578, 343] width 1156 height 687
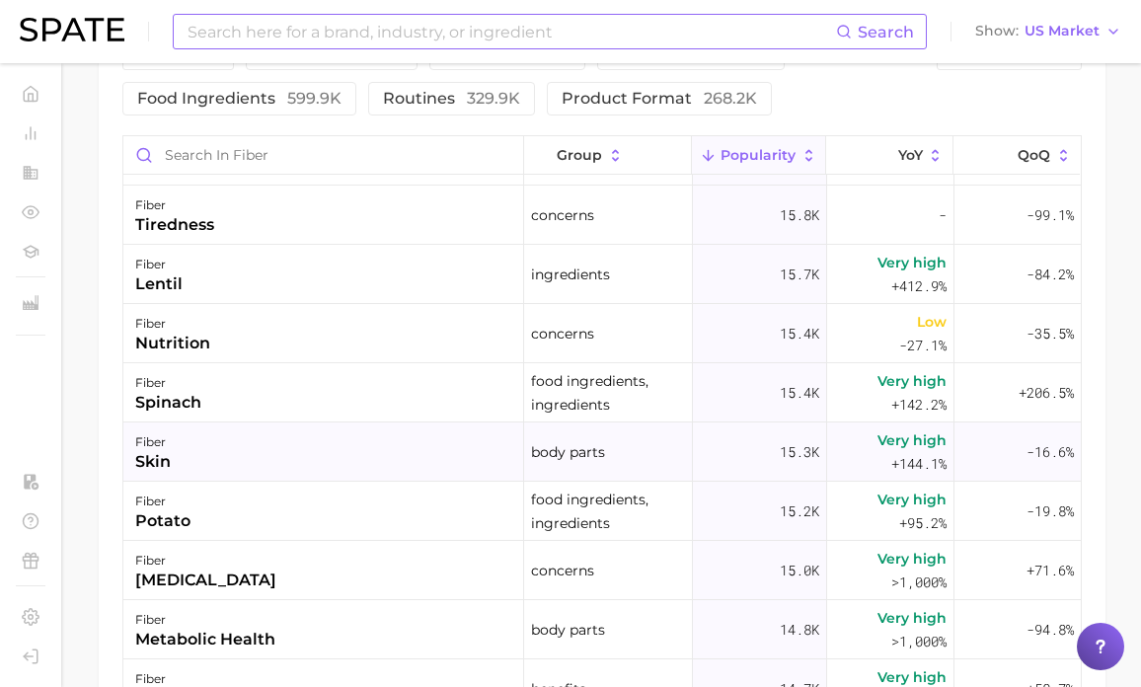
click at [278, 440] on div "fiber skin" at bounding box center [323, 451] width 401 height 59
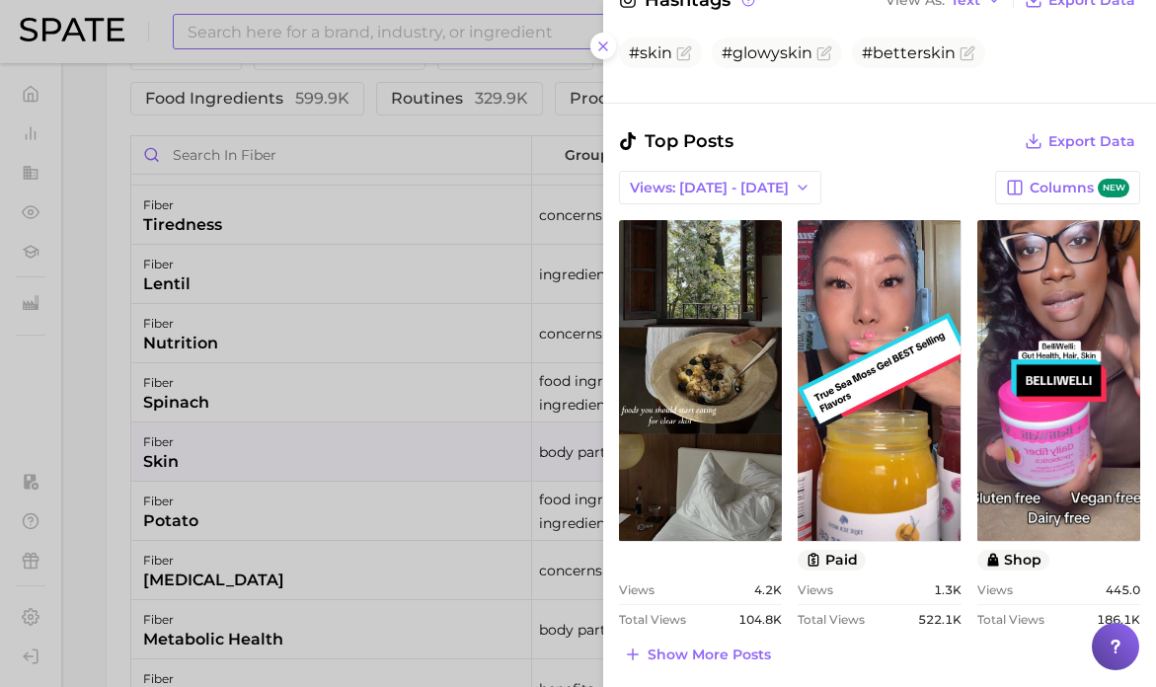
scroll to position [865, 0]
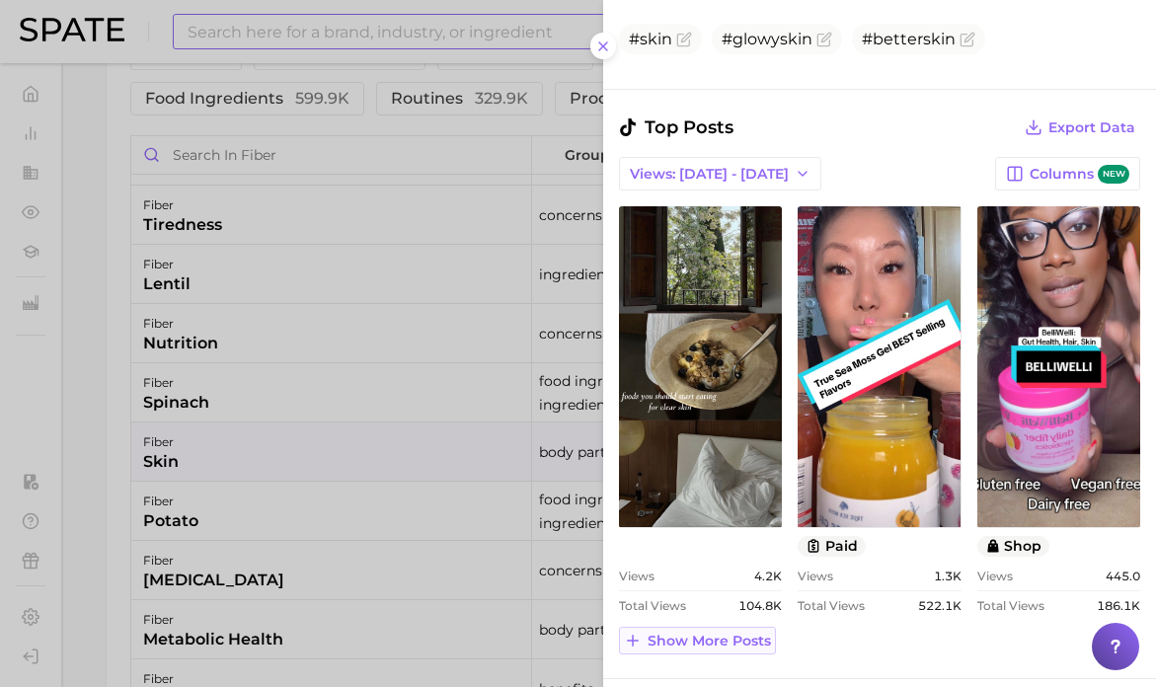
click at [703, 636] on span "Show more posts" at bounding box center [708, 641] width 123 height 17
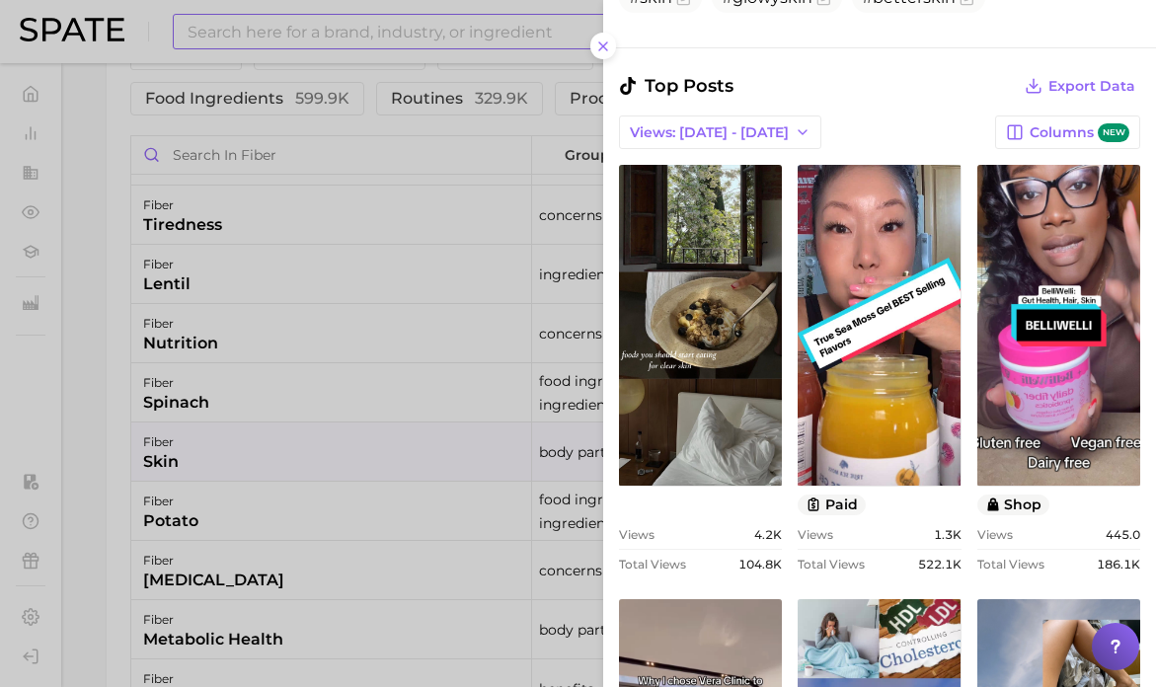
scroll to position [914, 0]
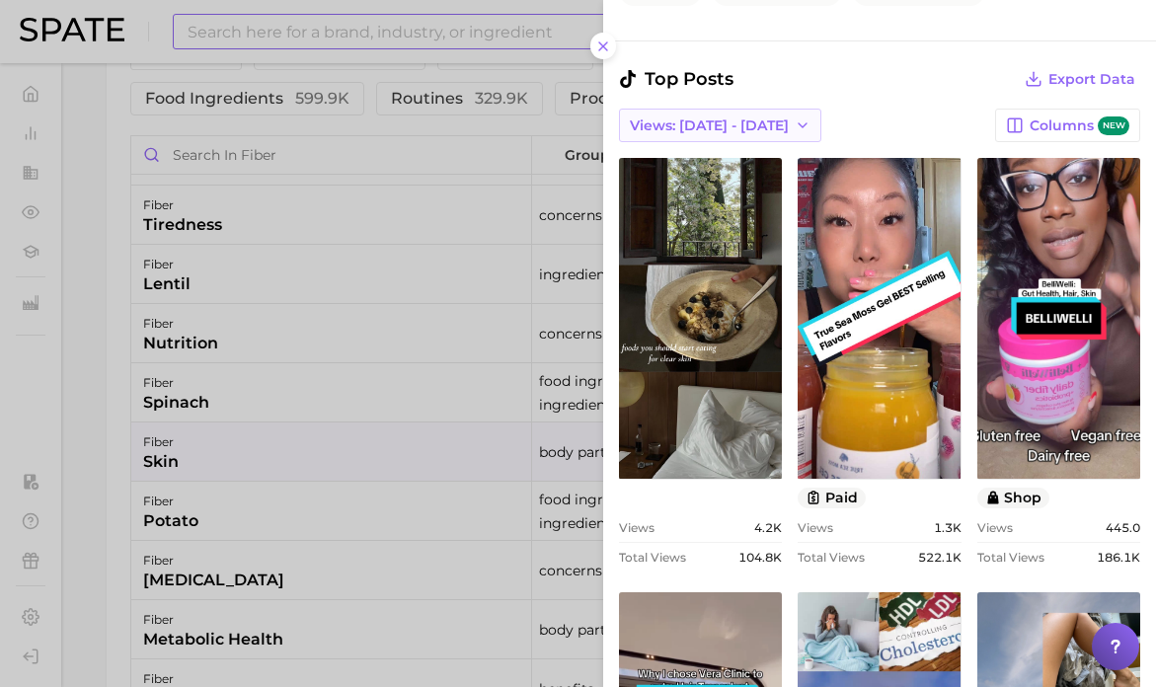
click at [743, 121] on span "Views: [DATE] - [DATE]" at bounding box center [709, 125] width 159 height 17
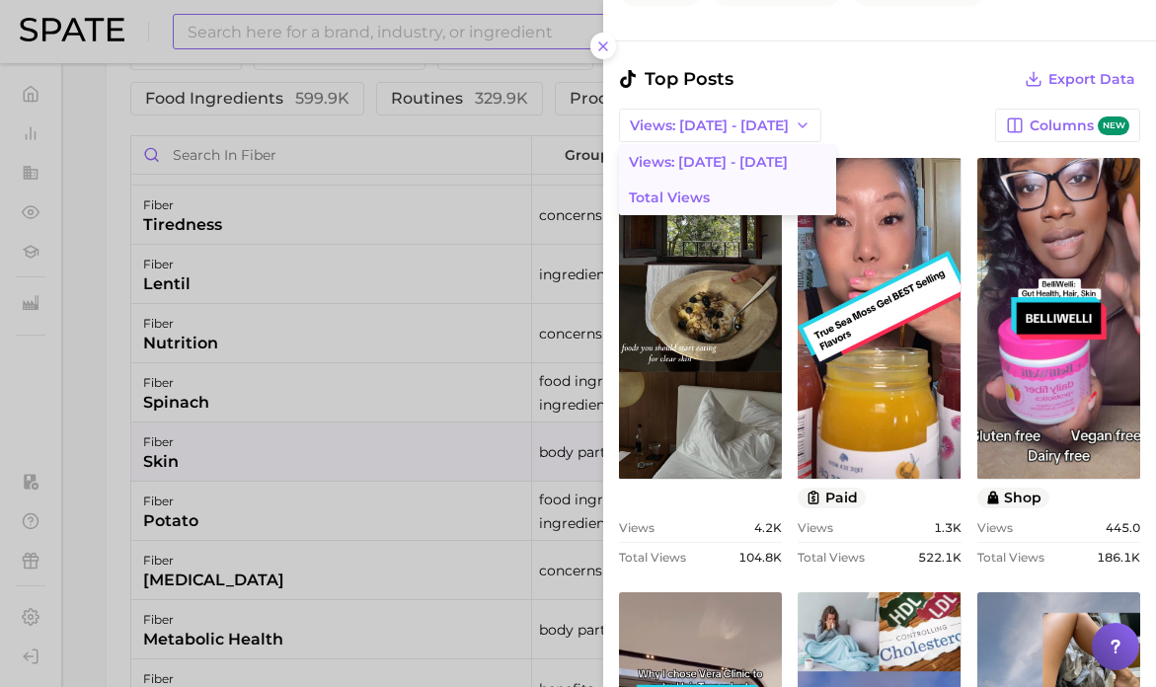
click at [727, 199] on button "Total Views" at bounding box center [727, 198] width 217 height 36
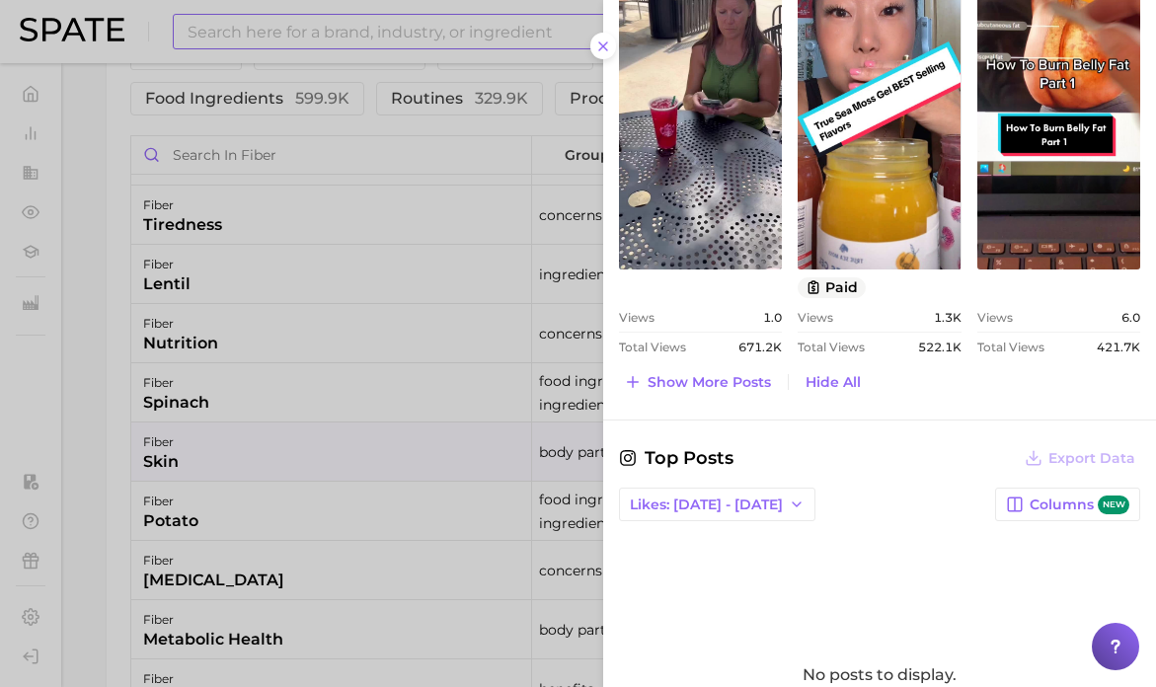
scroll to position [1537, 0]
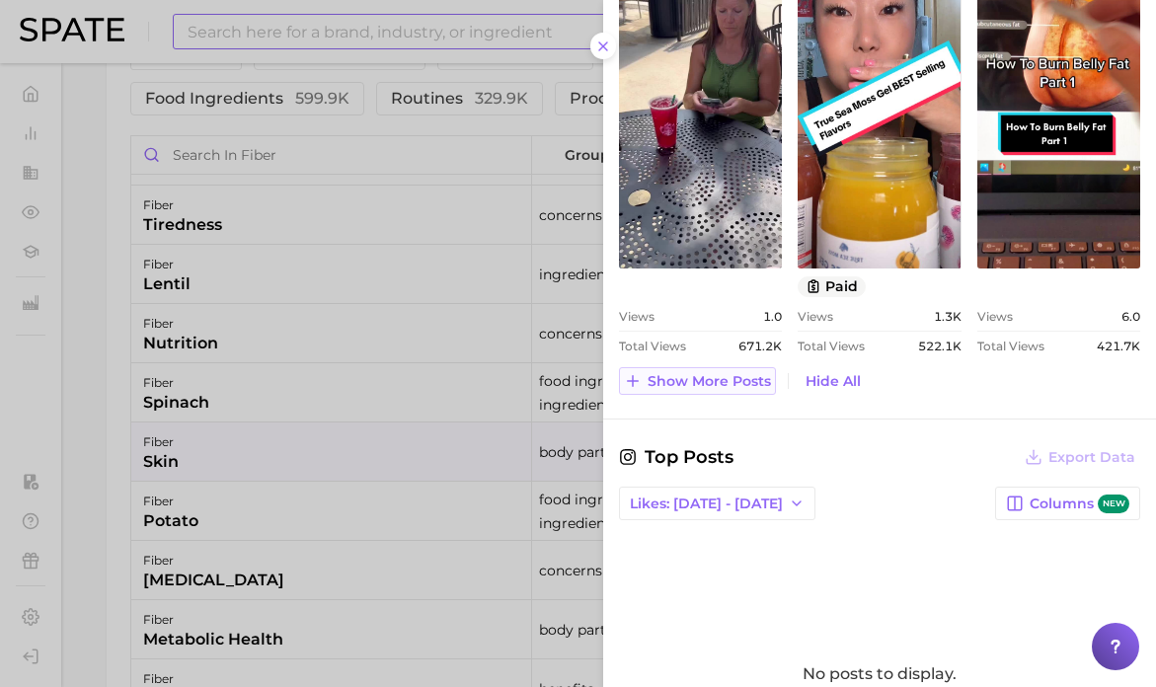
click at [742, 382] on span "Show more posts" at bounding box center [708, 381] width 123 height 17
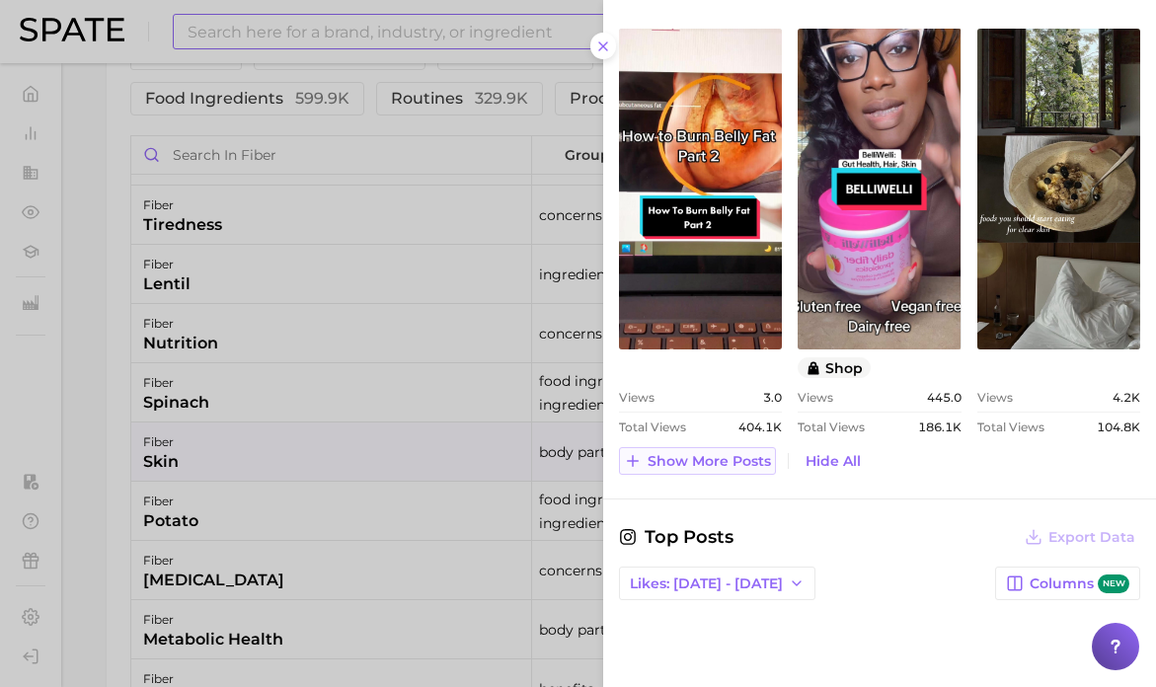
scroll to position [1892, 0]
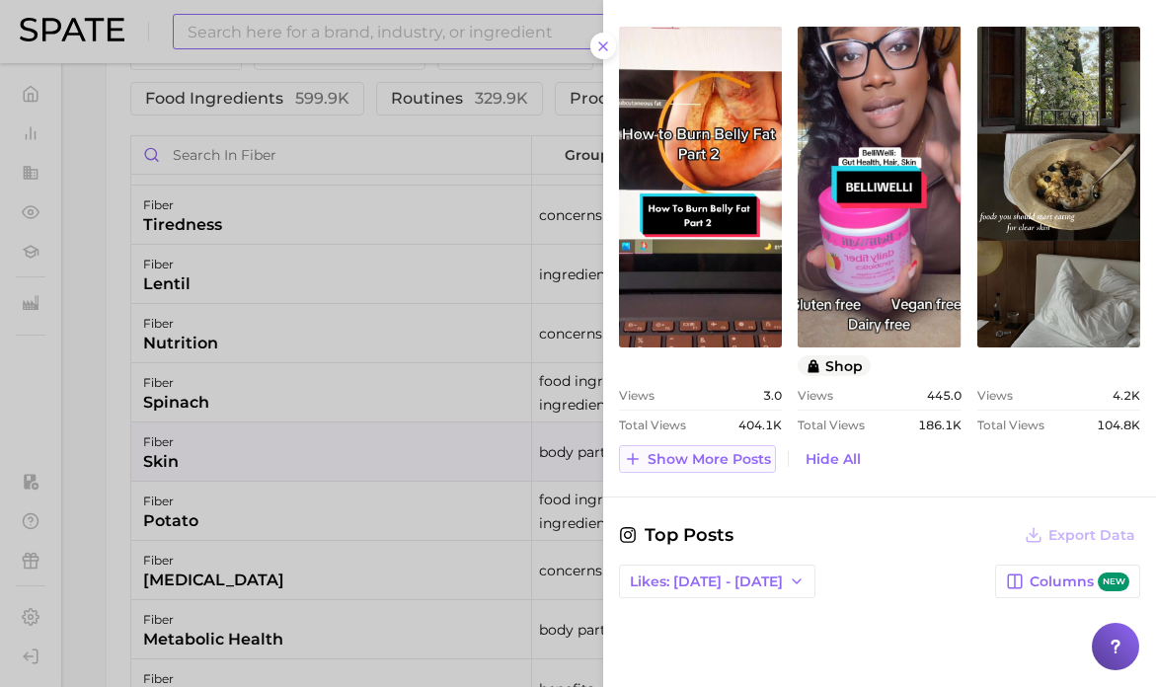
click at [725, 462] on span "Show more posts" at bounding box center [708, 459] width 123 height 17
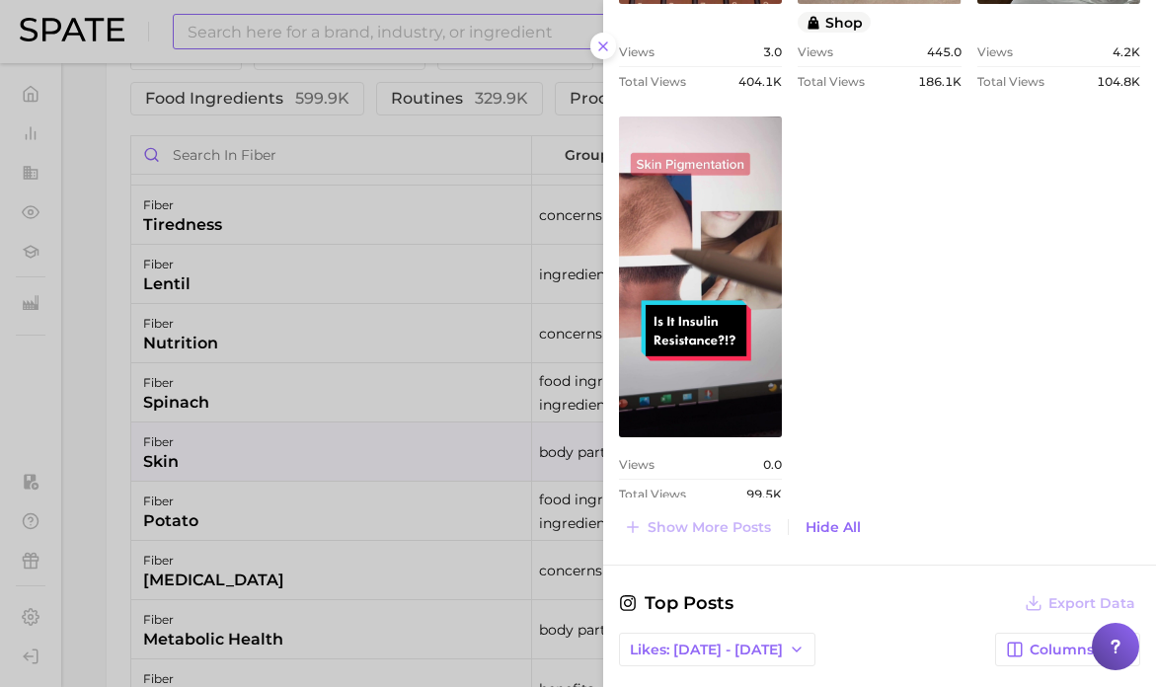
scroll to position [2236, 0]
click at [318, 370] on div at bounding box center [578, 343] width 1156 height 687
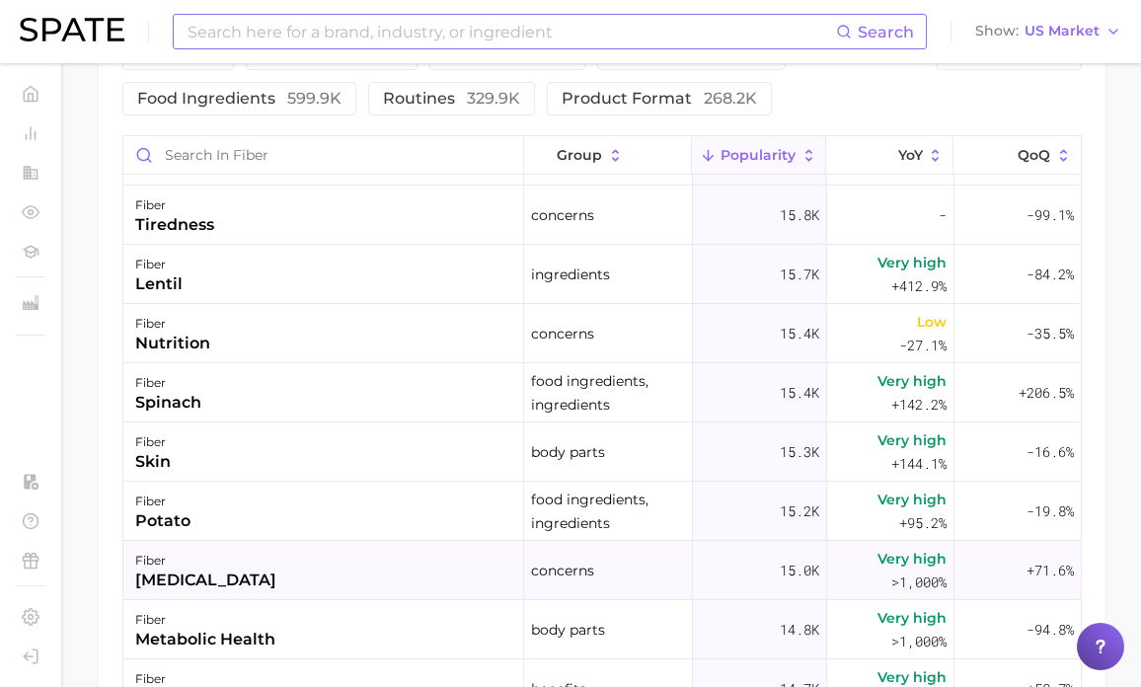
click at [276, 584] on div "[MEDICAL_DATA]" at bounding box center [205, 580] width 141 height 24
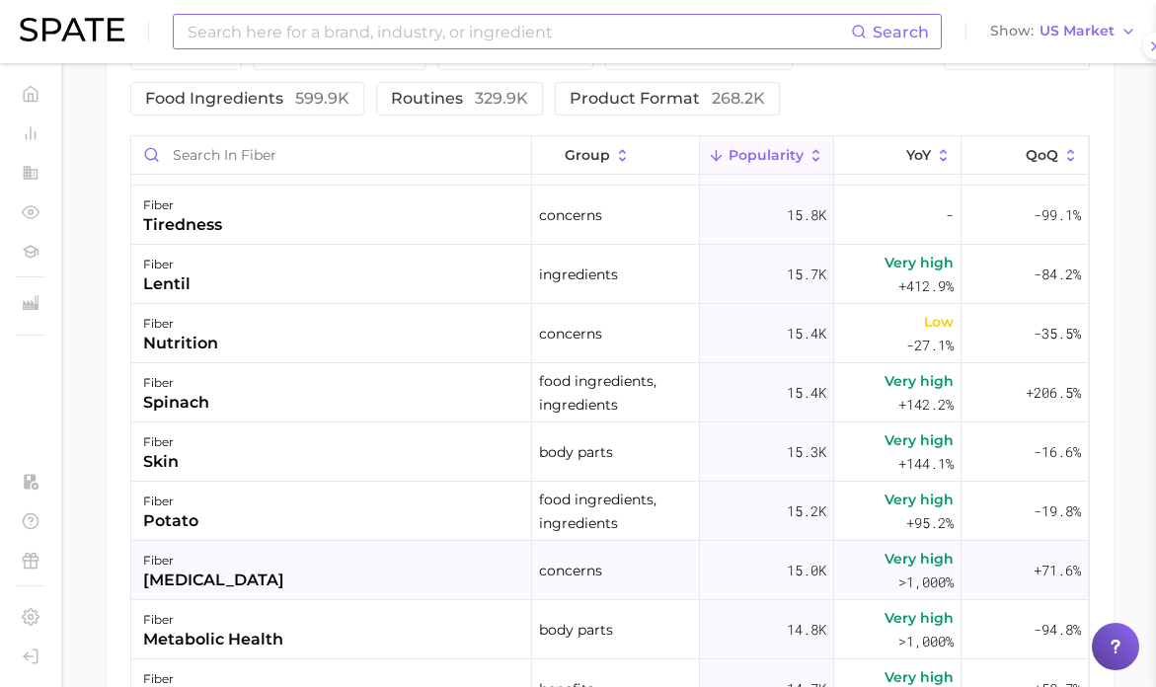
scroll to position [0, 0]
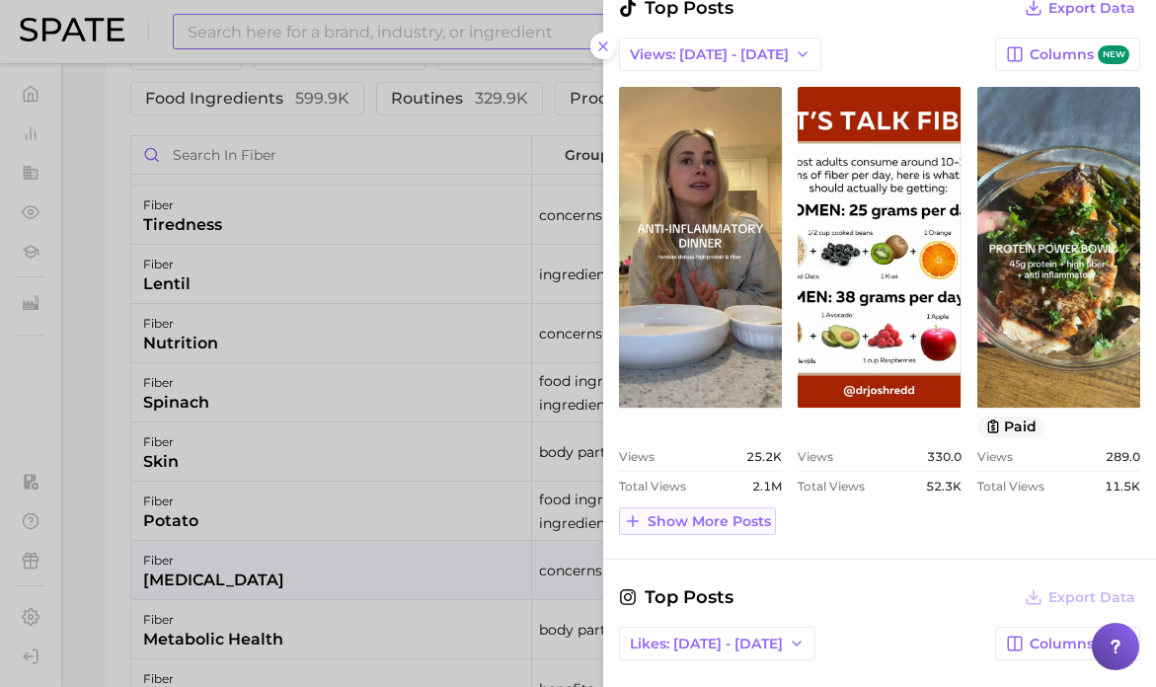
click at [728, 510] on button "Show more posts" at bounding box center [697, 521] width 157 height 28
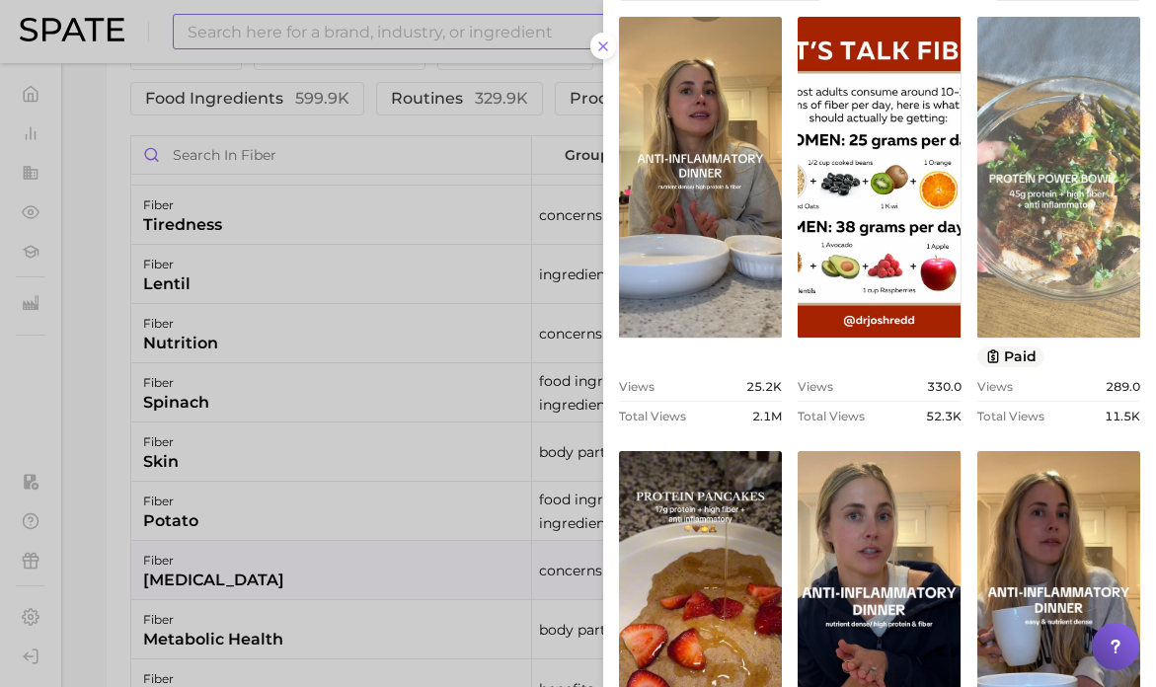
click at [1038, 189] on link "view post on TikTok" at bounding box center [1058, 177] width 163 height 321
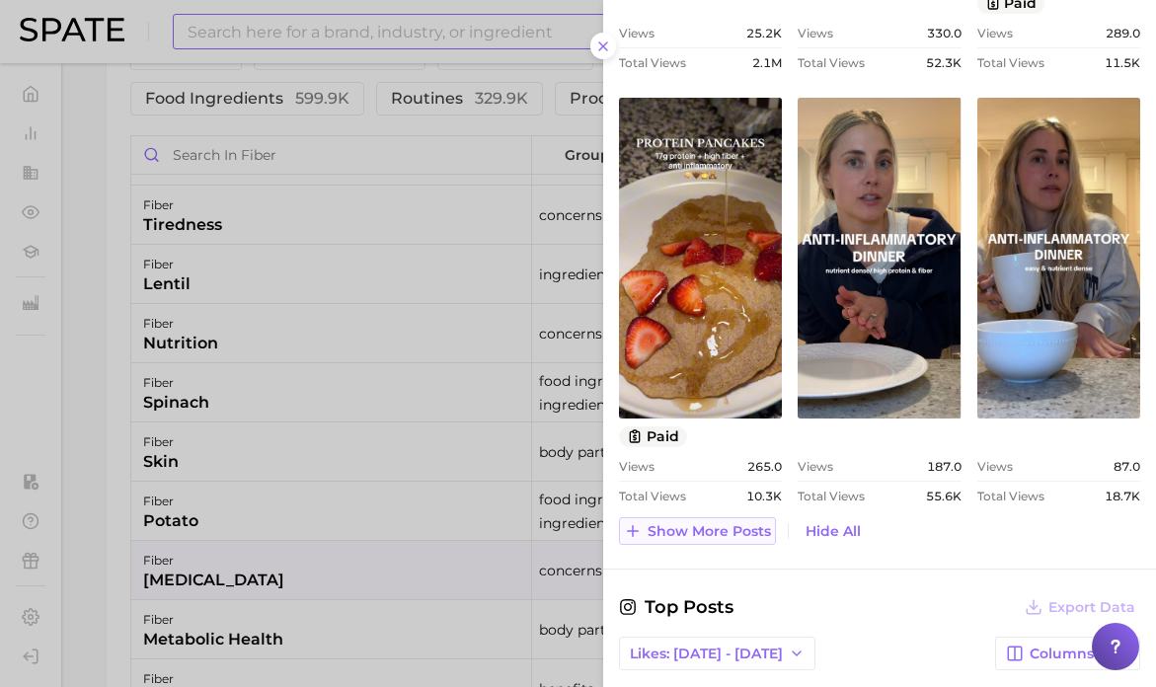
click at [743, 534] on span "Show more posts" at bounding box center [708, 531] width 123 height 17
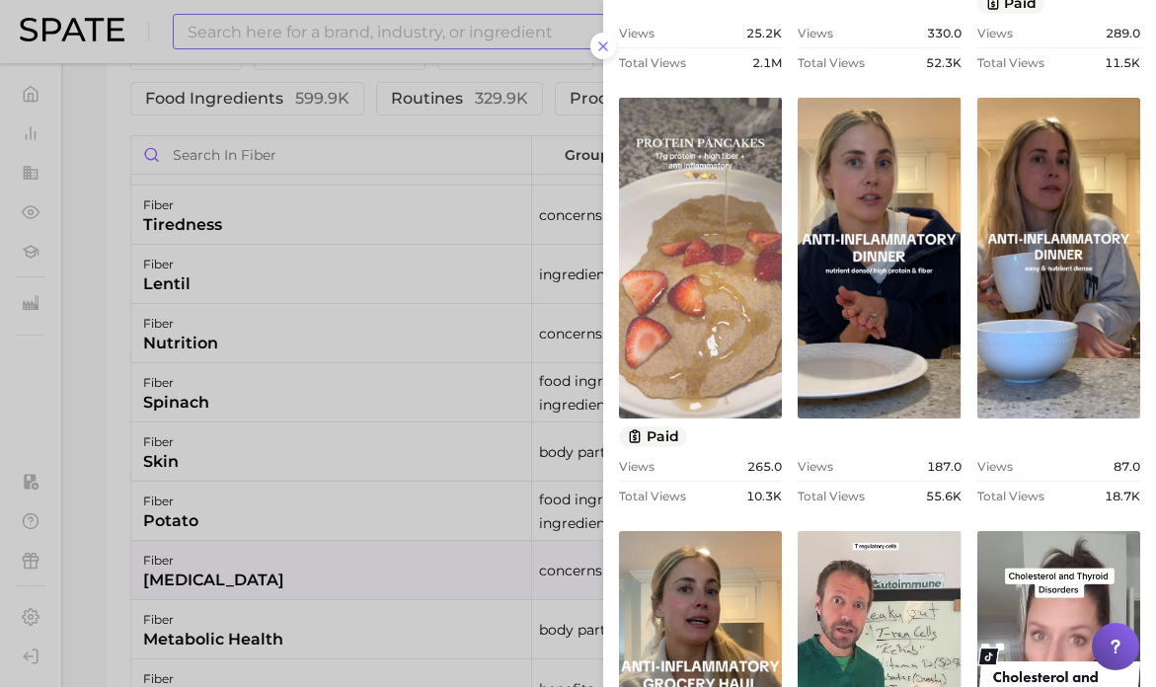
click at [693, 338] on link "view post on TikTok" at bounding box center [700, 258] width 163 height 321
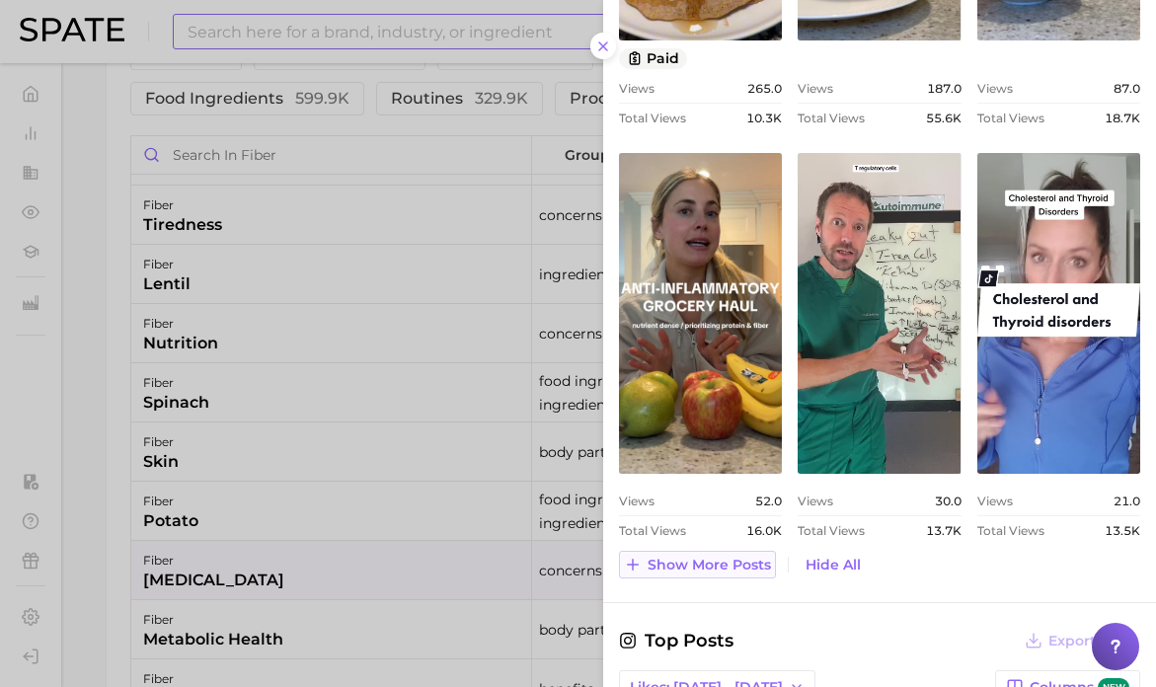
click at [656, 570] on span "Show more posts" at bounding box center [708, 565] width 123 height 17
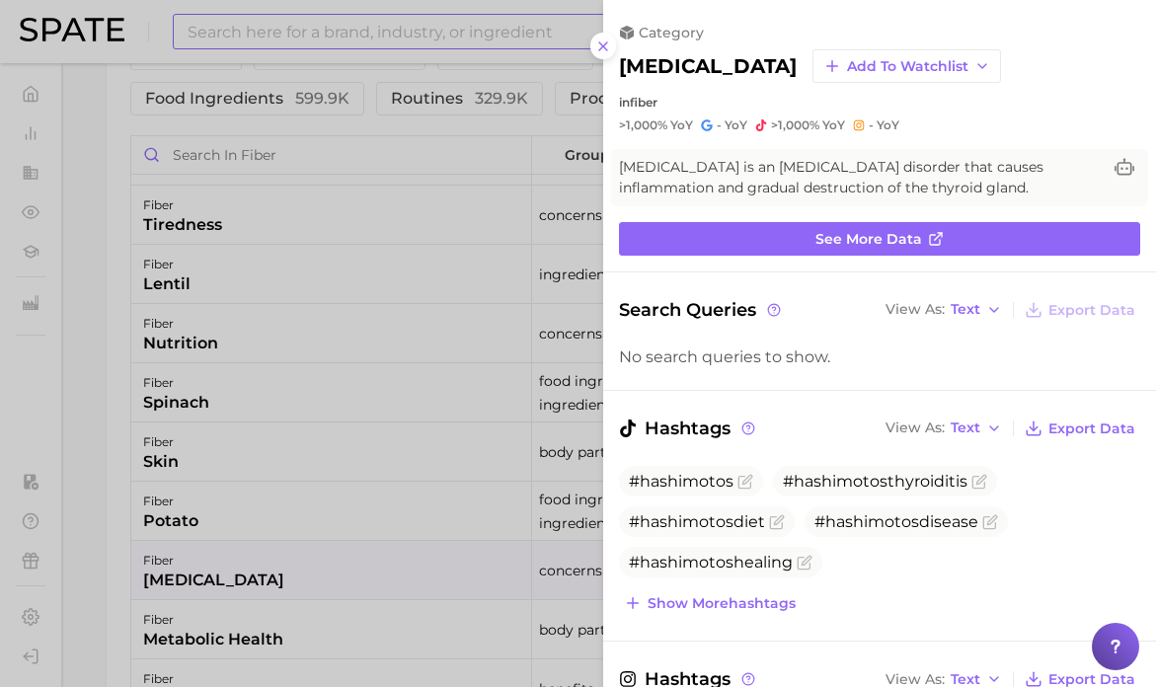
click at [474, 502] on div at bounding box center [578, 343] width 1156 height 687
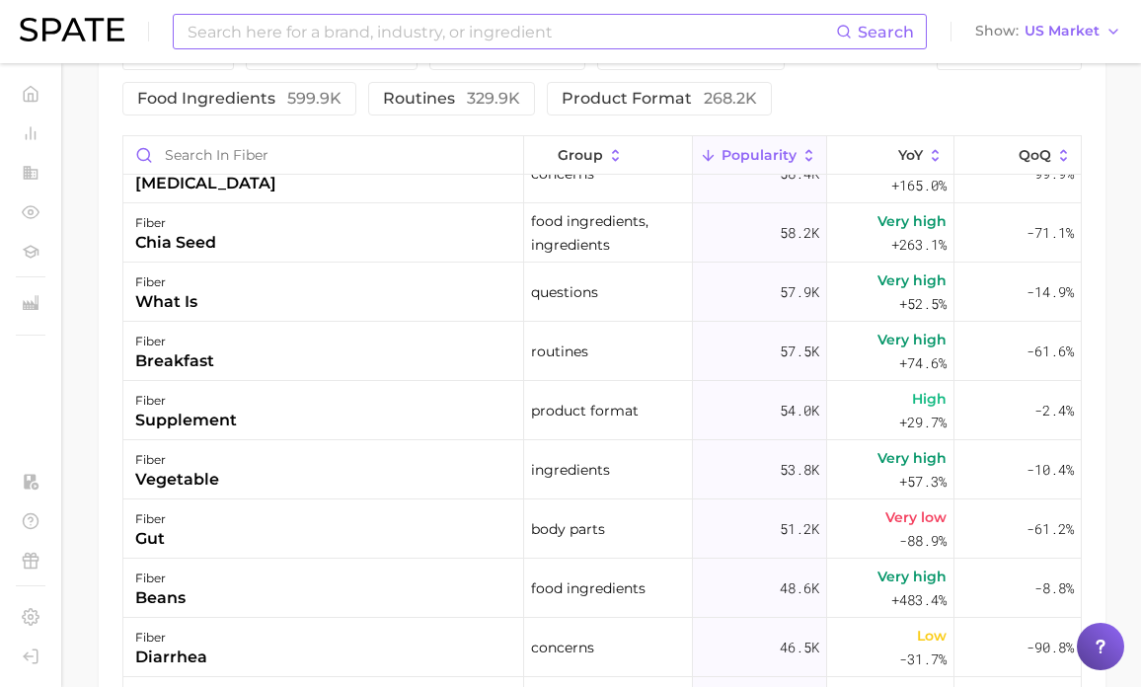
scroll to position [1115, 0]
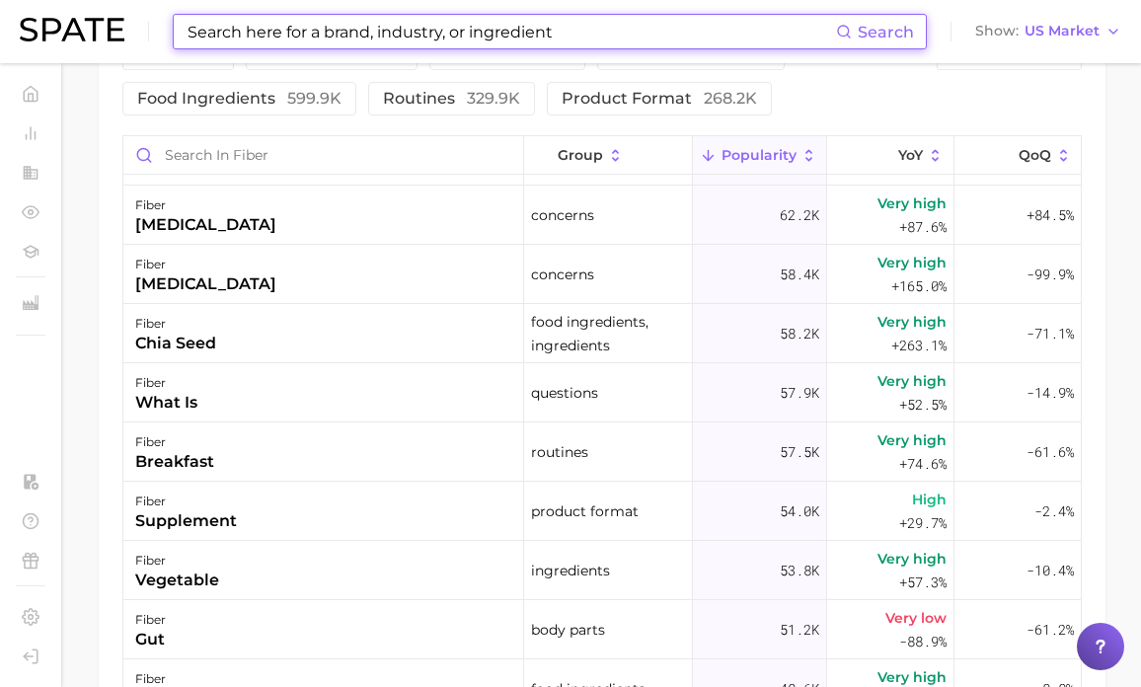
click at [227, 36] on input at bounding box center [511, 32] width 650 height 34
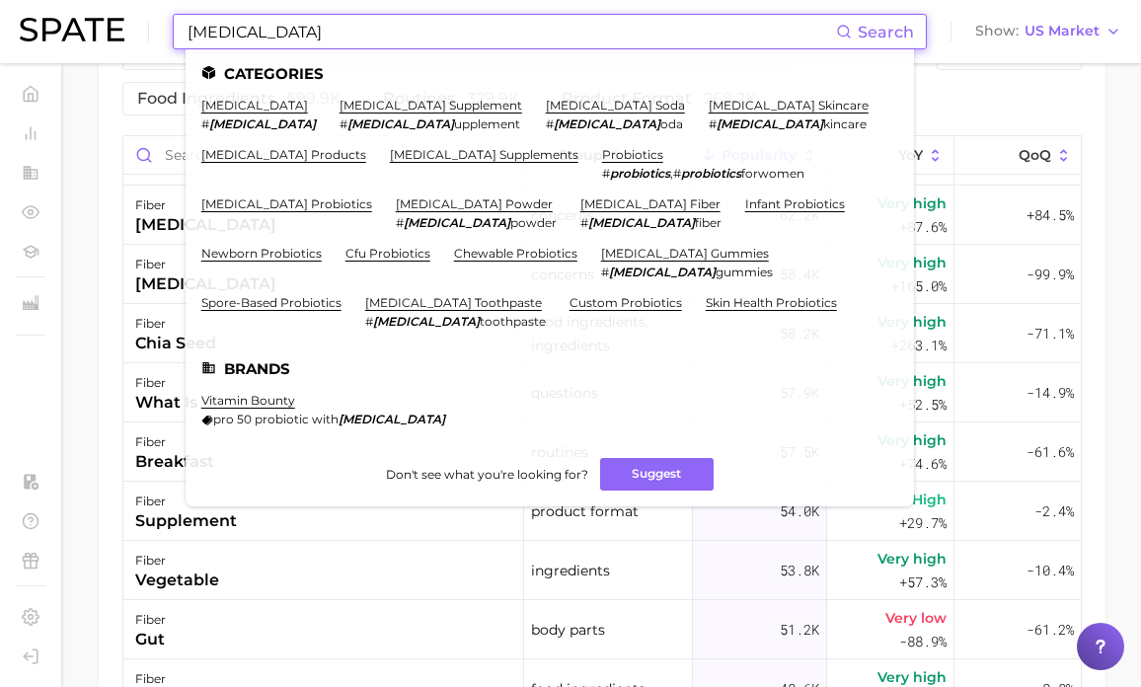
type input "[MEDICAL_DATA]"
click at [243, 120] on em "[MEDICAL_DATA]" at bounding box center [262, 123] width 107 height 15
click at [238, 96] on ul "Categories [MEDICAL_DATA] # [MEDICAL_DATA] [MEDICAL_DATA] supplement # [MEDICAL…" at bounding box center [550, 277] width 728 height 457
click at [241, 104] on link "[MEDICAL_DATA]" at bounding box center [254, 105] width 107 height 15
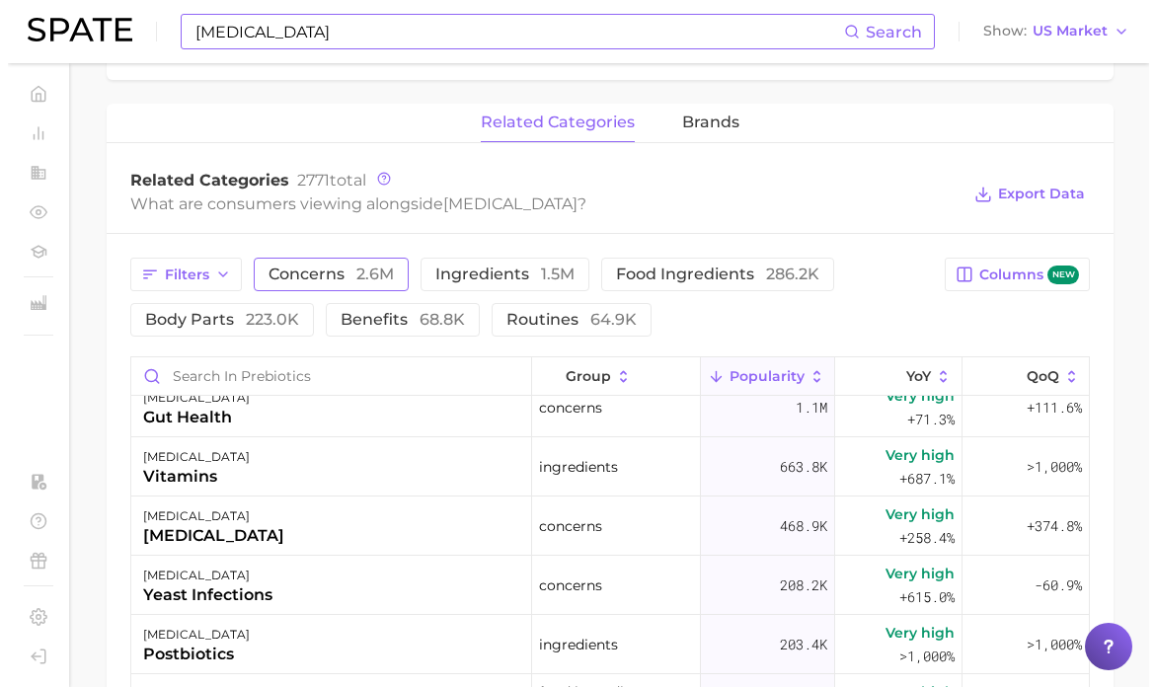
scroll to position [964, 0]
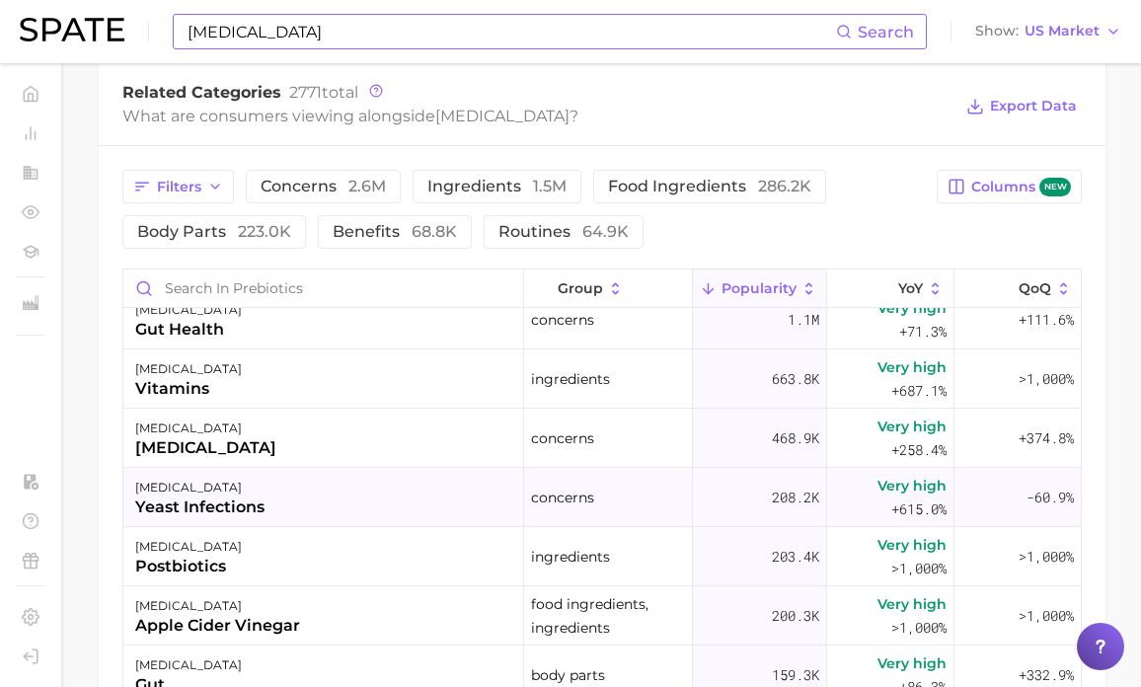
click at [330, 493] on div "[MEDICAL_DATA] yeast infections" at bounding box center [323, 497] width 401 height 59
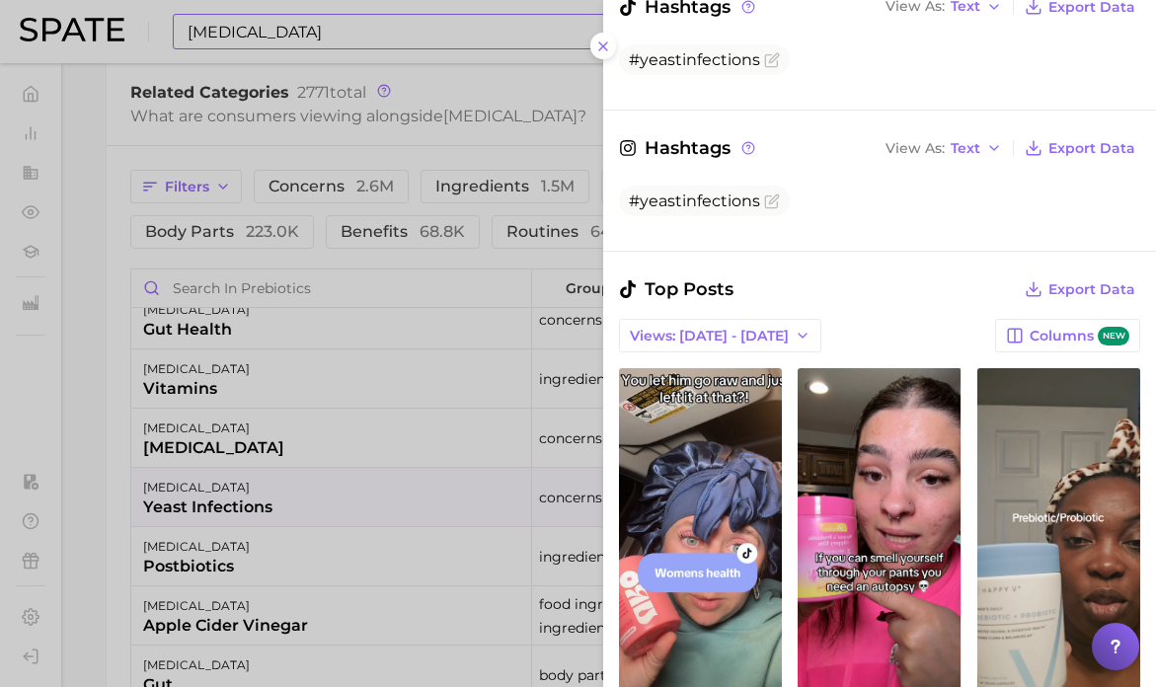
scroll to position [422, 0]
click at [735, 343] on span "Views: [DATE] - [DATE]" at bounding box center [709, 335] width 159 height 17
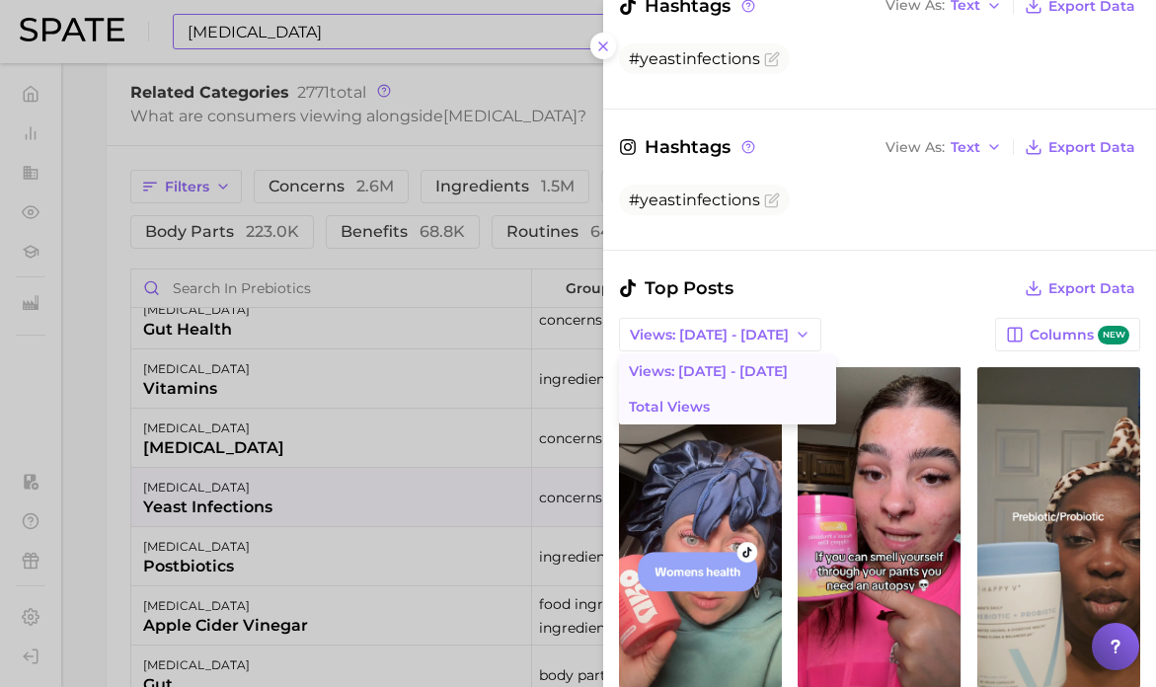
click at [723, 424] on button "Total Views" at bounding box center [727, 407] width 217 height 36
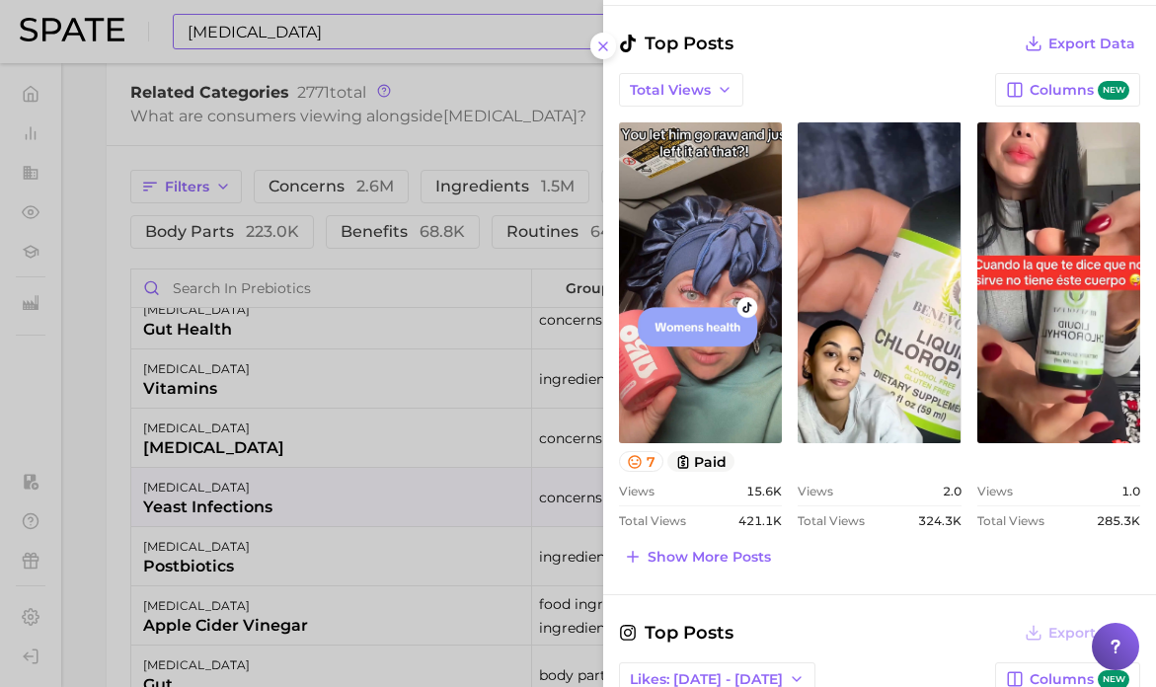
scroll to position [678, 0]
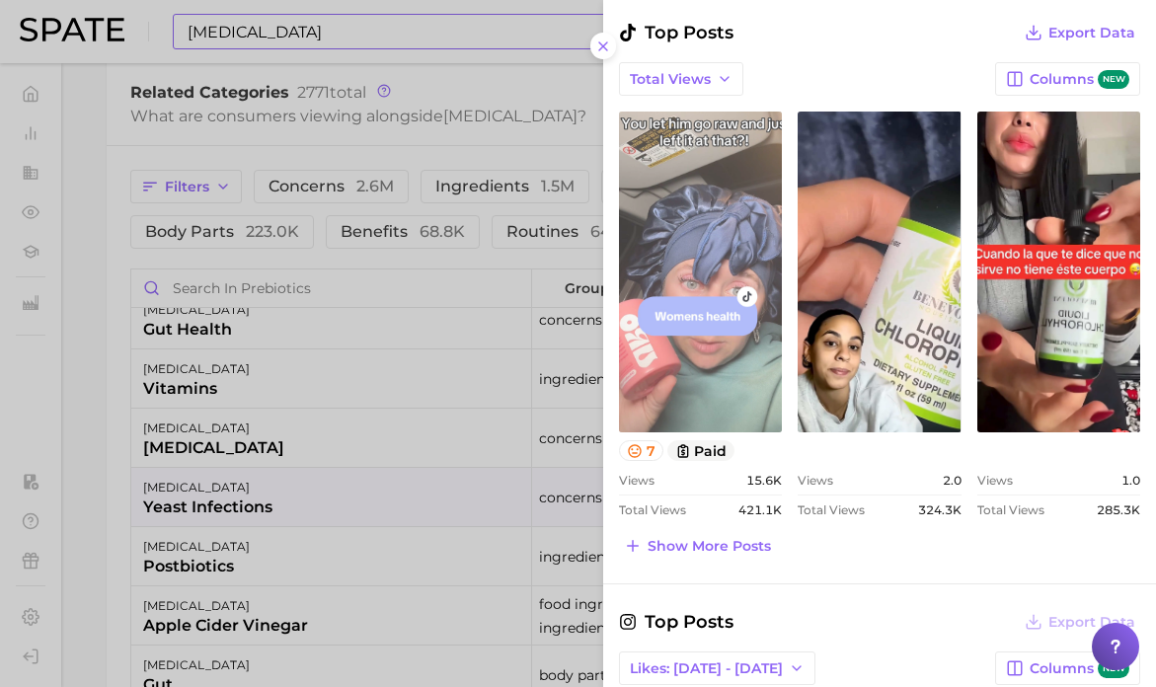
click at [679, 364] on link "view post on TikTok" at bounding box center [700, 272] width 163 height 321
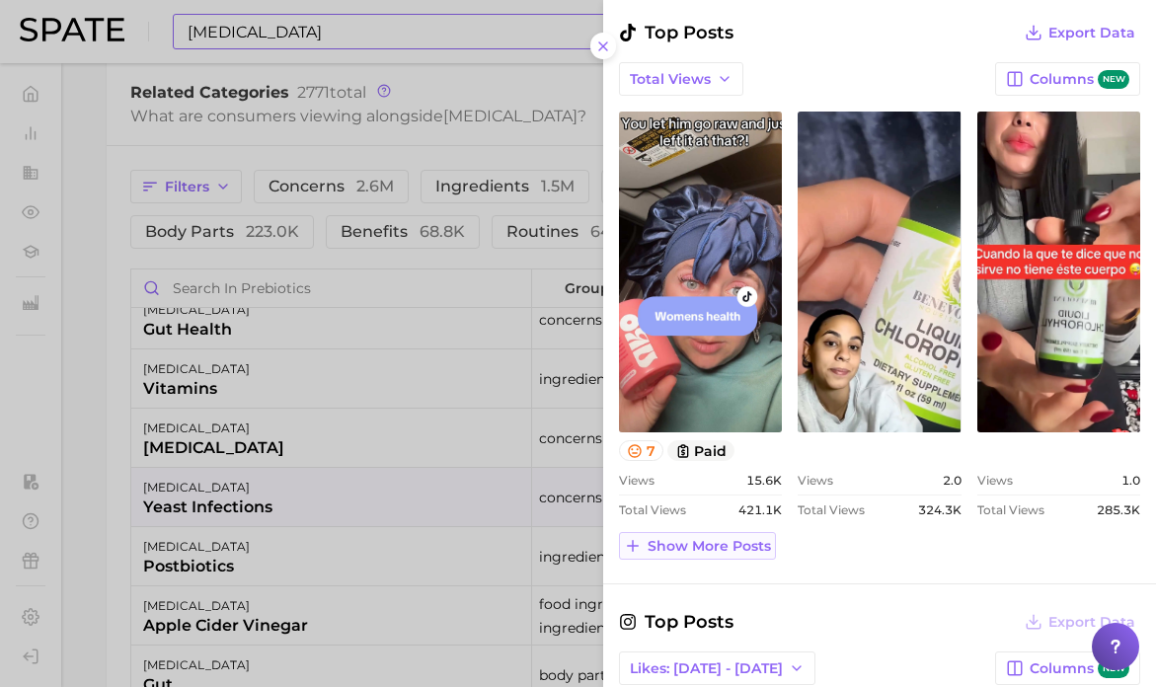
click at [693, 559] on button "Show more posts" at bounding box center [697, 546] width 157 height 28
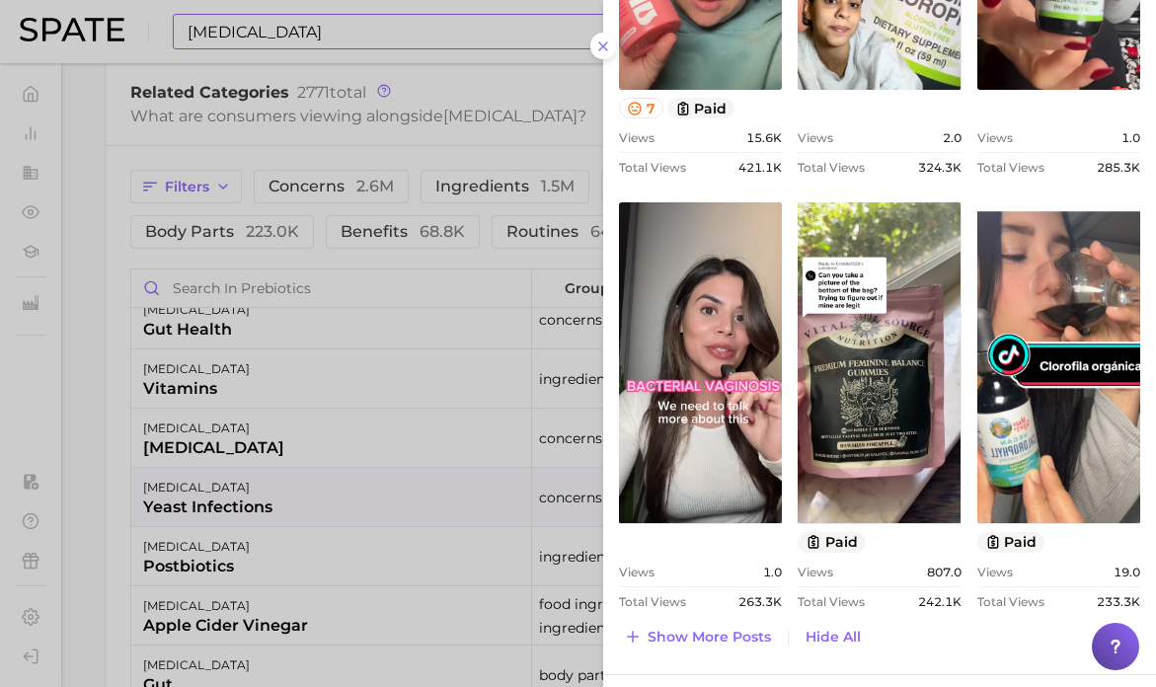
scroll to position [1150, 0]
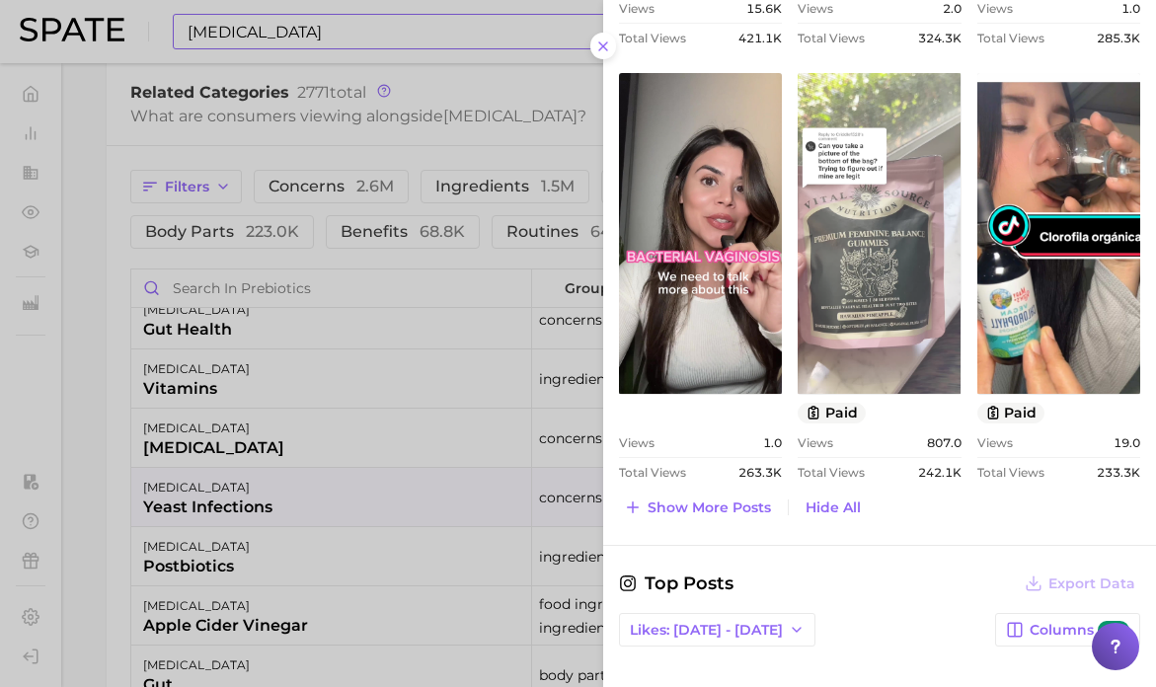
click at [862, 338] on link "view post on TikTok" at bounding box center [878, 233] width 163 height 321
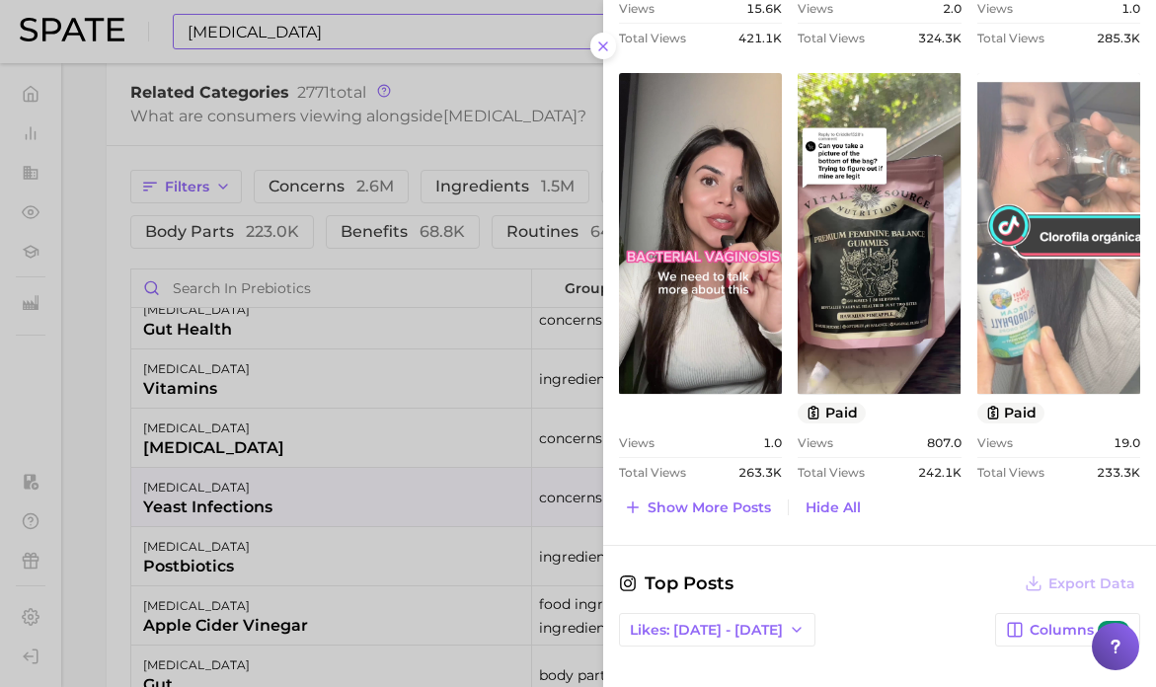
click at [1050, 277] on link "view post on TikTok" at bounding box center [1058, 233] width 163 height 321
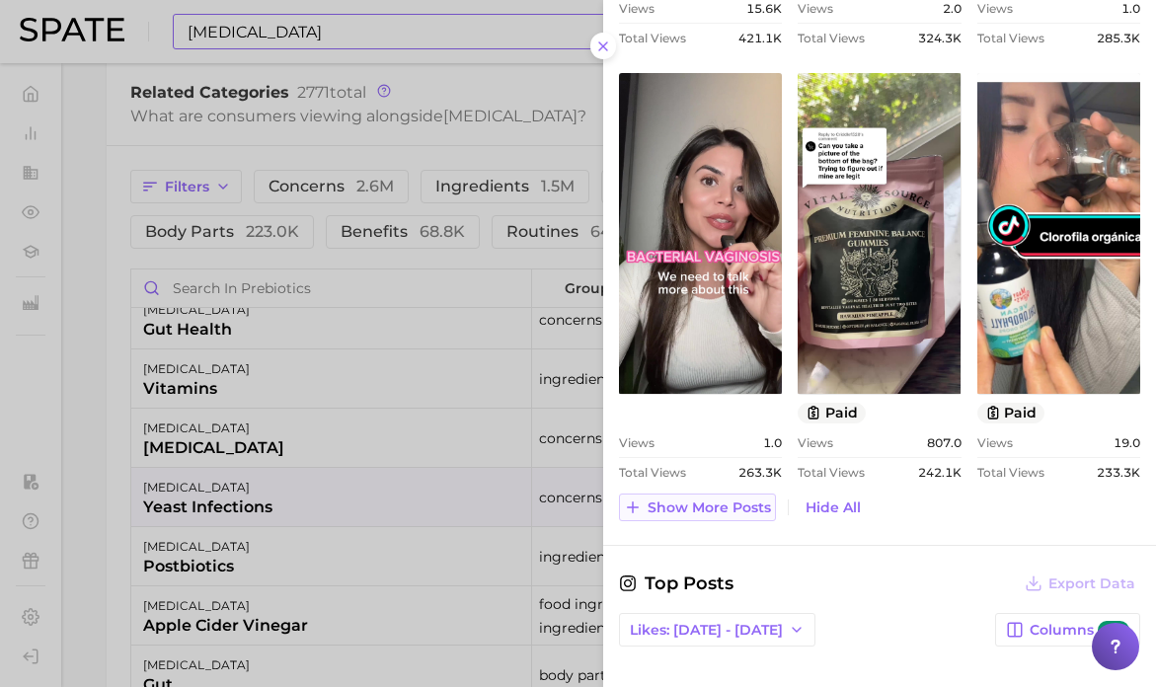
click at [696, 516] on span "Show more posts" at bounding box center [708, 507] width 123 height 17
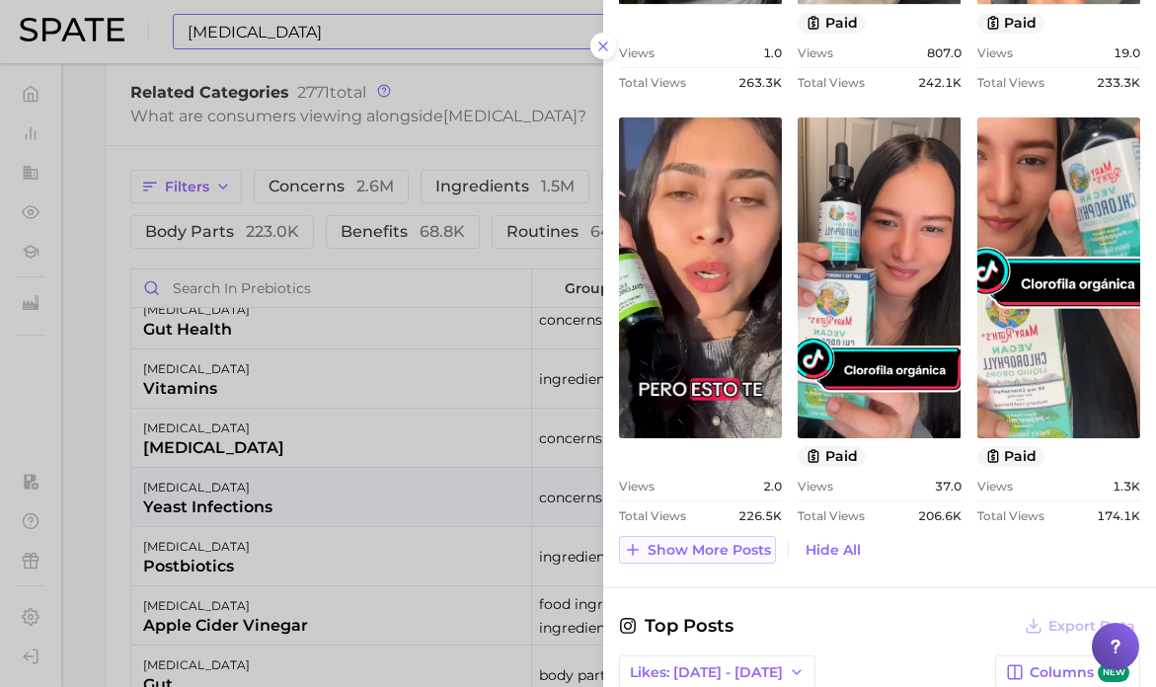
scroll to position [1570, 0]
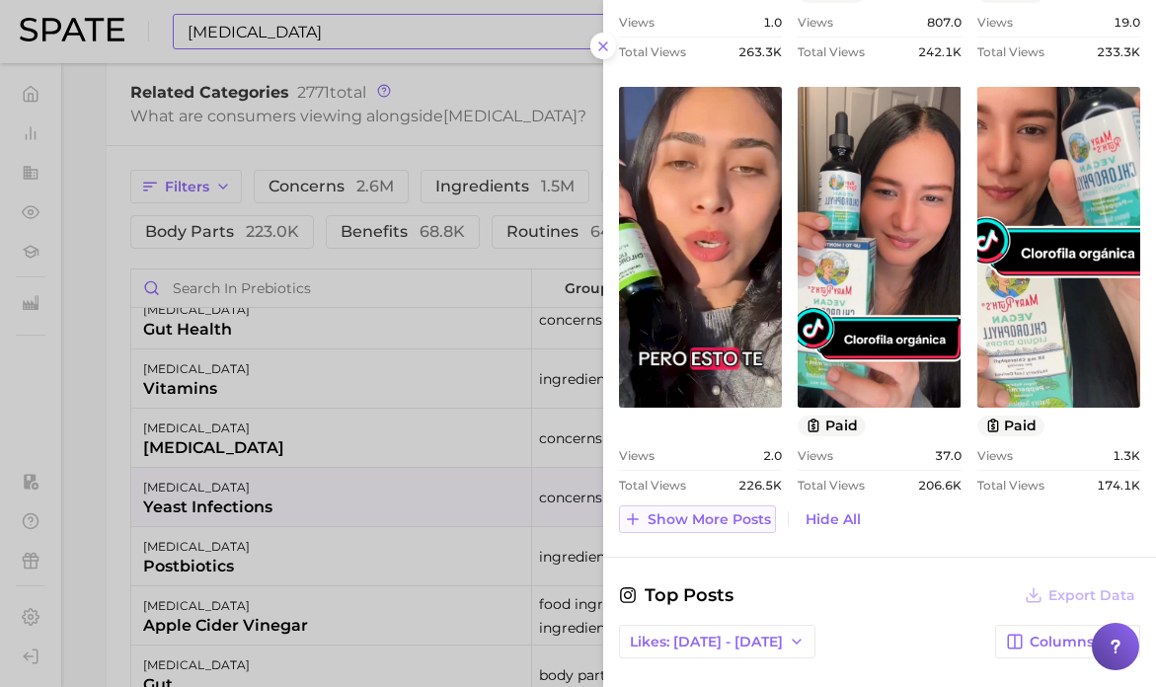
click at [701, 528] on span "Show more posts" at bounding box center [708, 519] width 123 height 17
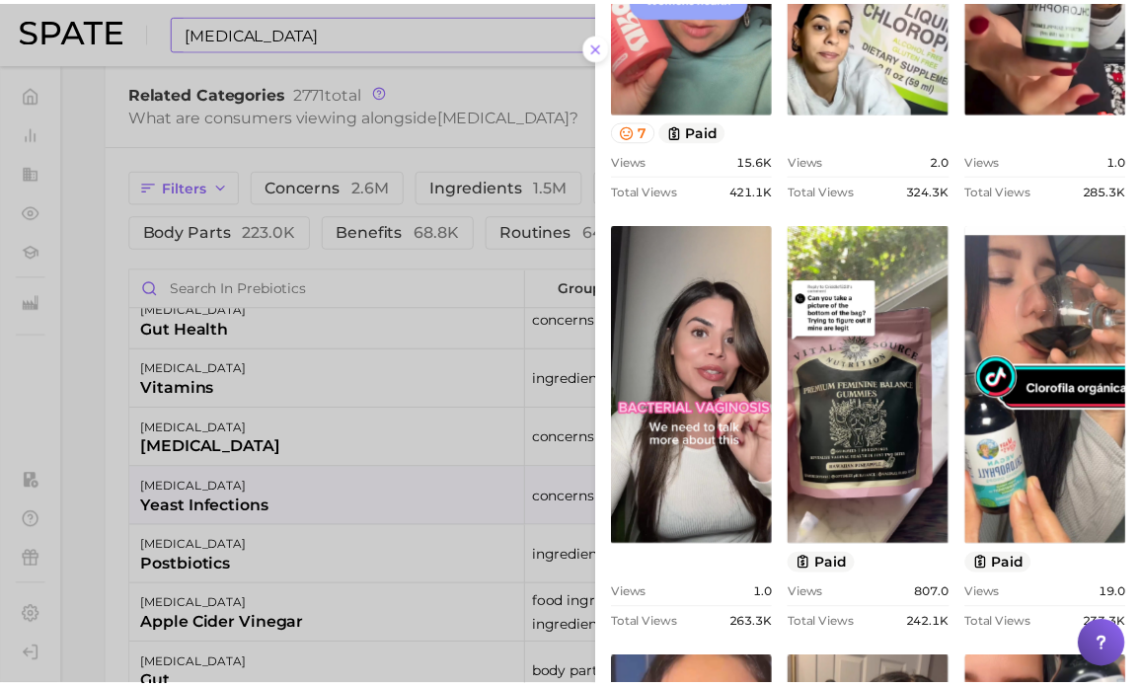
scroll to position [0, 0]
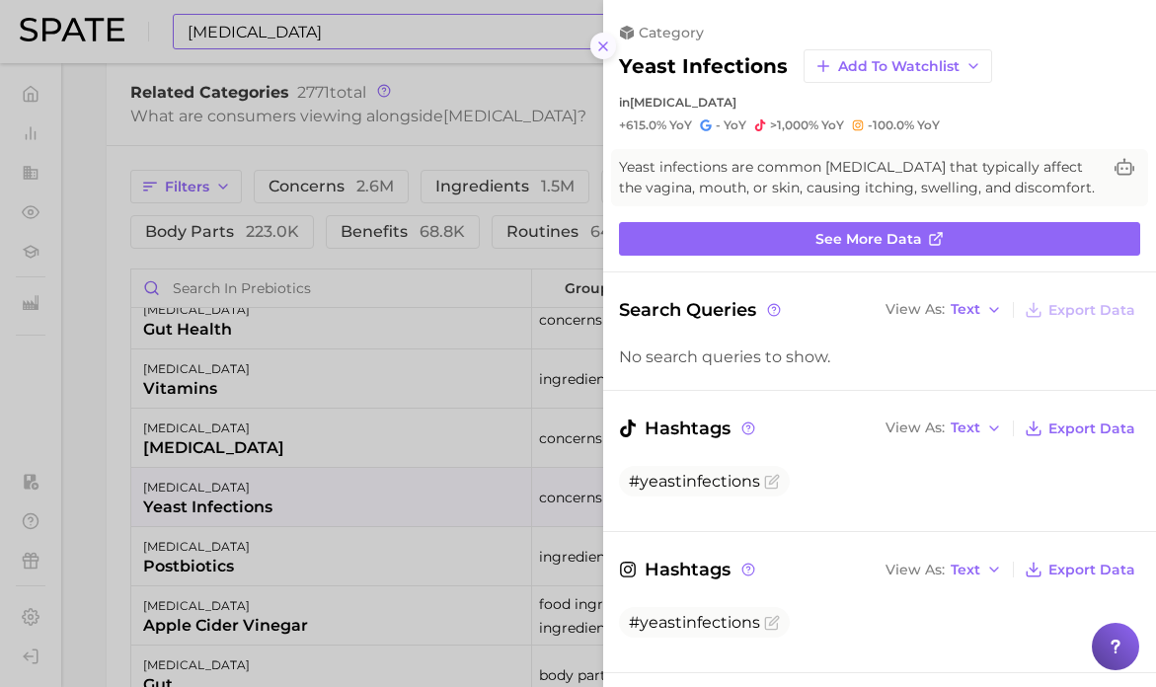
click at [602, 46] on icon at bounding box center [603, 46] width 16 height 16
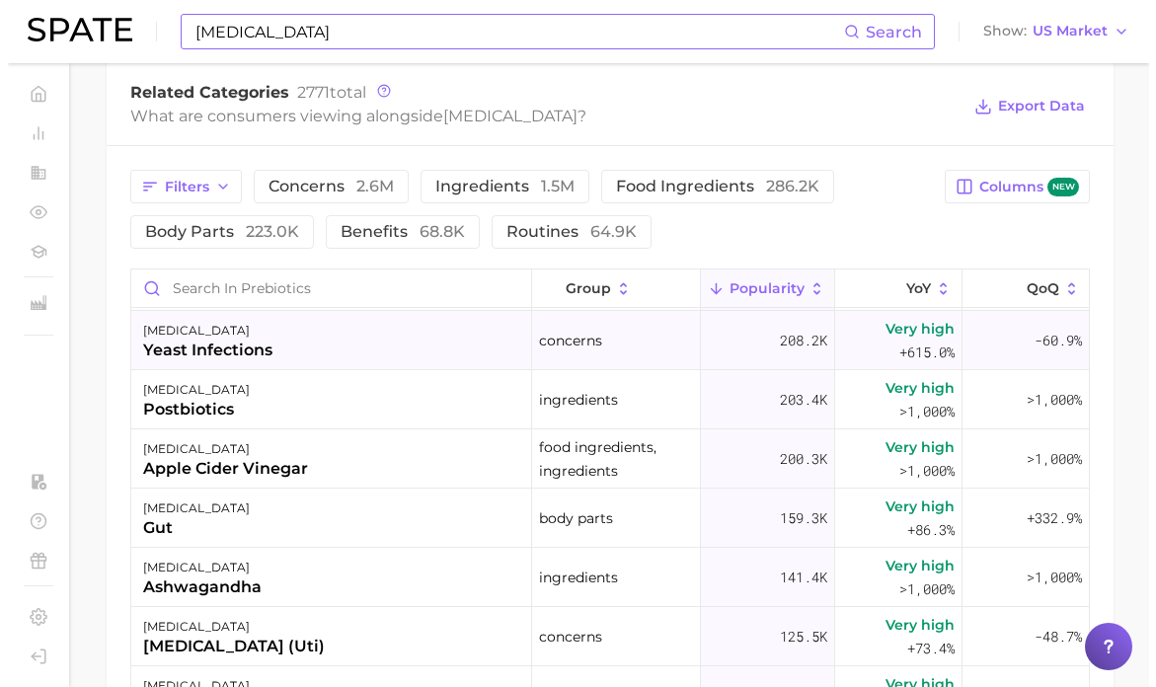
scroll to position [224, 0]
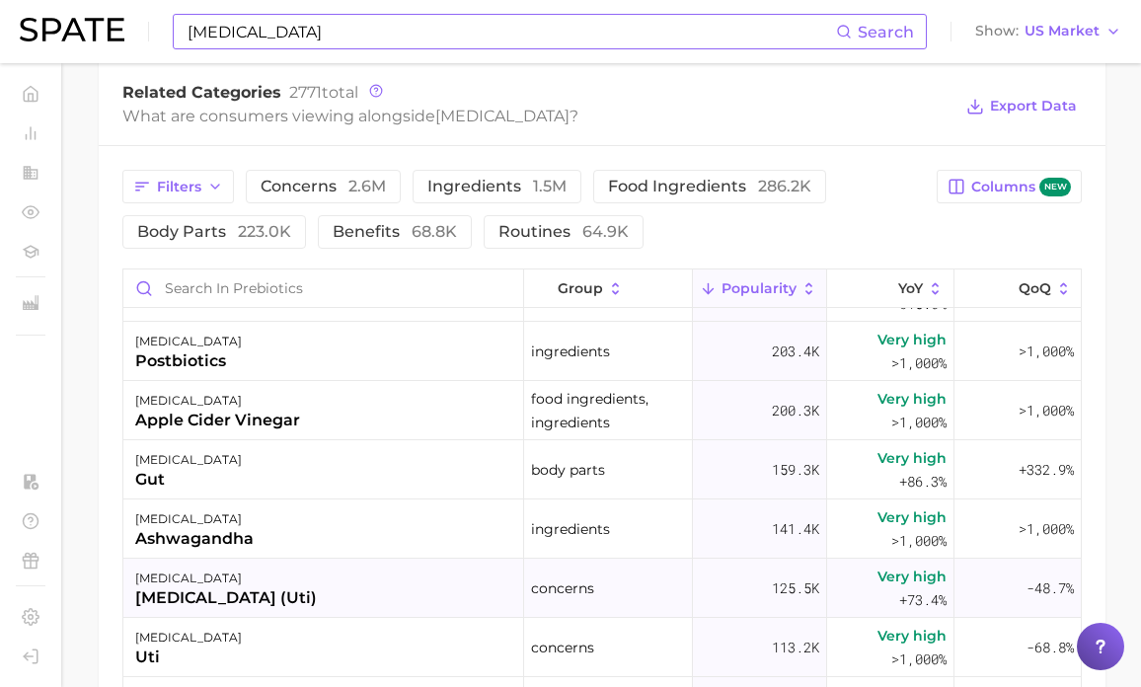
click at [293, 606] on div "[MEDICAL_DATA] (uti)" at bounding box center [226, 598] width 182 height 24
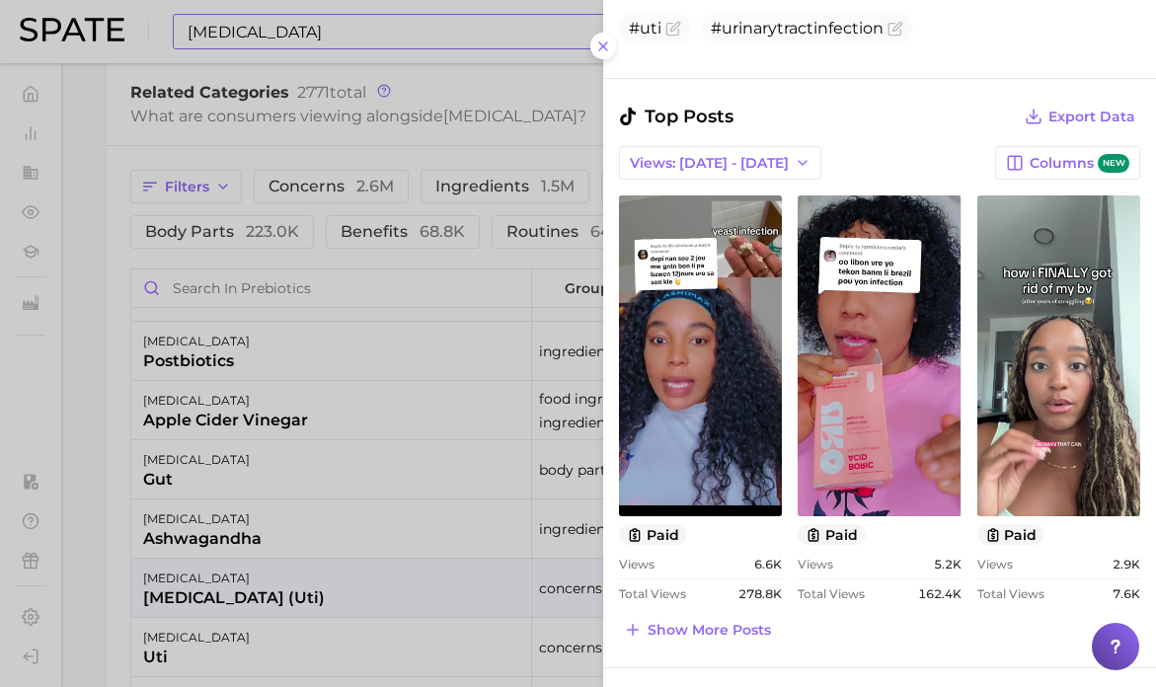
scroll to position [600, 0]
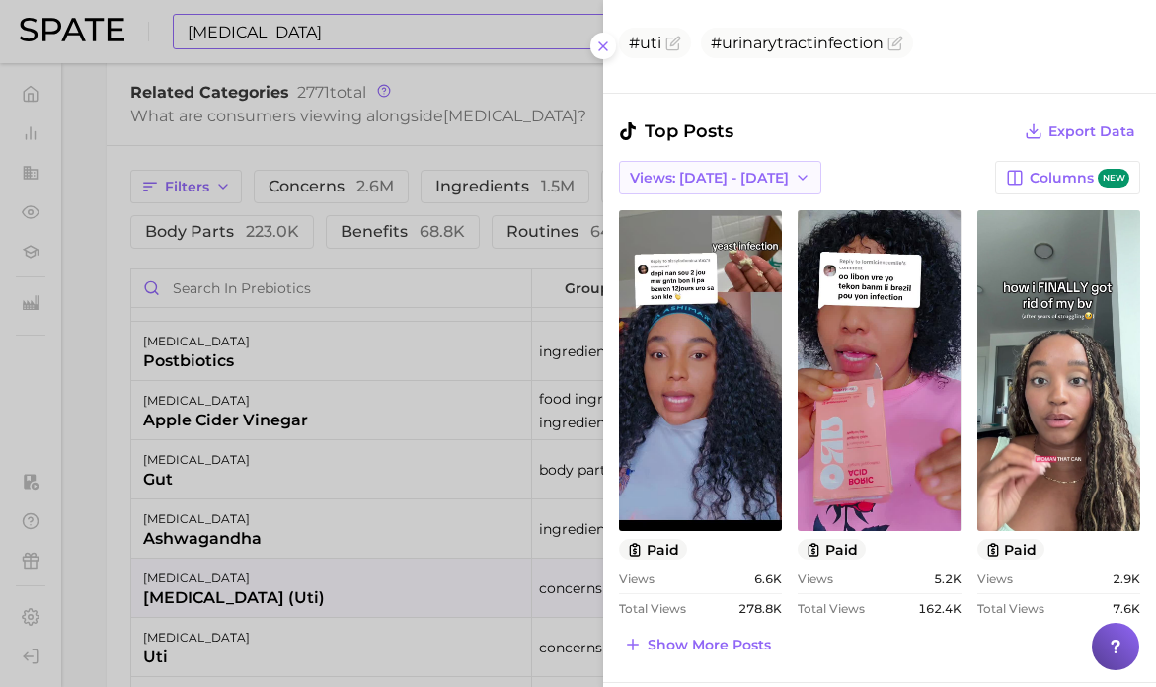
click at [714, 173] on span "Views: [DATE] - [DATE]" at bounding box center [709, 178] width 159 height 17
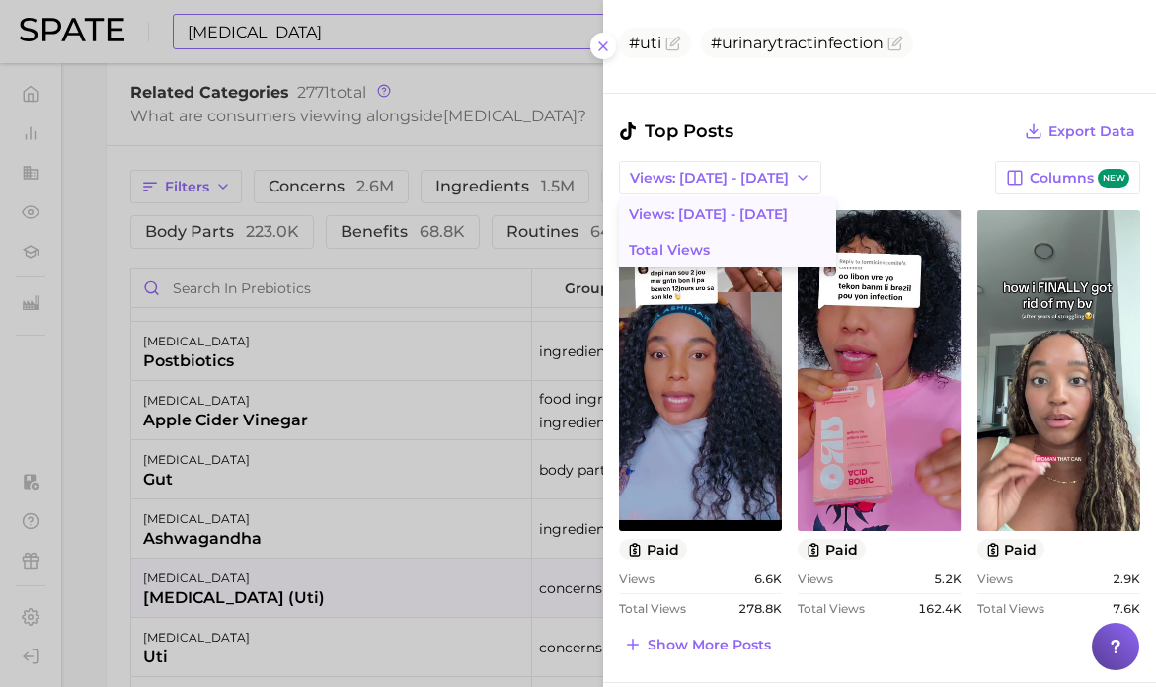
click at [709, 243] on button "Total Views" at bounding box center [727, 250] width 217 height 36
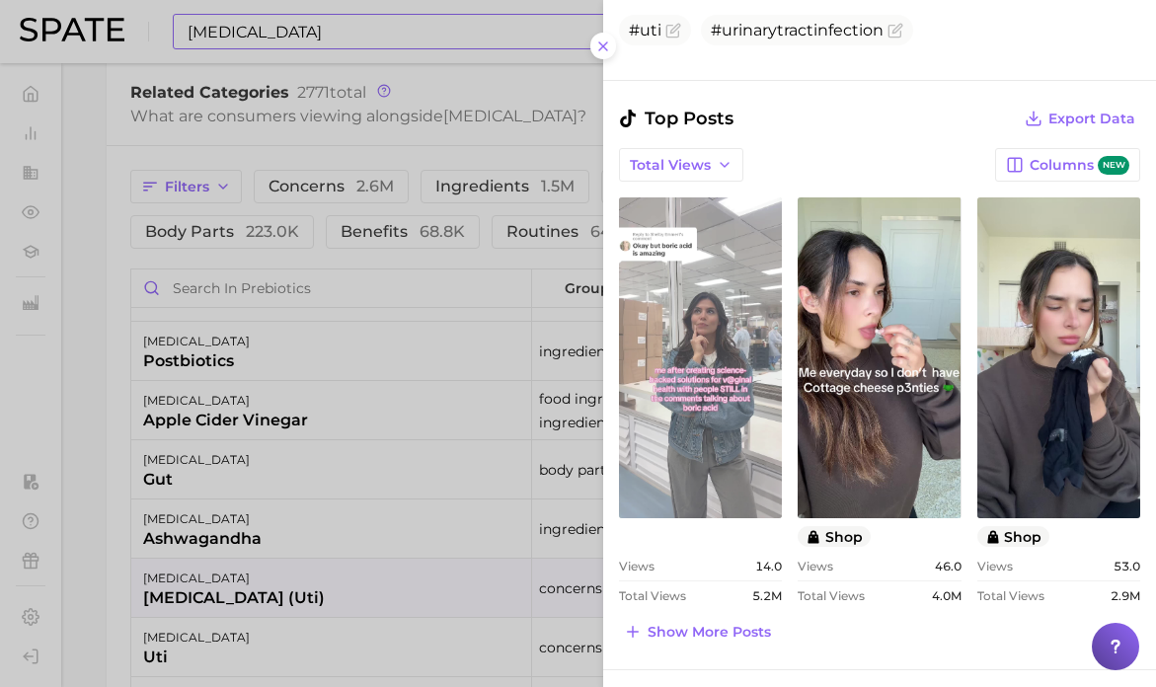
scroll to position [615, 0]
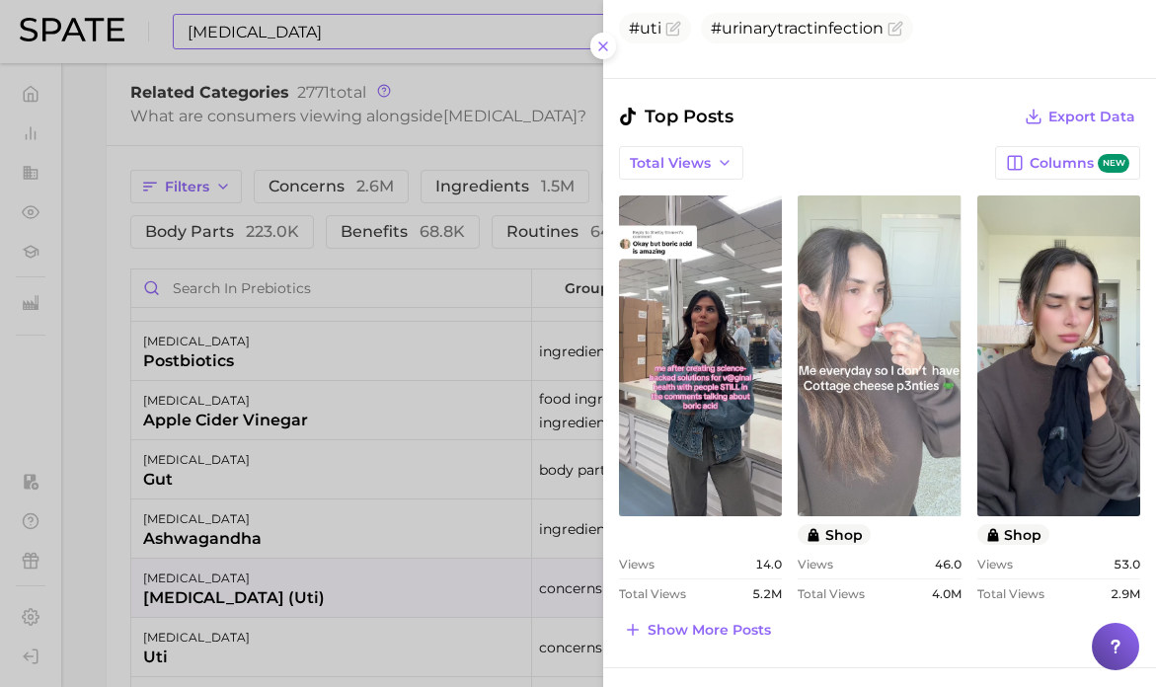
click at [857, 391] on link "view post on TikTok" at bounding box center [878, 355] width 163 height 321
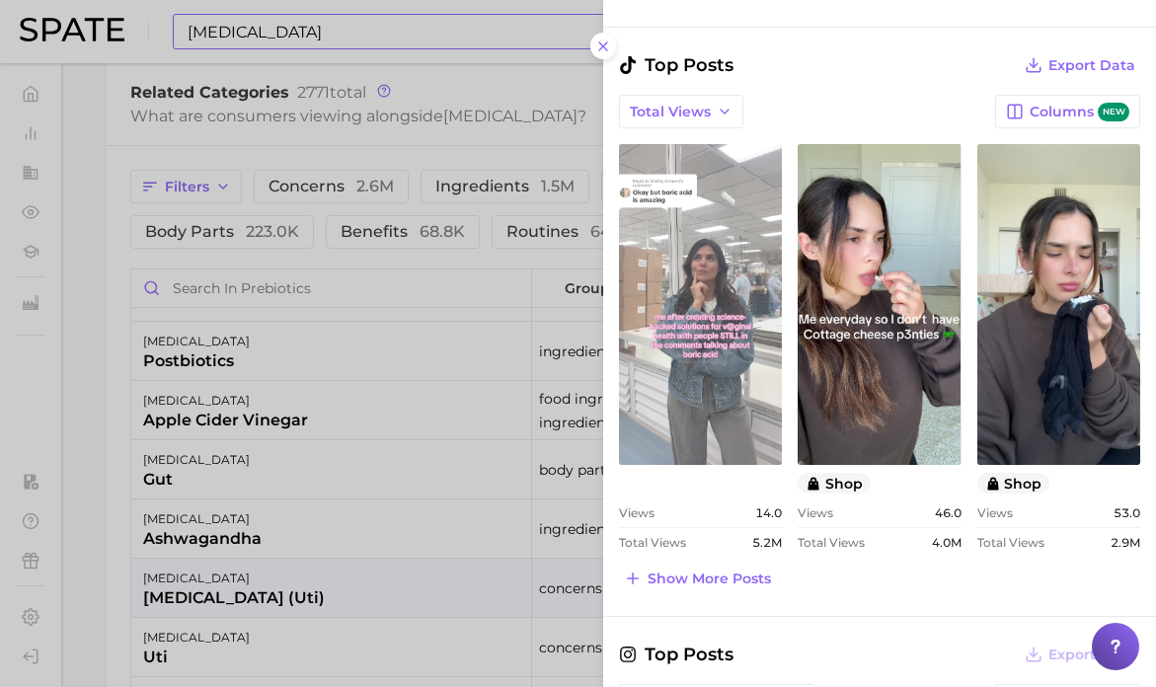
scroll to position [662, 0]
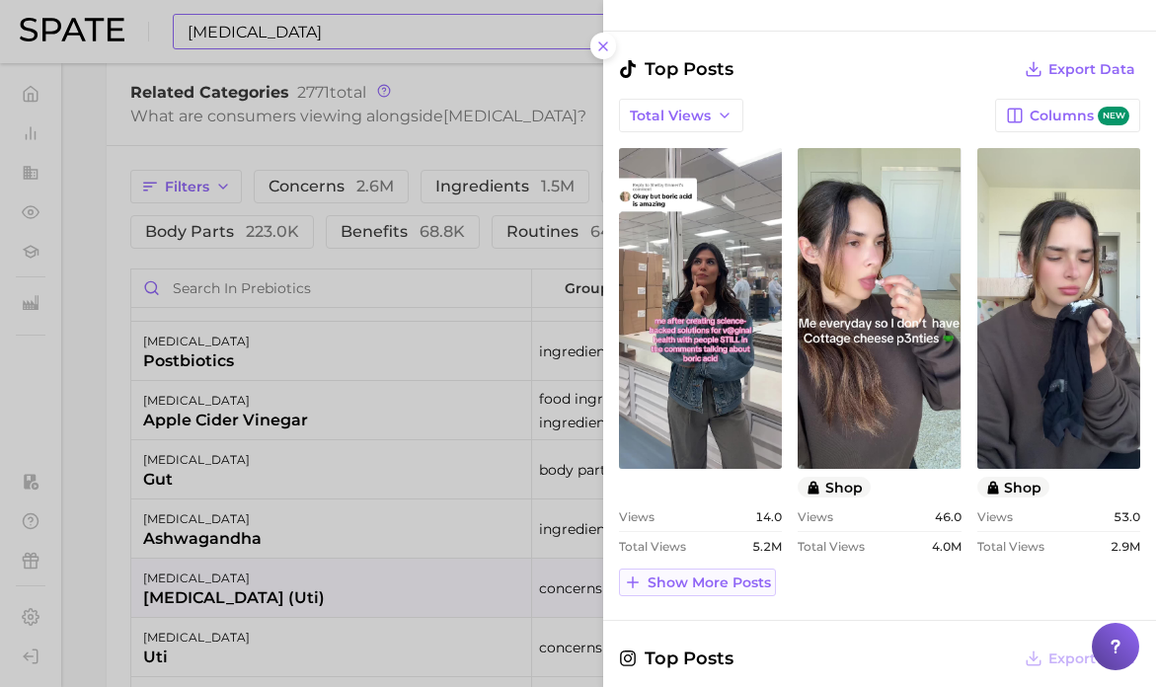
click at [736, 577] on span "Show more posts" at bounding box center [708, 582] width 123 height 17
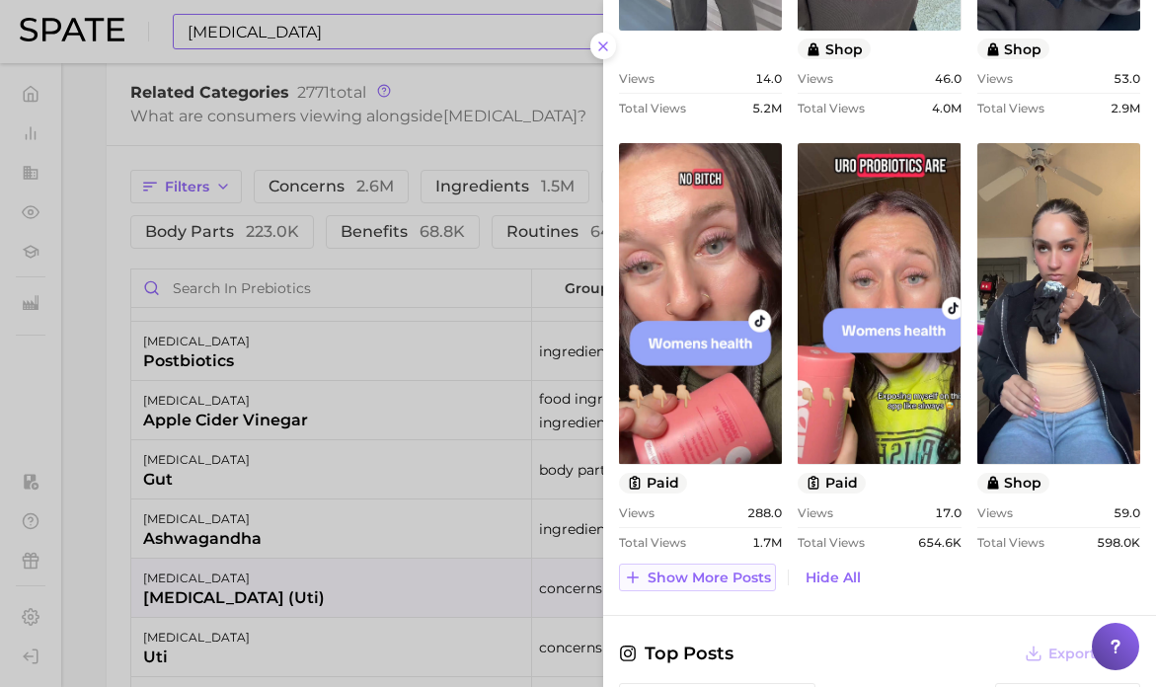
scroll to position [1099, 0]
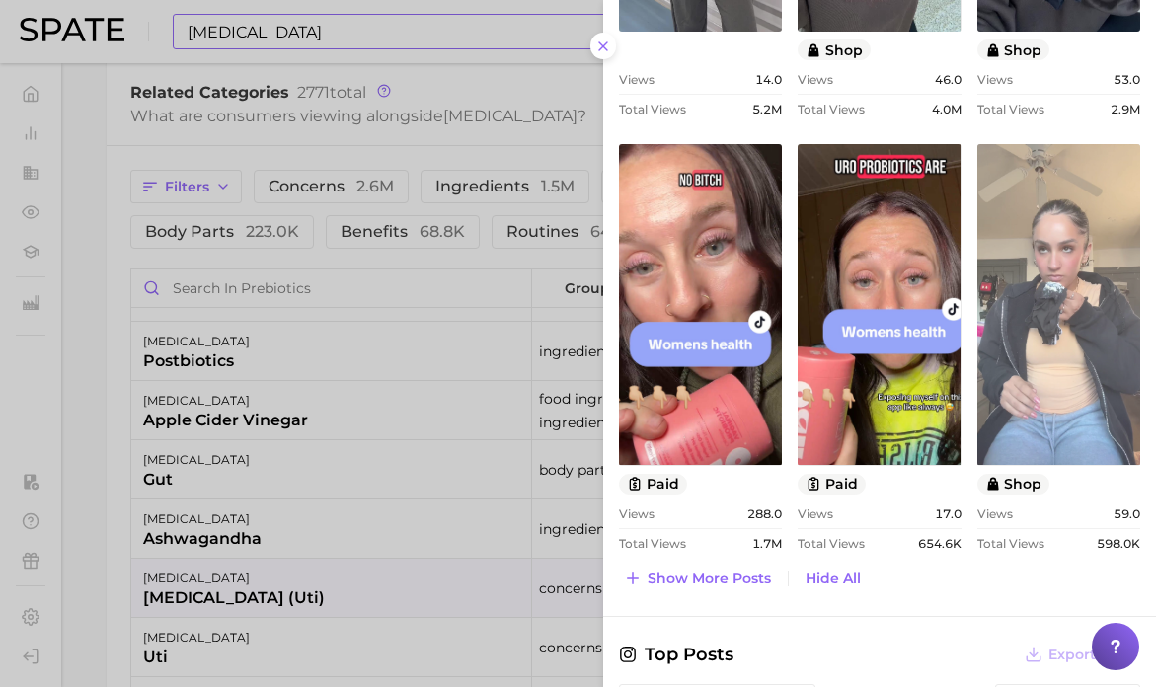
click at [1004, 350] on link "view post on TikTok" at bounding box center [1058, 304] width 163 height 321
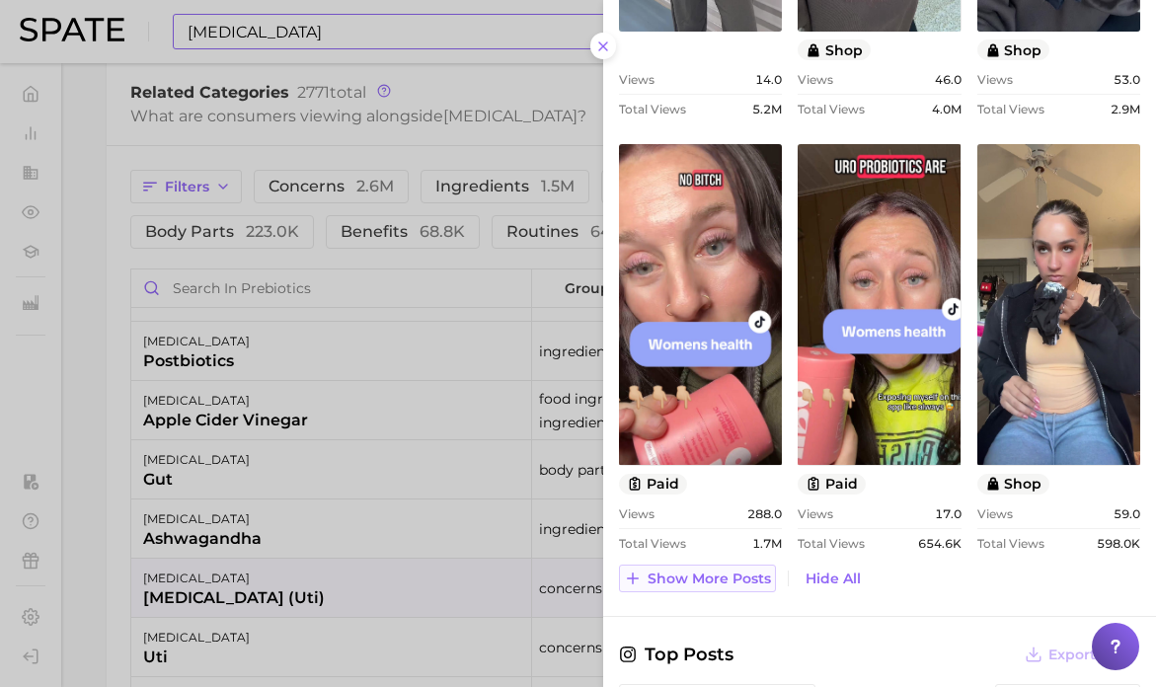
click at [718, 579] on span "Show more posts" at bounding box center [708, 578] width 123 height 17
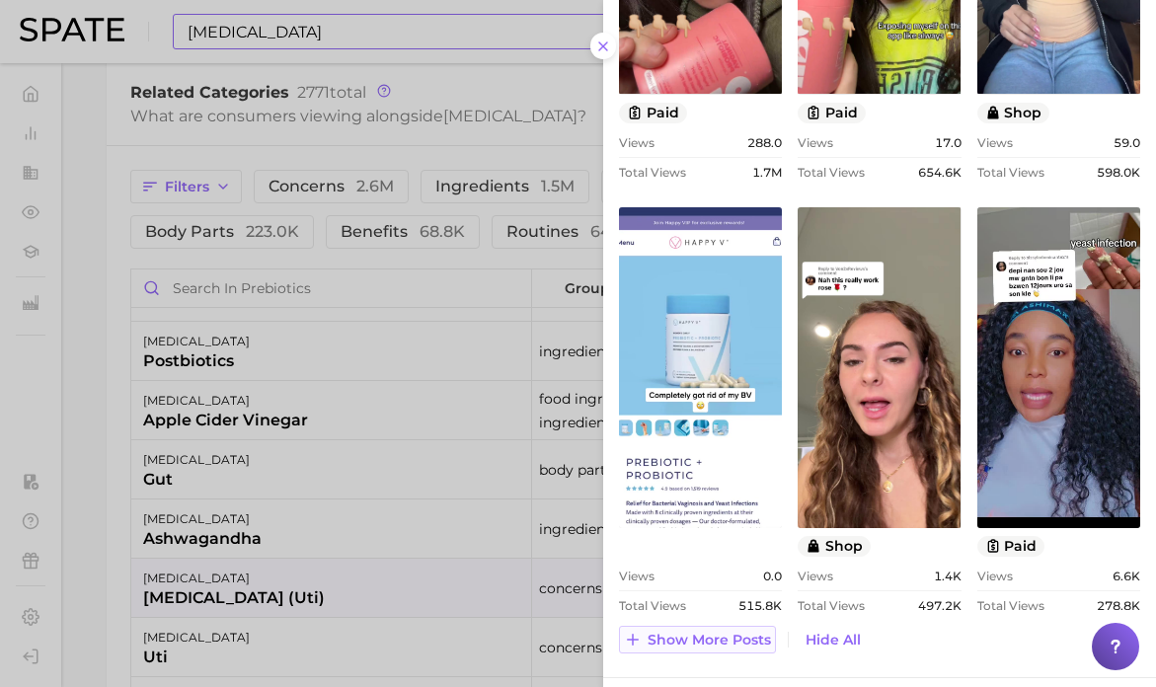
scroll to position [1472, 0]
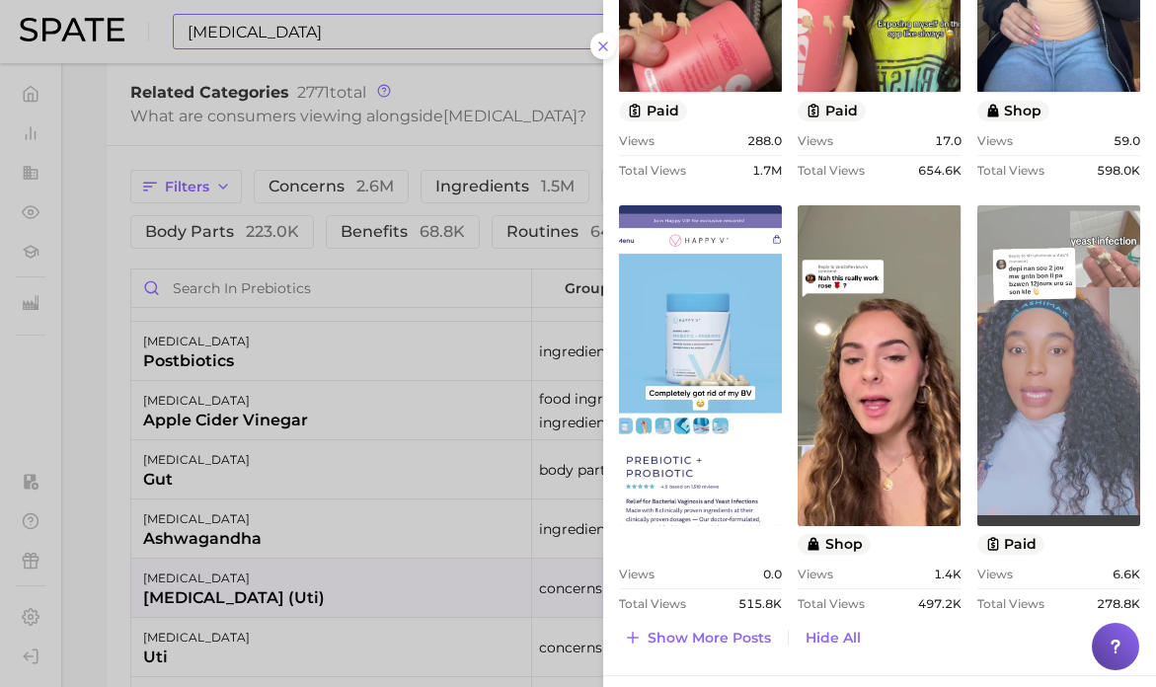
click at [1029, 431] on link "view post on TikTok" at bounding box center [1058, 365] width 163 height 321
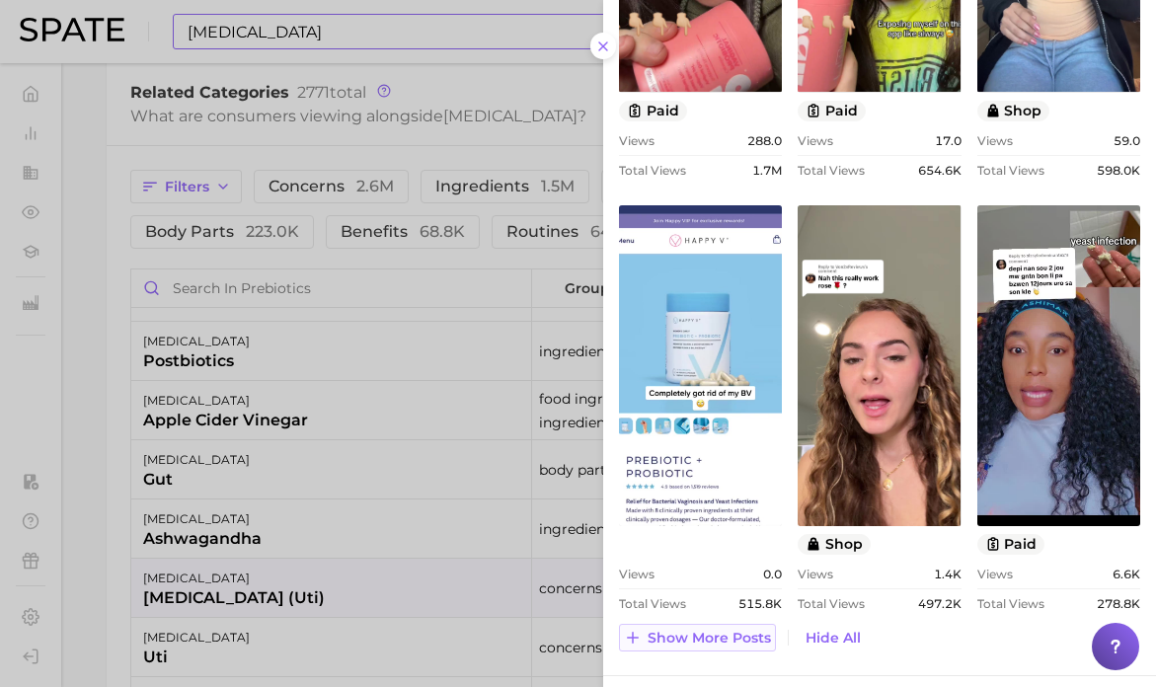
click at [717, 634] on span "Show more posts" at bounding box center [708, 638] width 123 height 17
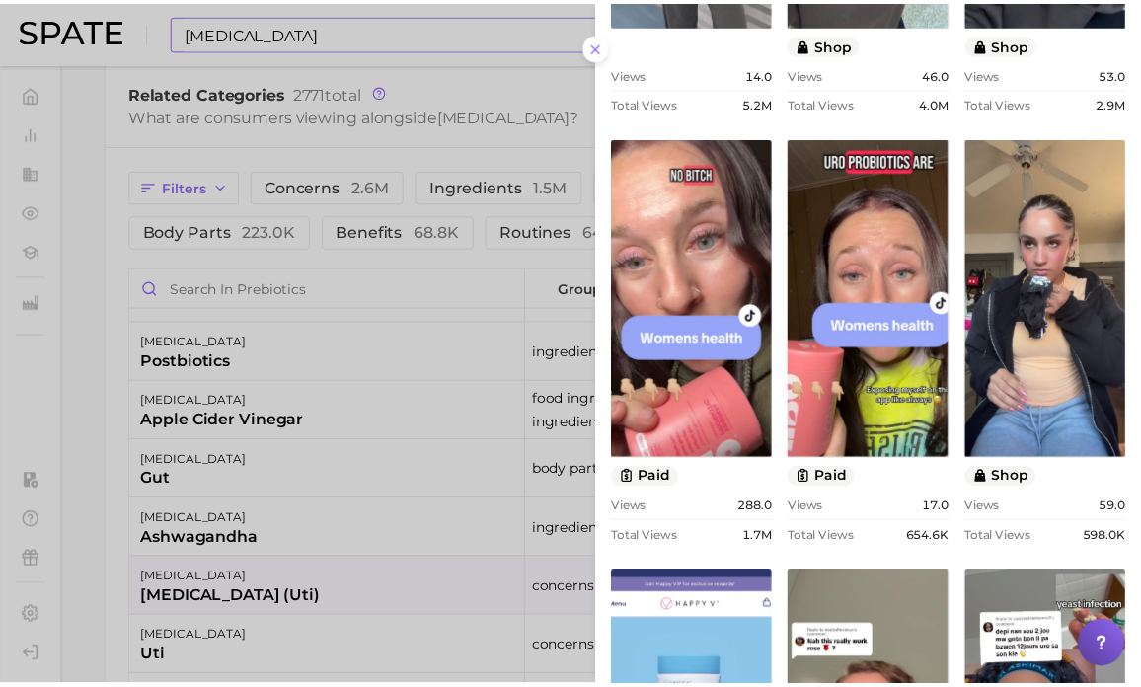
scroll to position [732, 0]
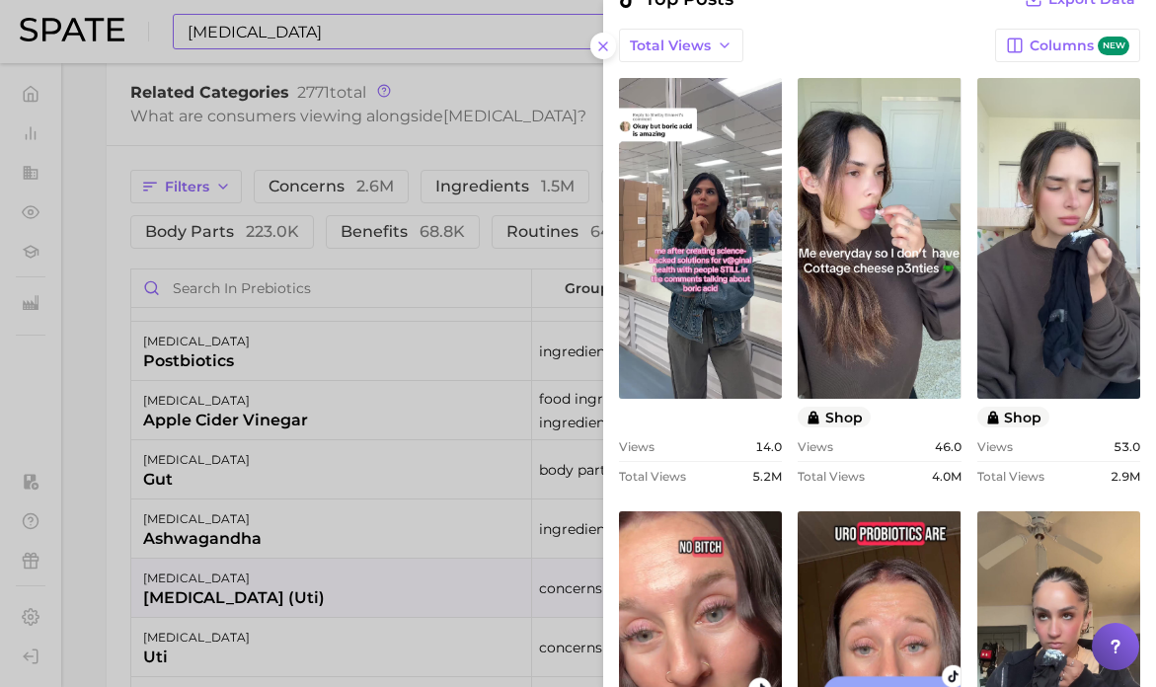
click at [248, 81] on div at bounding box center [578, 343] width 1156 height 687
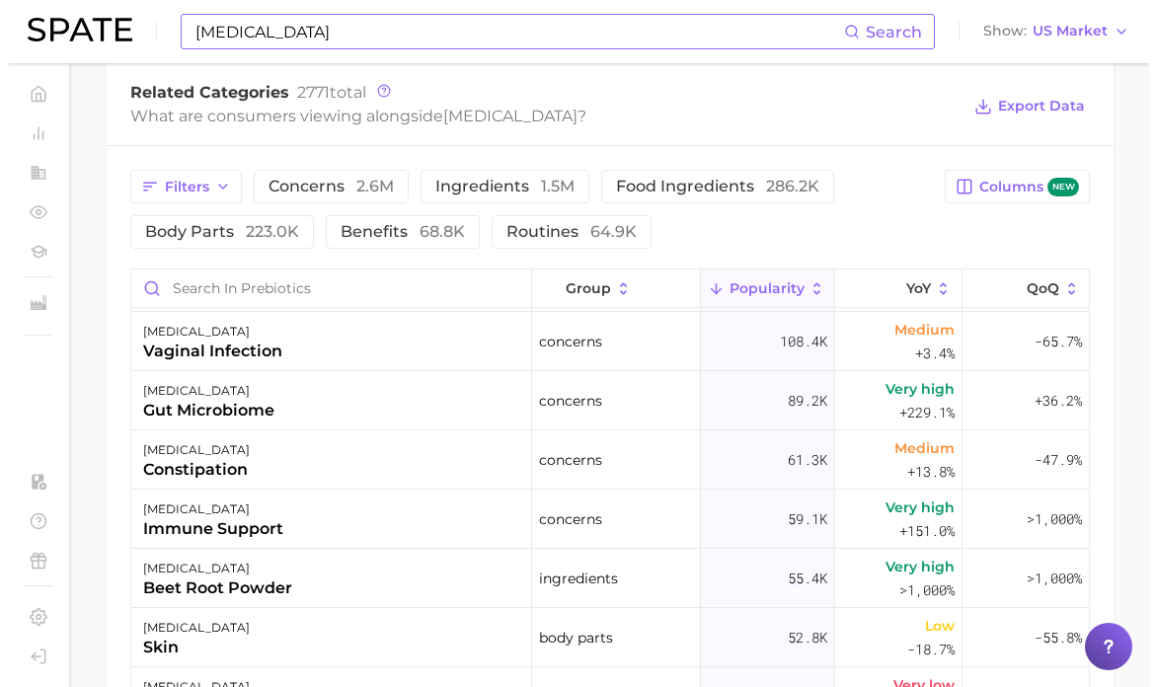
scroll to position [590, 0]
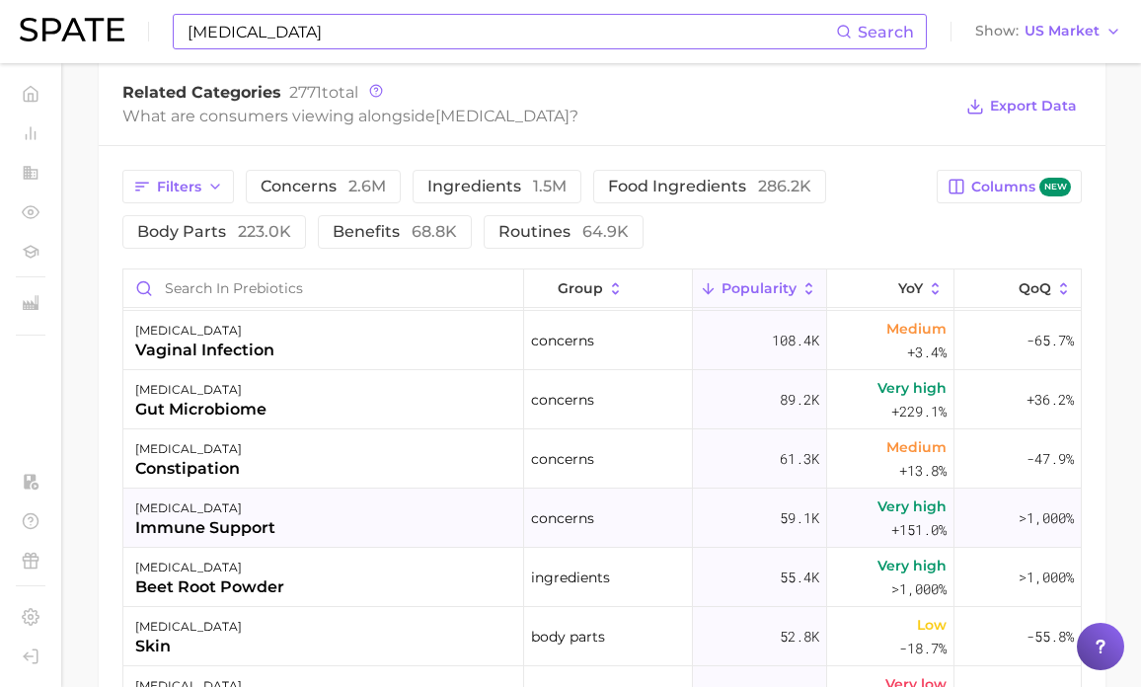
click at [243, 532] on div "immune support" at bounding box center [205, 528] width 140 height 24
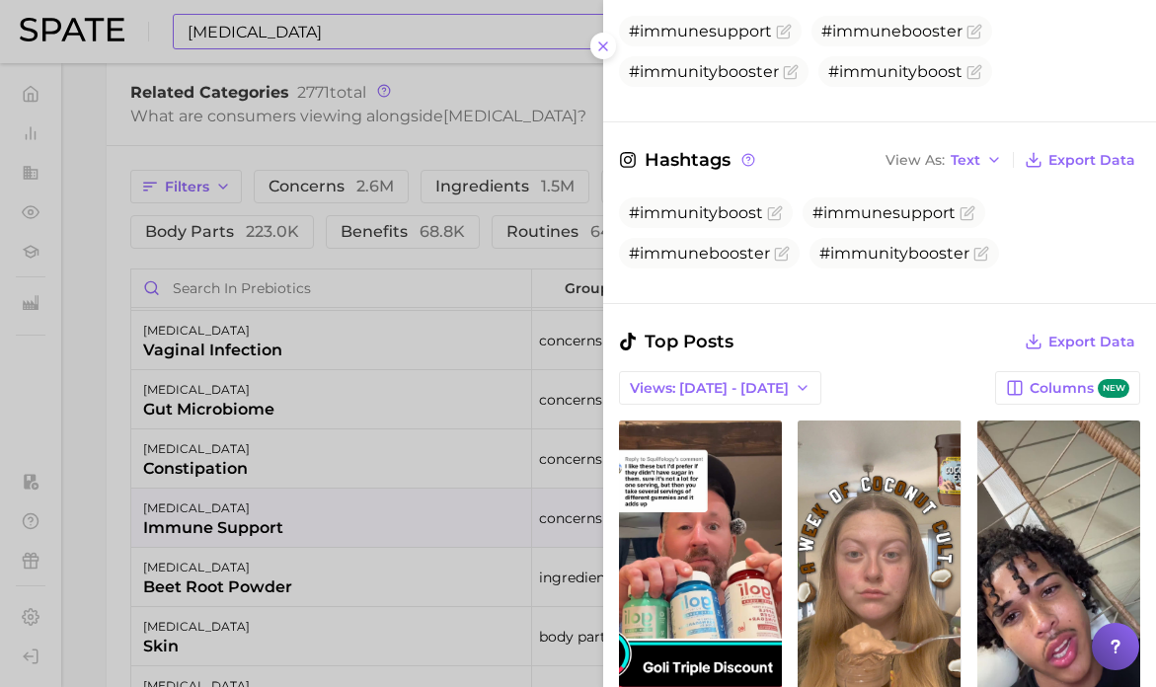
scroll to position [482, 0]
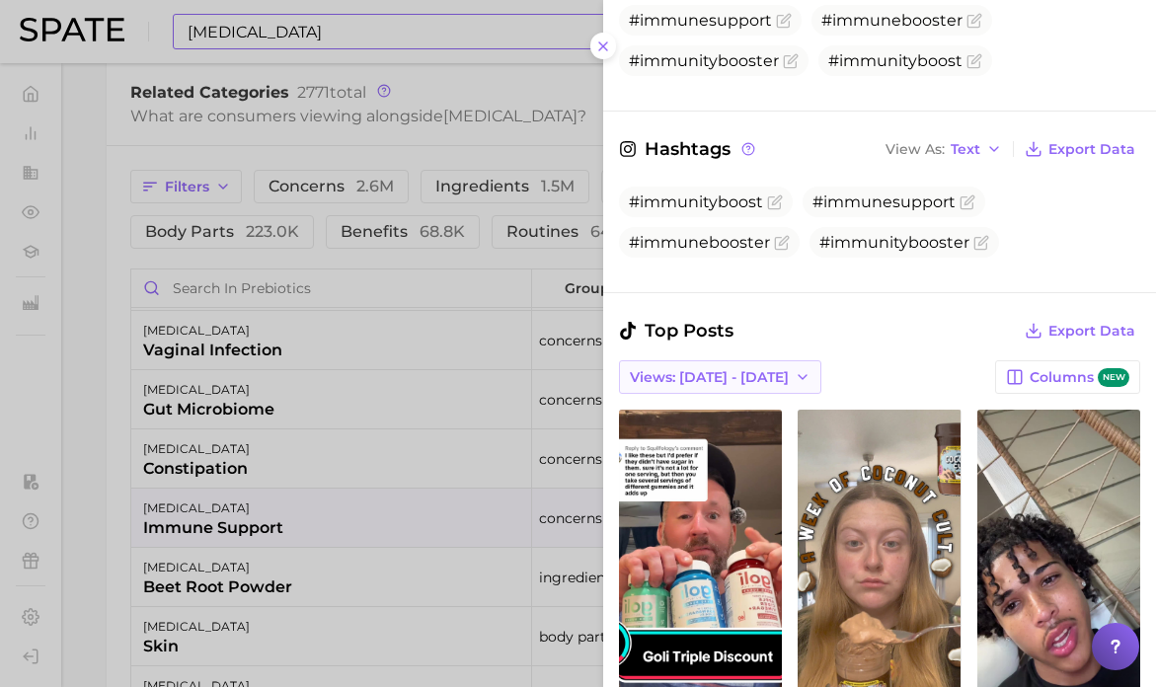
click at [737, 382] on span "Views: [DATE] - [DATE]" at bounding box center [709, 377] width 159 height 17
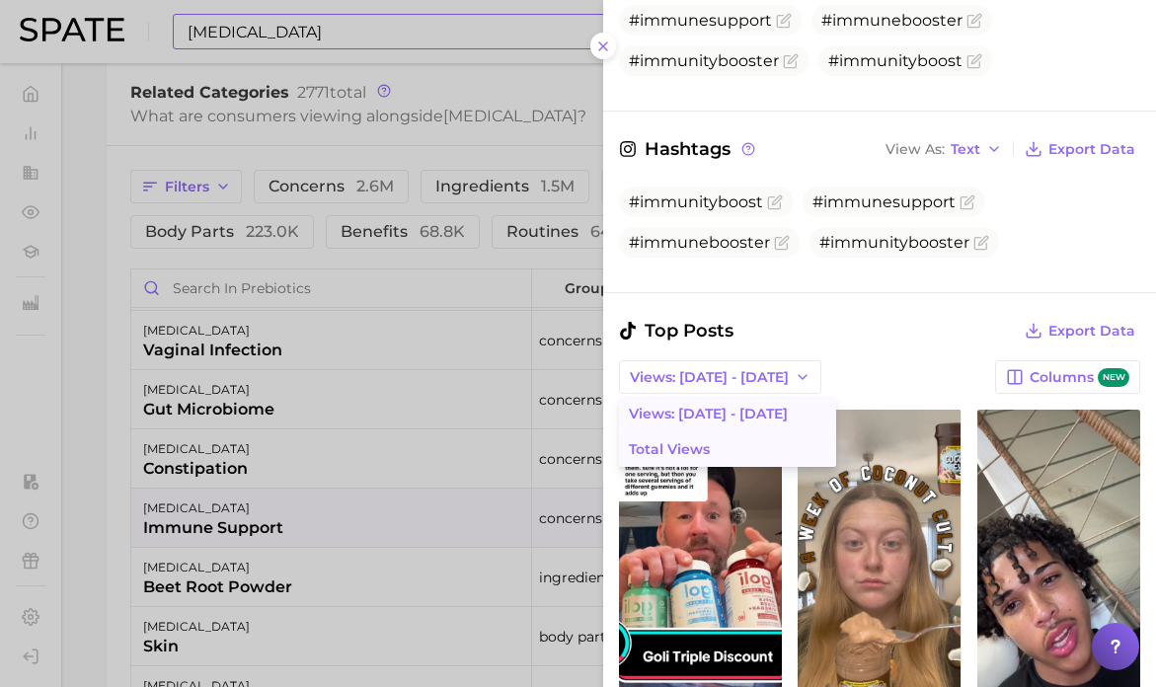
click at [736, 449] on button "Total Views" at bounding box center [727, 449] width 217 height 36
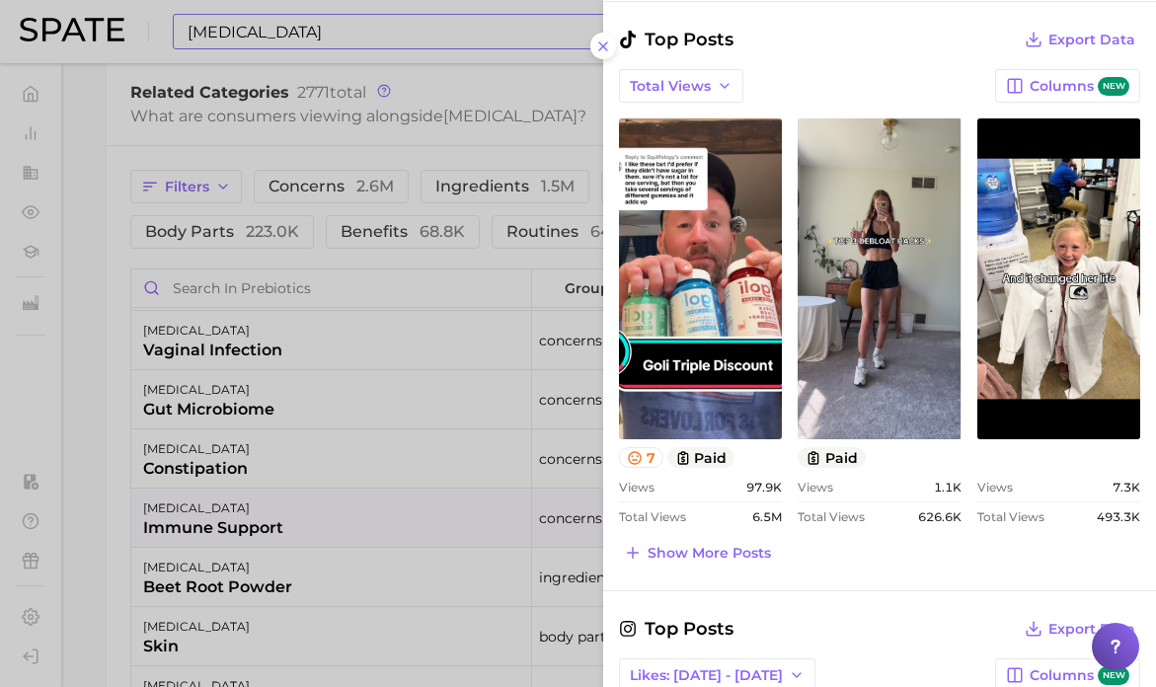
scroll to position [0, 0]
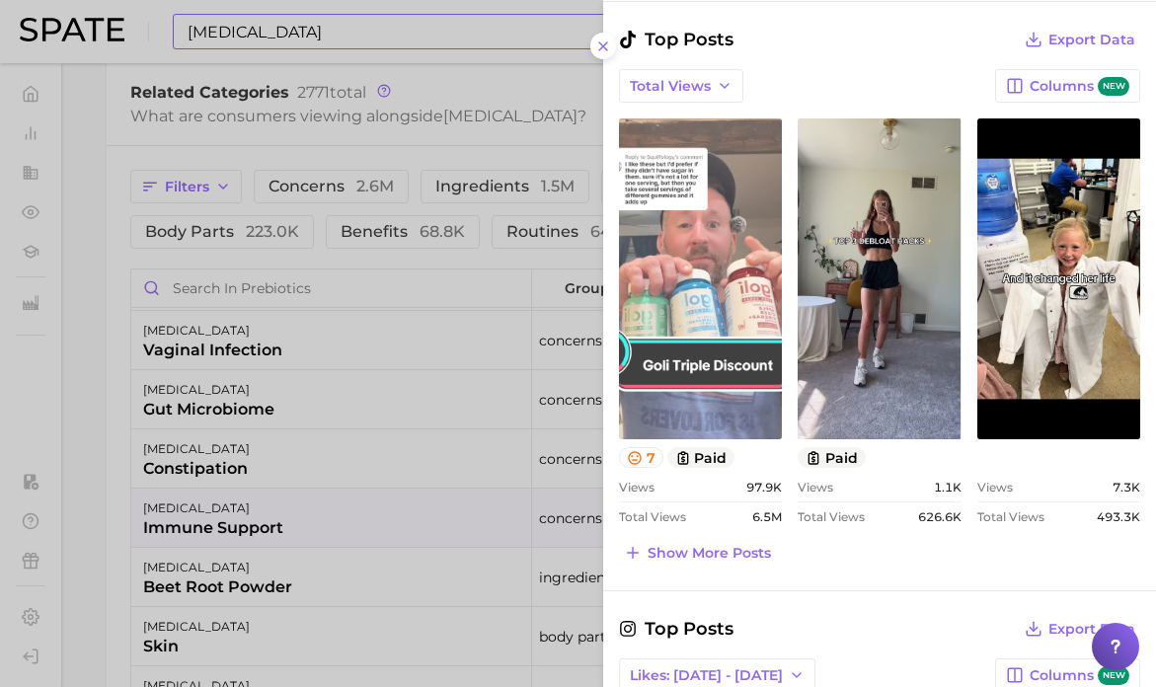
click at [699, 350] on link "view post on TikTok" at bounding box center [700, 278] width 163 height 321
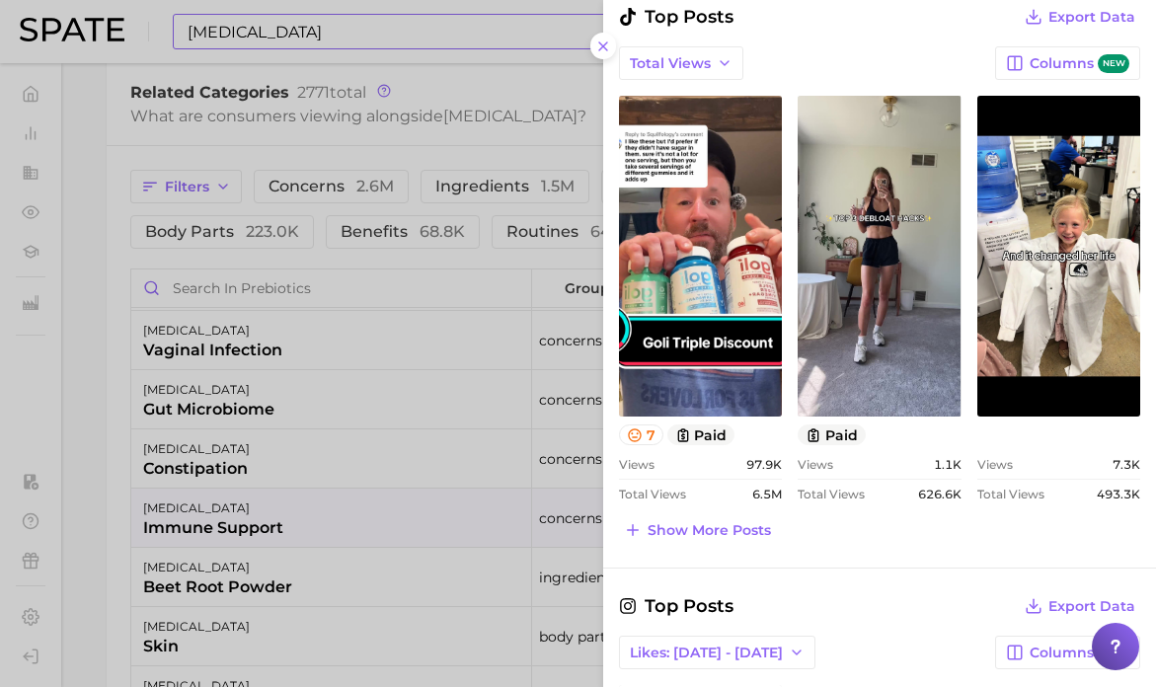
scroll to position [797, 0]
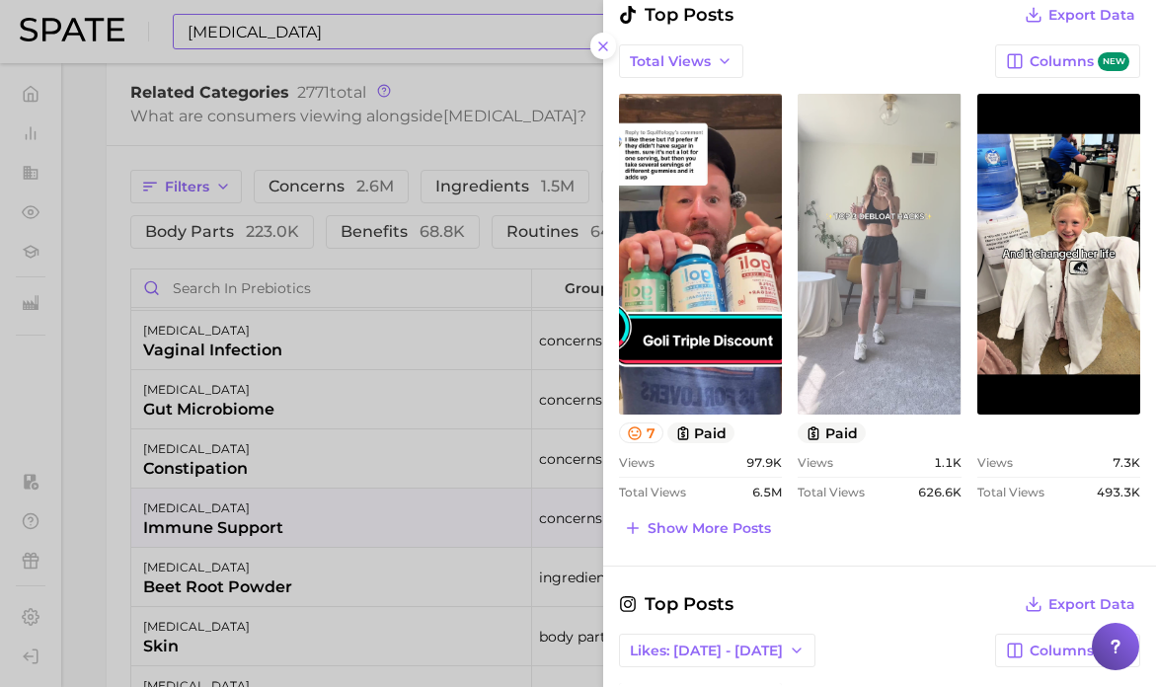
click at [870, 299] on link "view post on TikTok" at bounding box center [878, 254] width 163 height 321
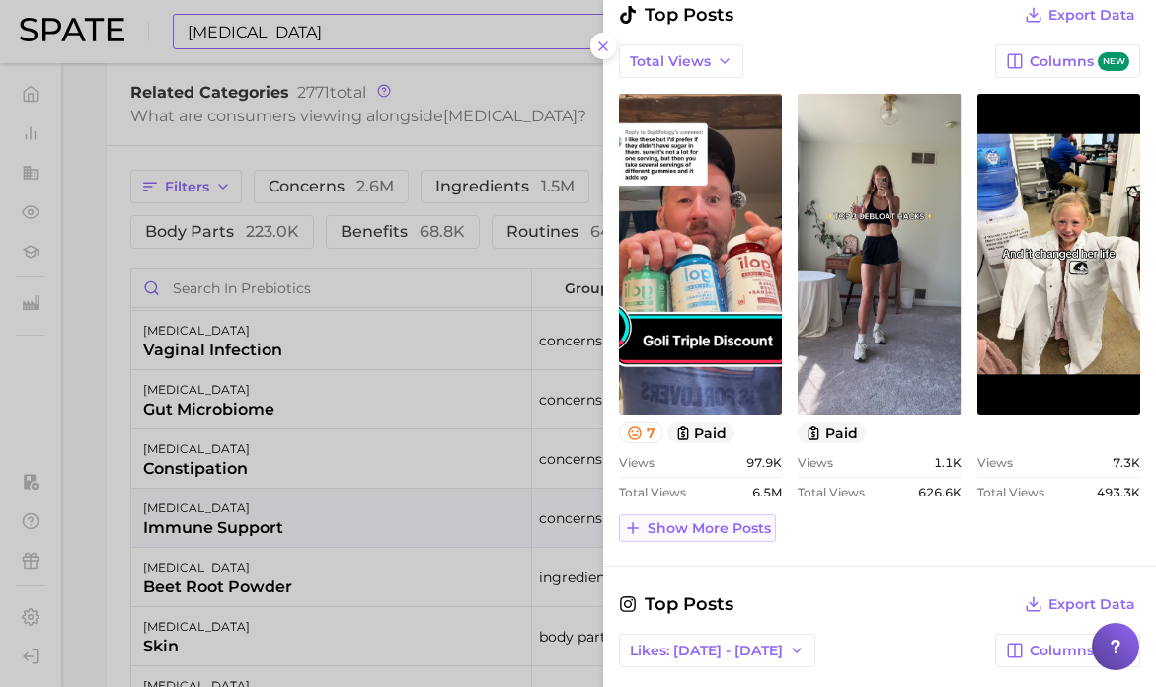
click at [697, 526] on span "Show more posts" at bounding box center [708, 528] width 123 height 17
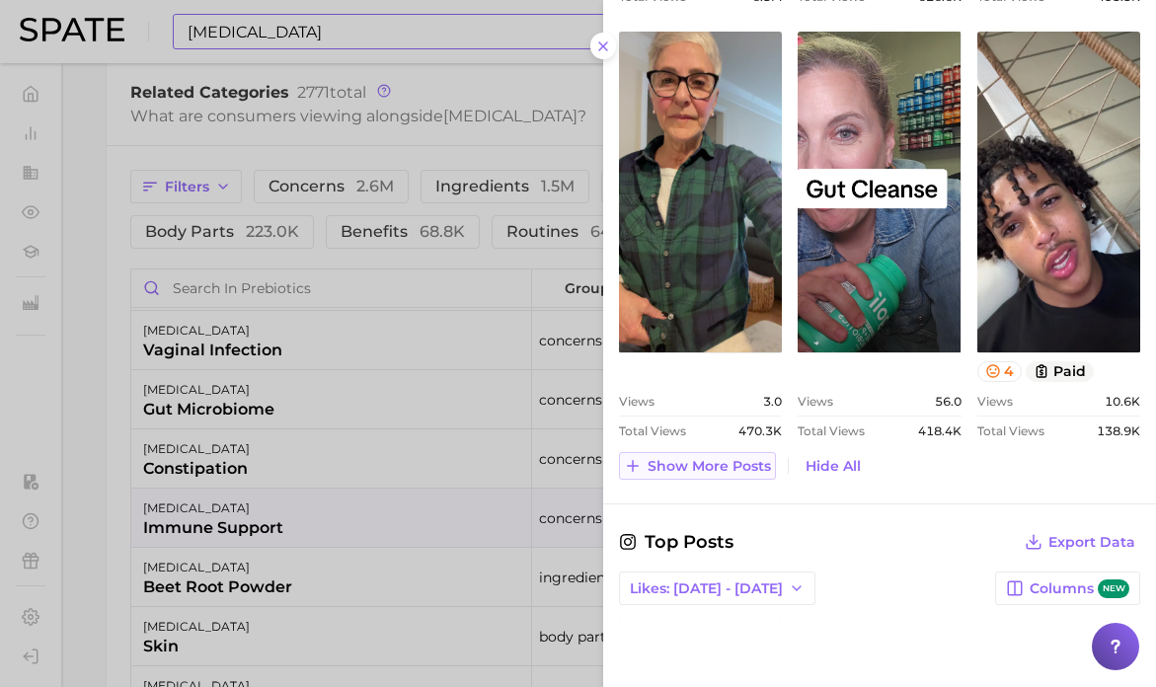
scroll to position [1293, 0]
click at [709, 463] on span "Show more posts" at bounding box center [708, 466] width 123 height 17
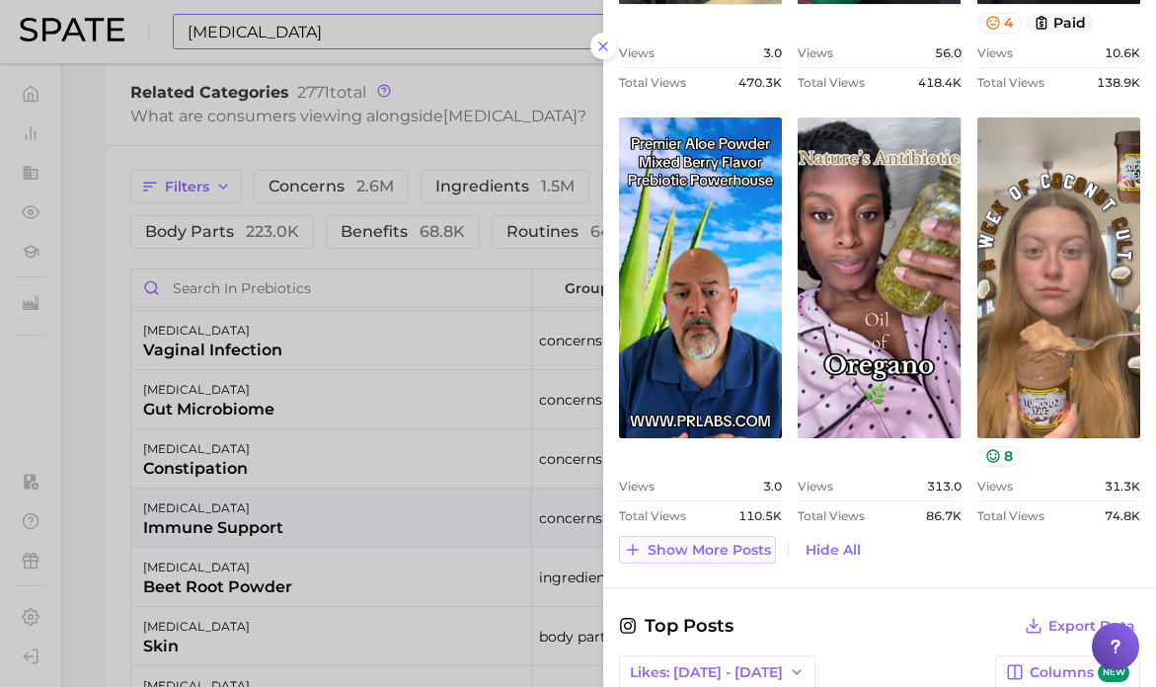
scroll to position [1643, 0]
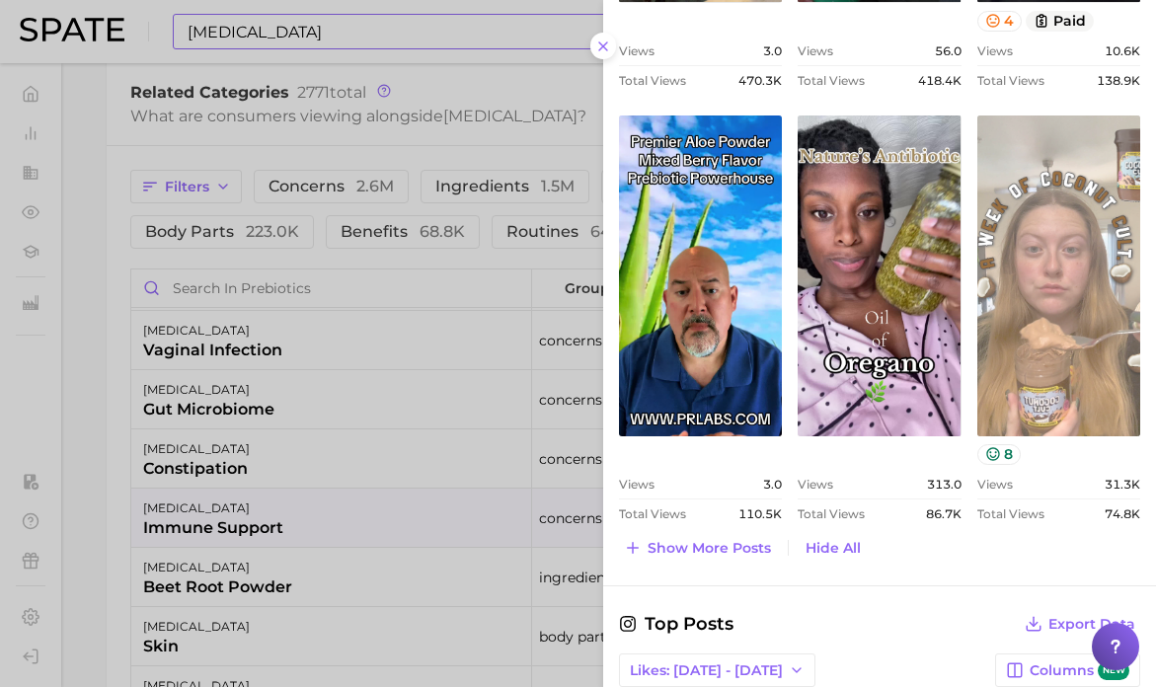
click at [1081, 321] on link "view post on TikTok" at bounding box center [1058, 275] width 163 height 321
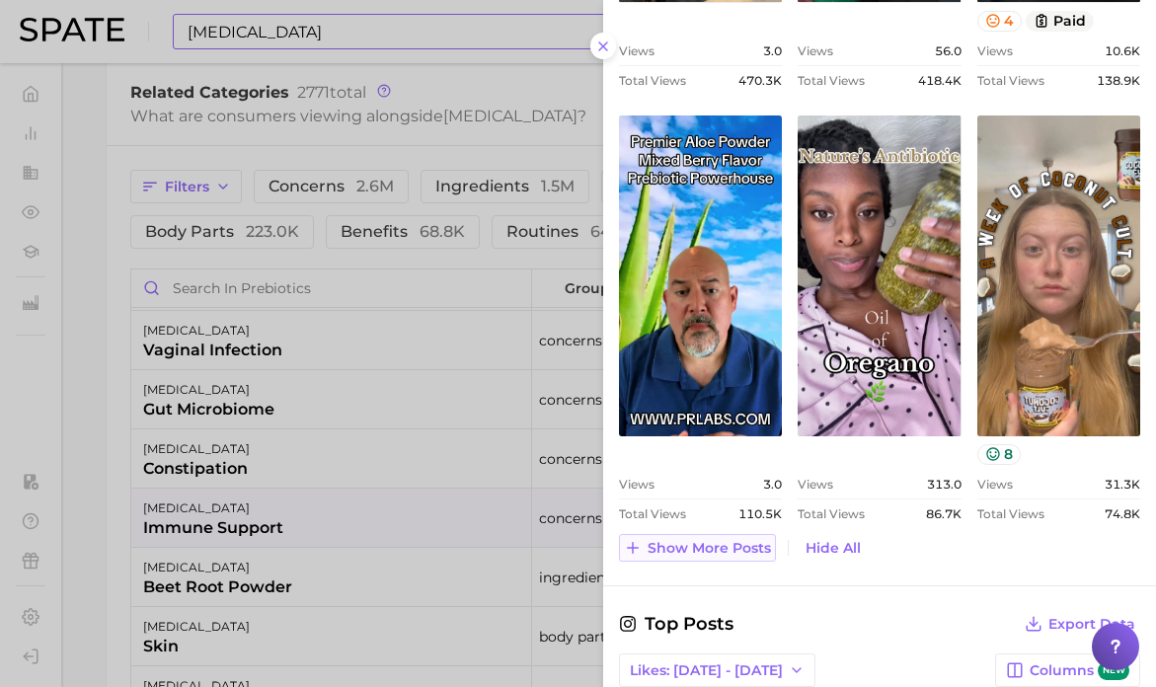
click at [697, 543] on span "Show more posts" at bounding box center [708, 548] width 123 height 17
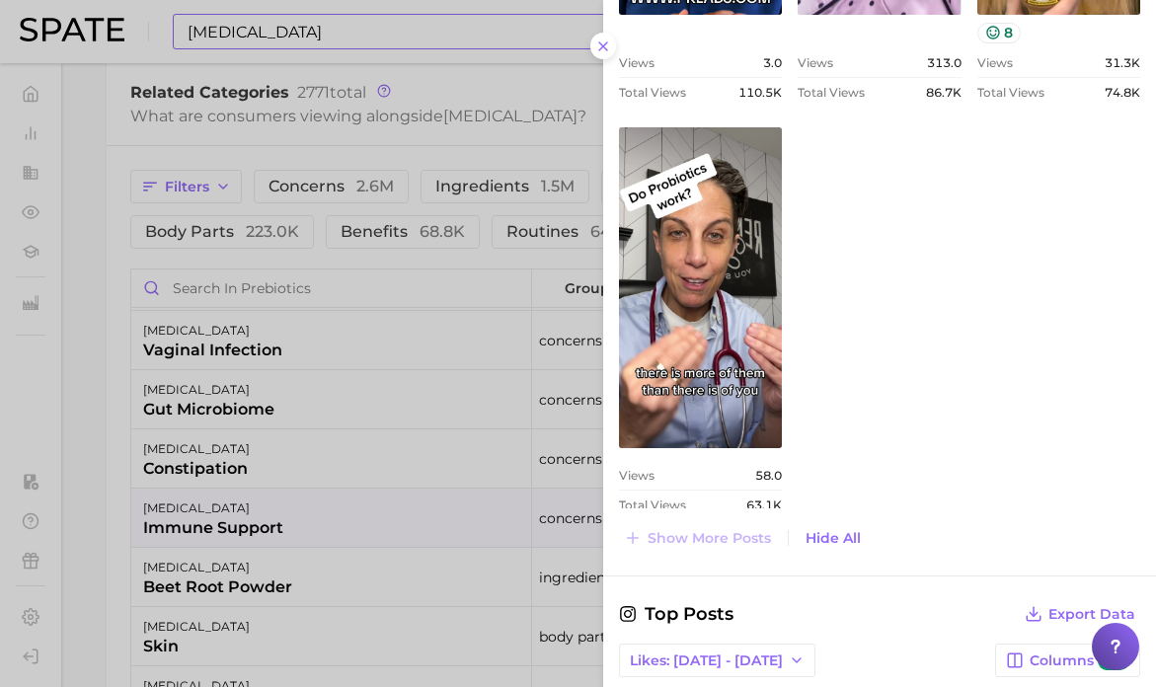
scroll to position [2068, 0]
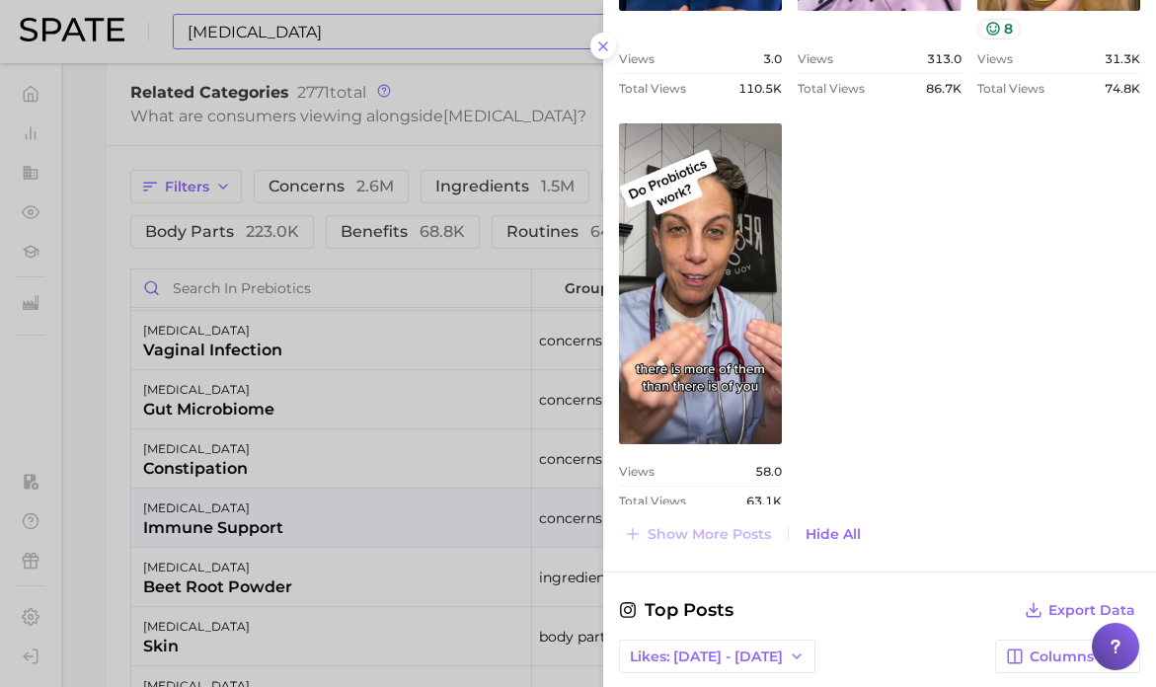
click at [464, 515] on div at bounding box center [578, 343] width 1156 height 687
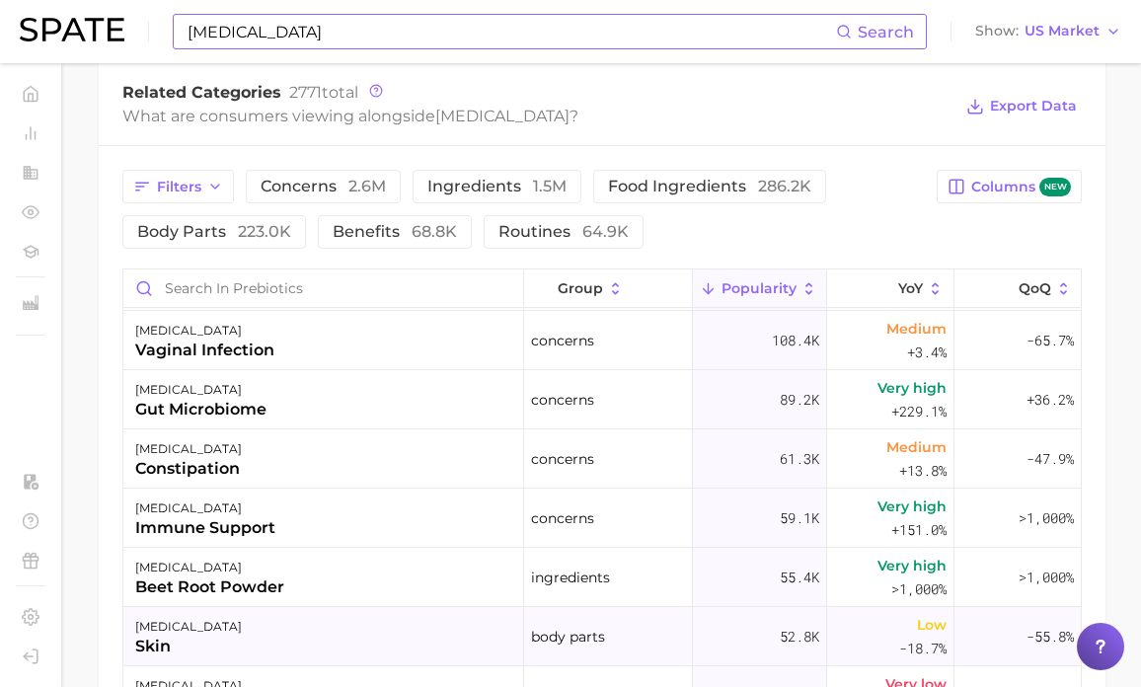
click at [376, 639] on div "[MEDICAL_DATA] skin" at bounding box center [323, 636] width 401 height 59
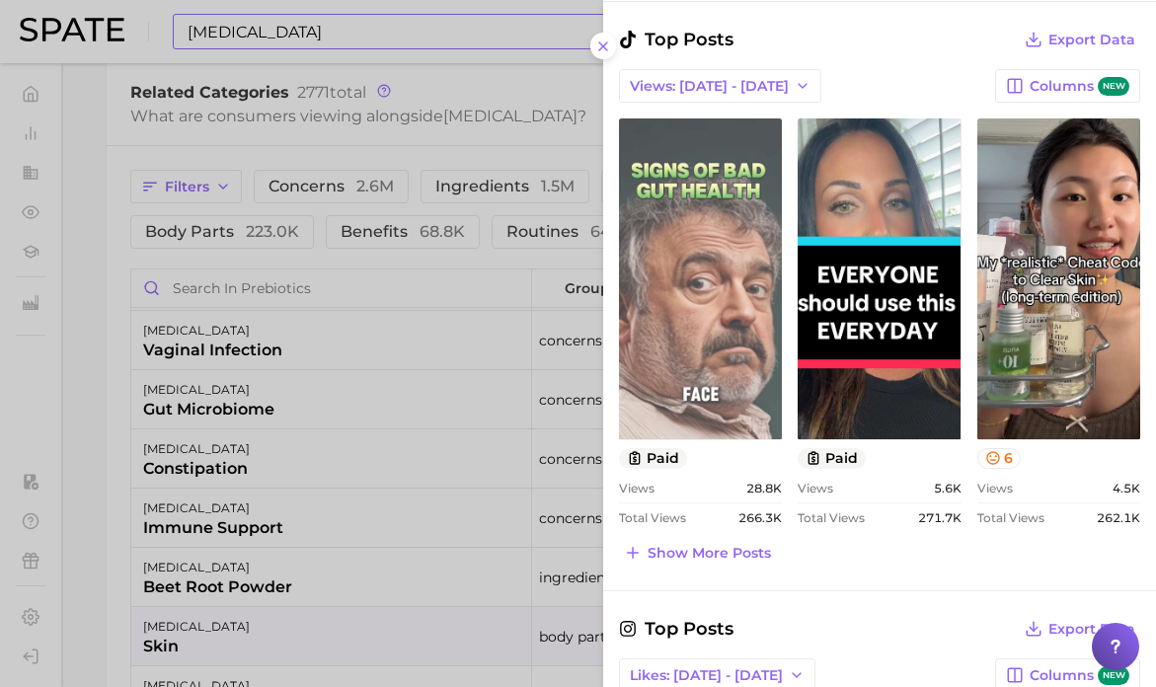
scroll to position [752, 0]
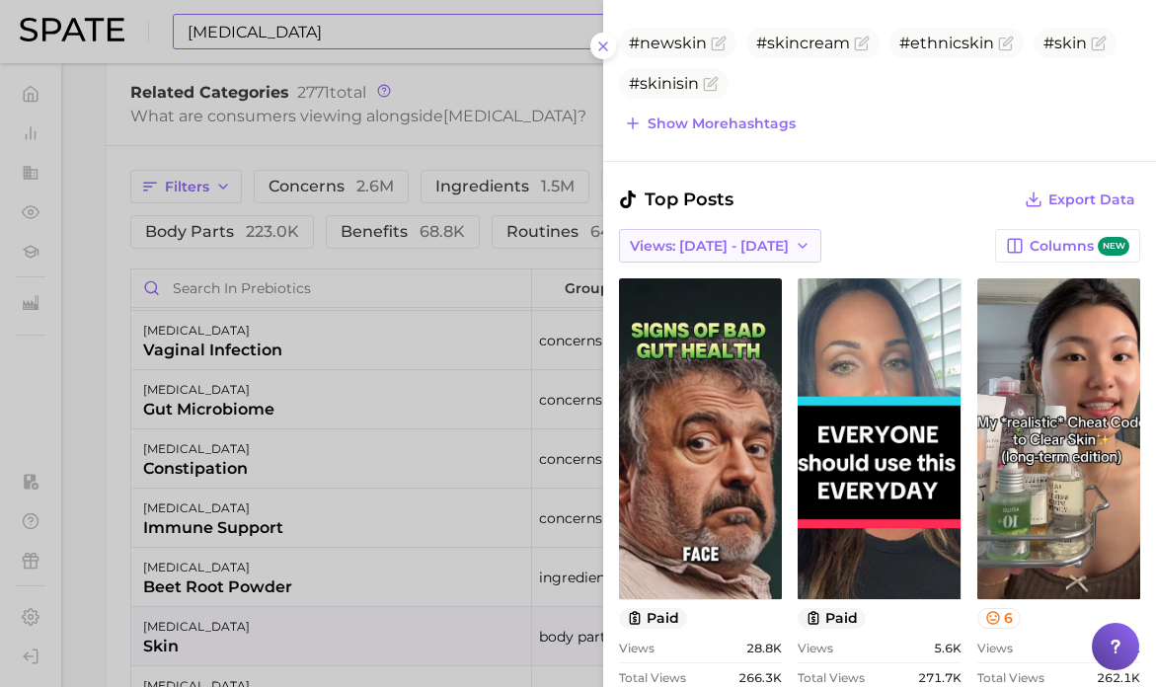
click at [741, 246] on span "Views: [DATE] - [DATE]" at bounding box center [709, 246] width 159 height 17
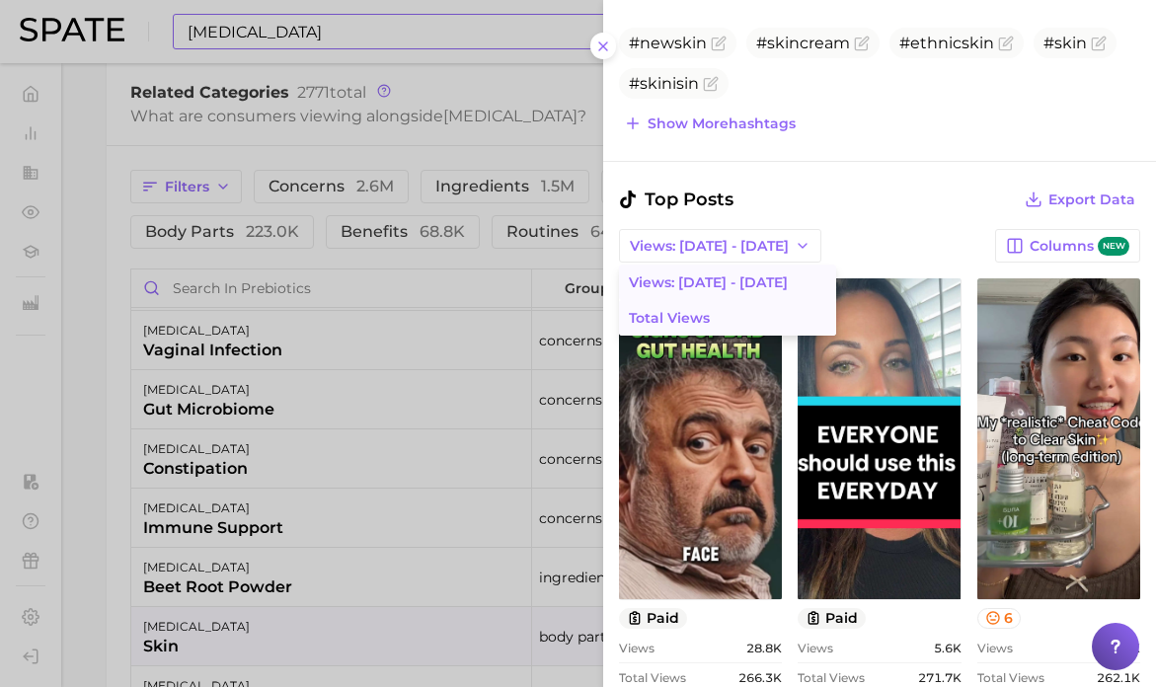
click at [714, 322] on button "Total Views" at bounding box center [727, 318] width 217 height 36
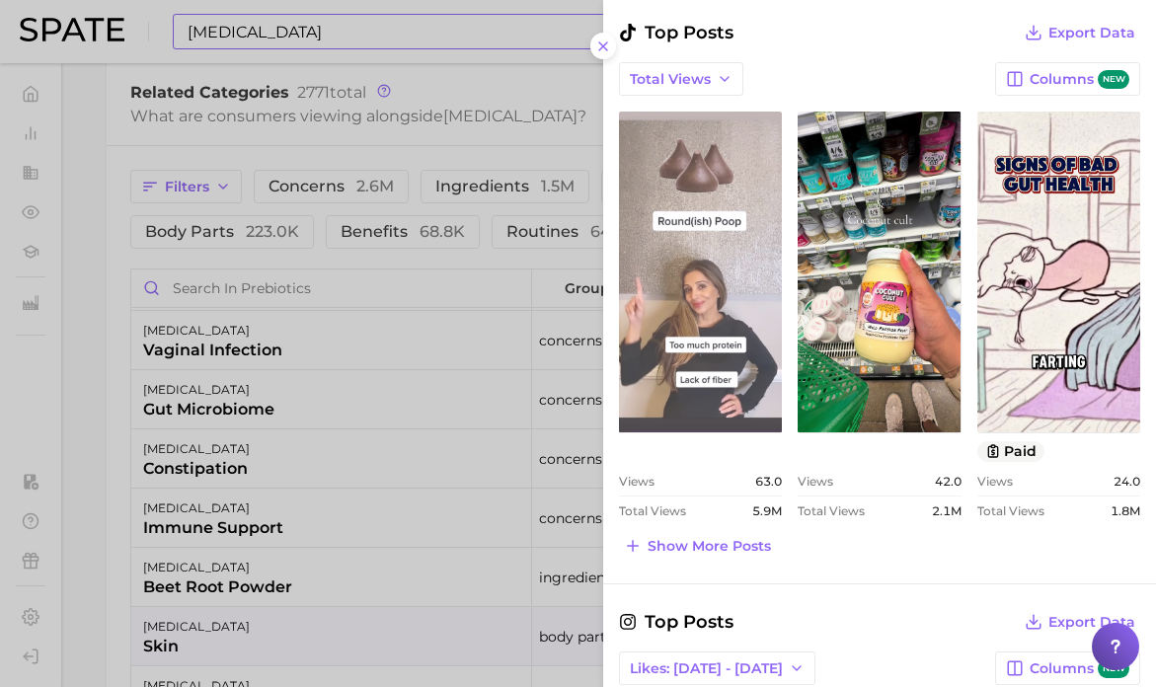
scroll to position [921, 0]
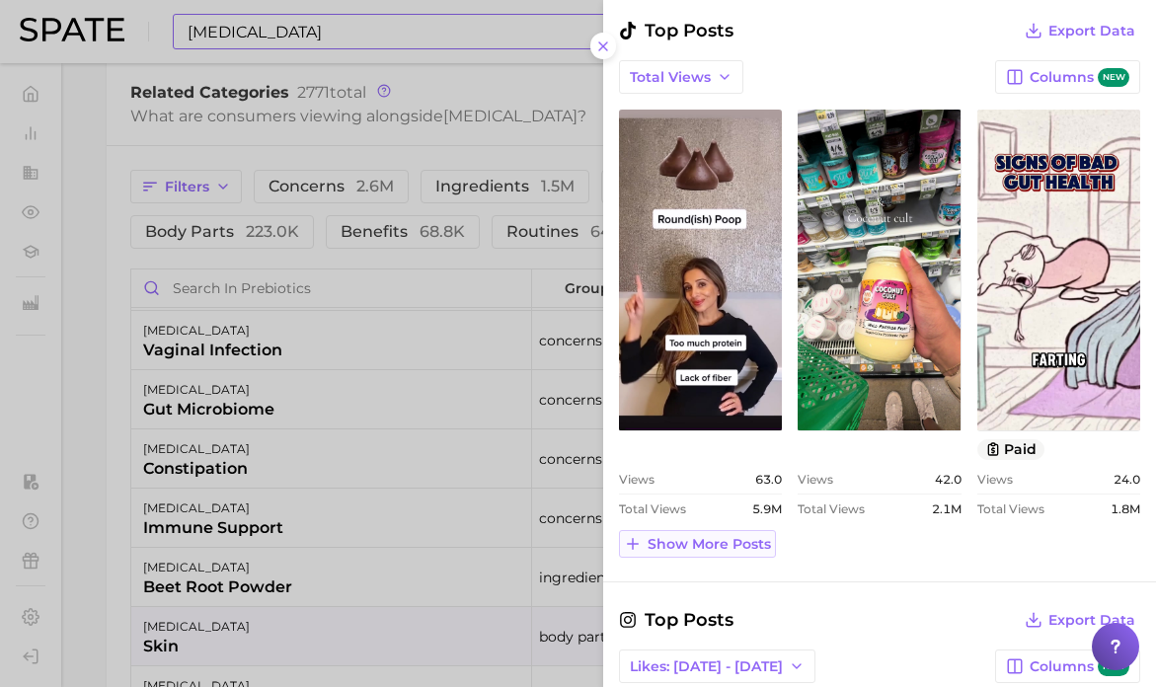
click at [742, 538] on span "Show more posts" at bounding box center [708, 544] width 123 height 17
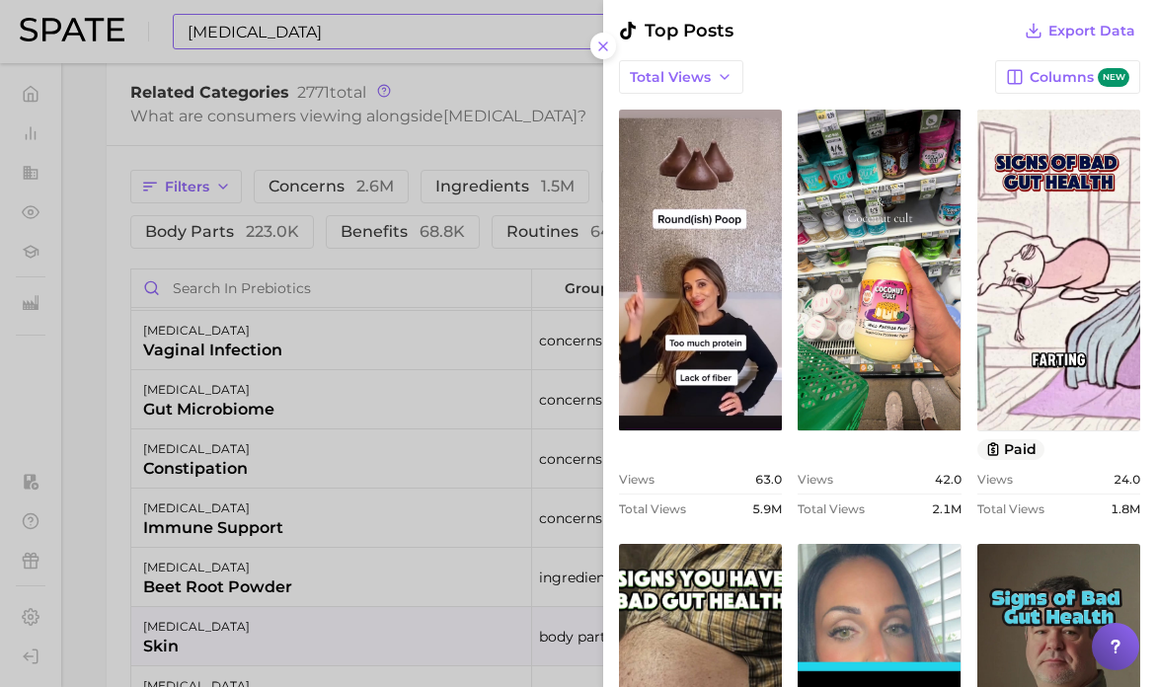
scroll to position [0, 0]
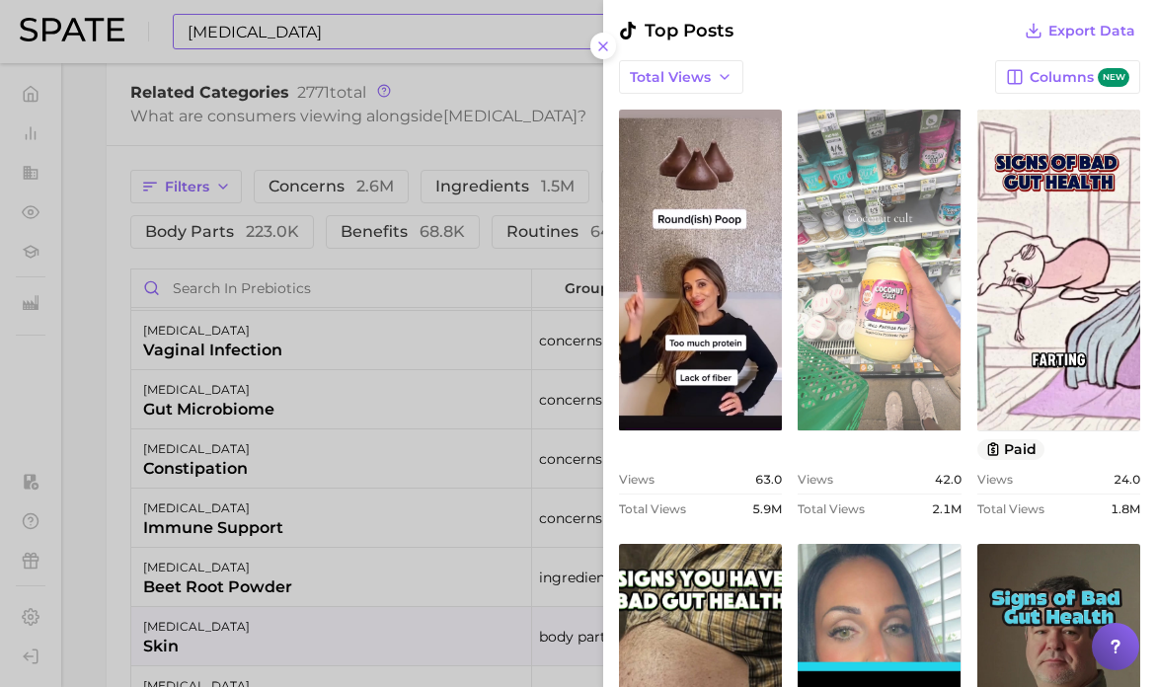
click at [877, 318] on link "view post on TikTok" at bounding box center [878, 270] width 163 height 321
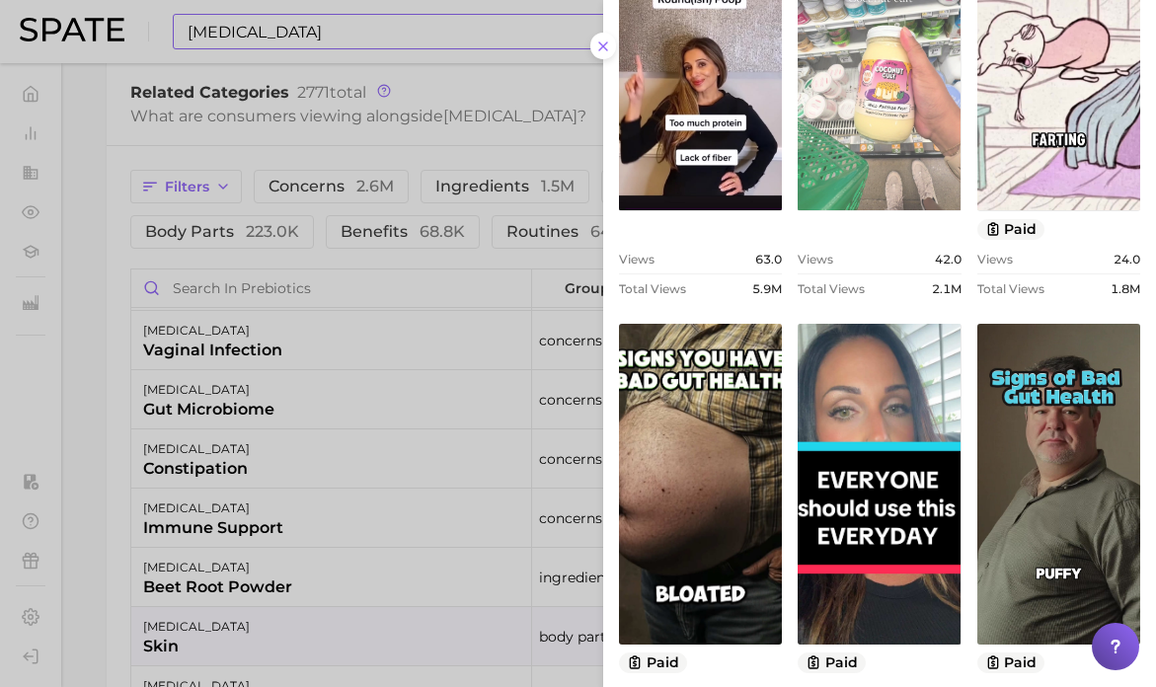
scroll to position [1143, 0]
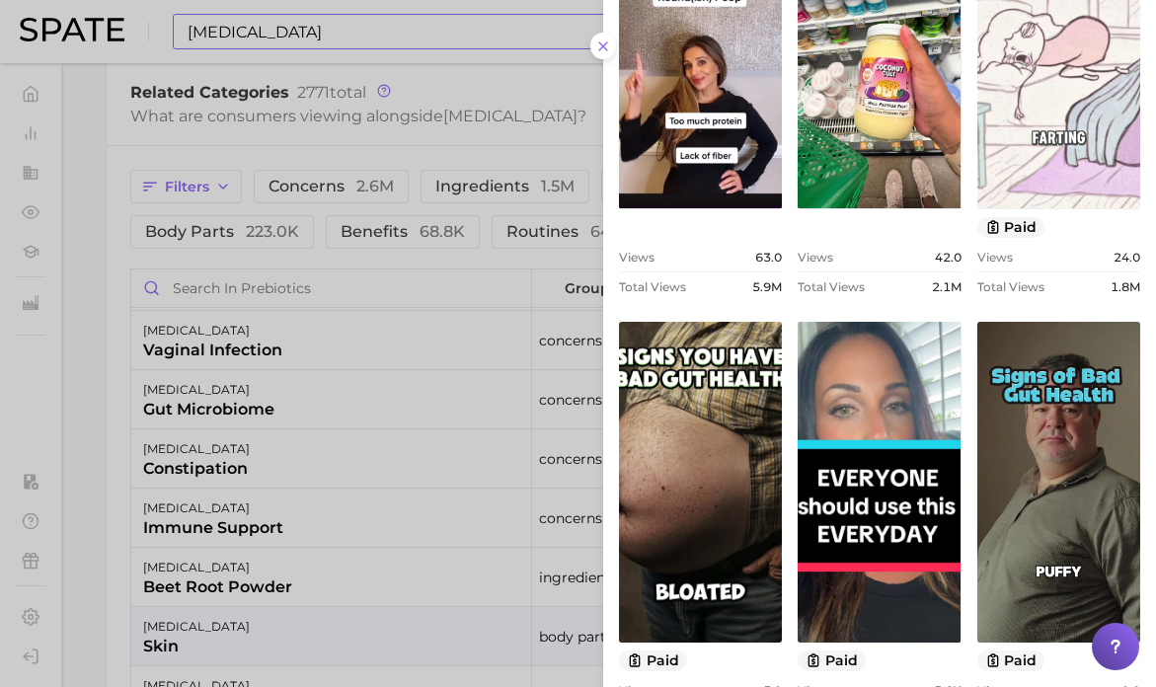
click at [1056, 123] on link "view post on TikTok" at bounding box center [1058, 48] width 163 height 321
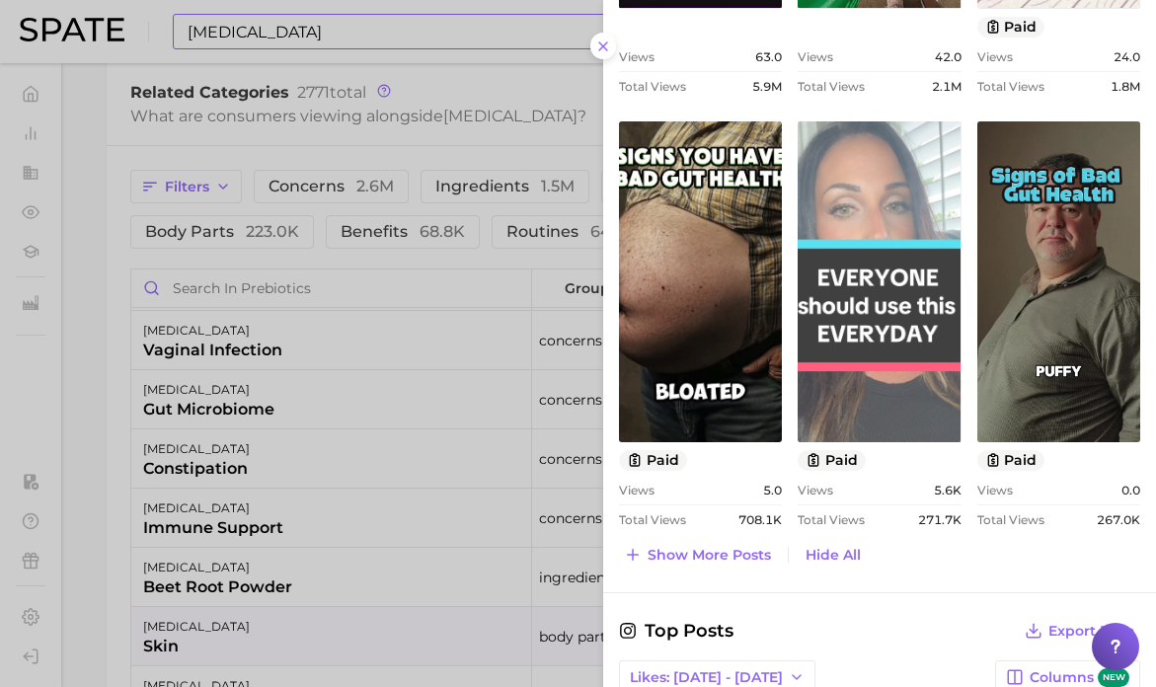
scroll to position [1346, 0]
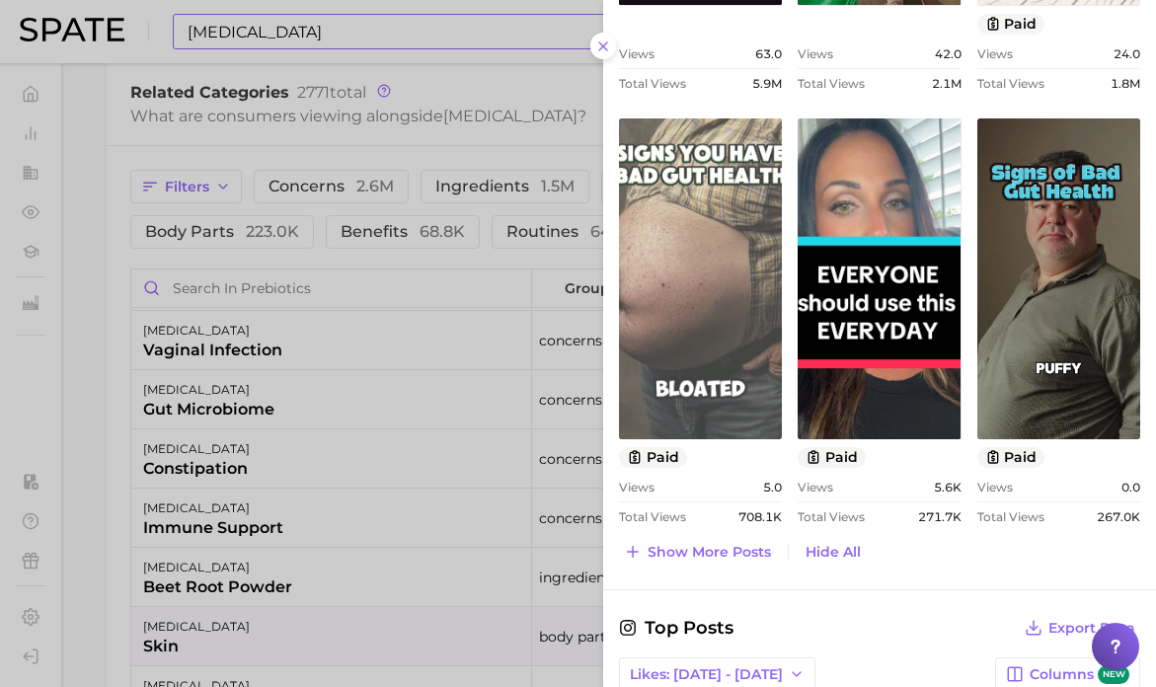
click at [644, 372] on link "view post on TikTok" at bounding box center [700, 278] width 163 height 321
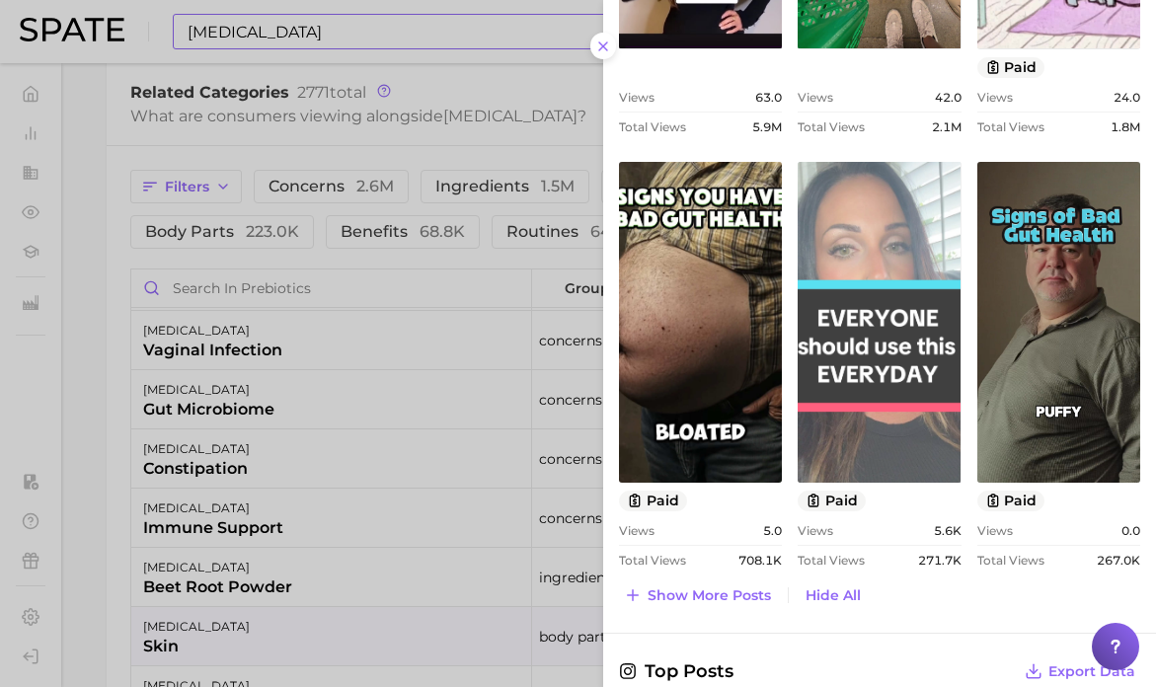
scroll to position [1302, 0]
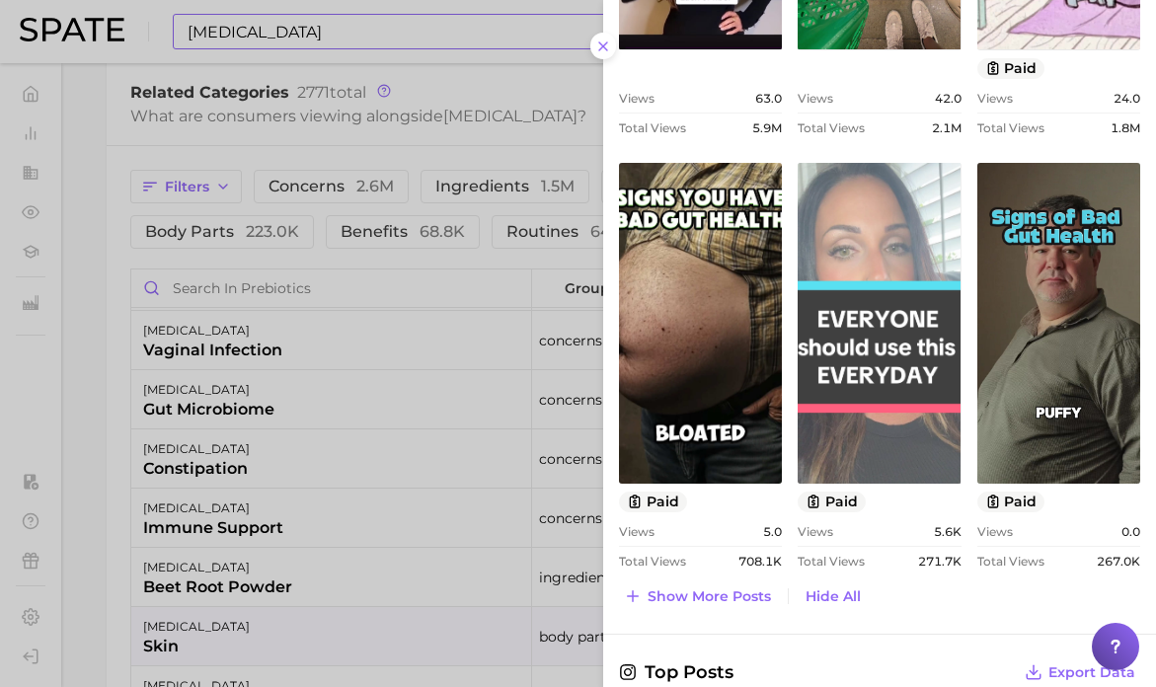
click at [862, 314] on link "view post on TikTok" at bounding box center [878, 323] width 163 height 321
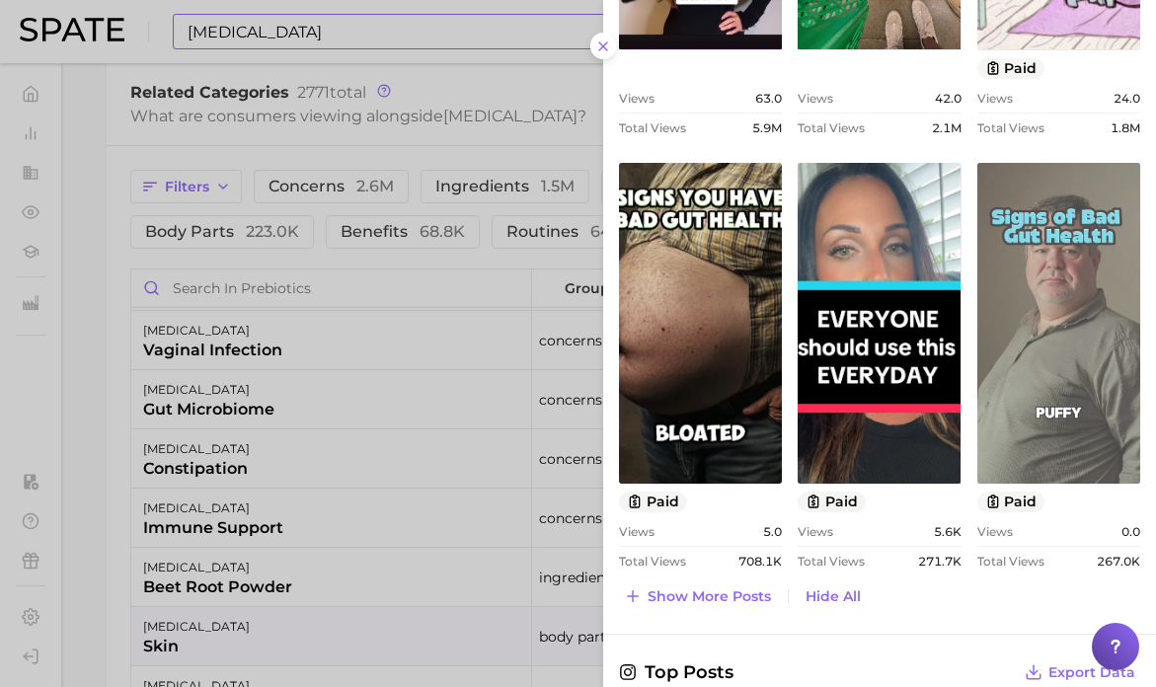
click at [1015, 372] on link "view post on TikTok" at bounding box center [1058, 323] width 163 height 321
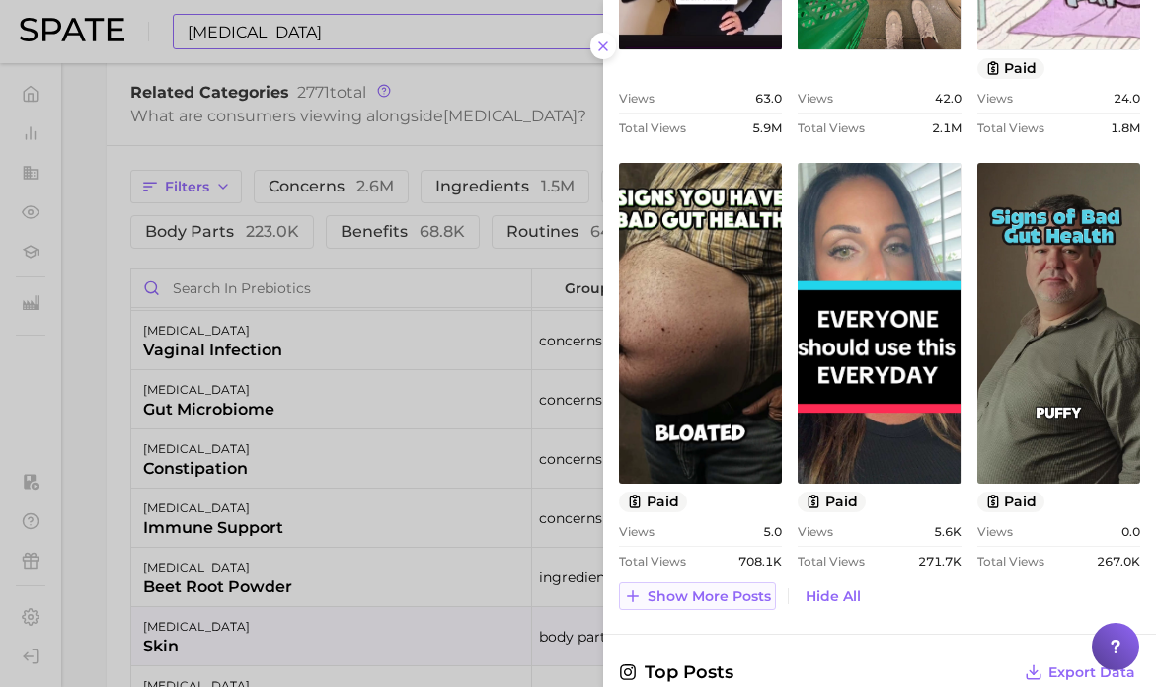
click at [674, 600] on span "Show more posts" at bounding box center [708, 596] width 123 height 17
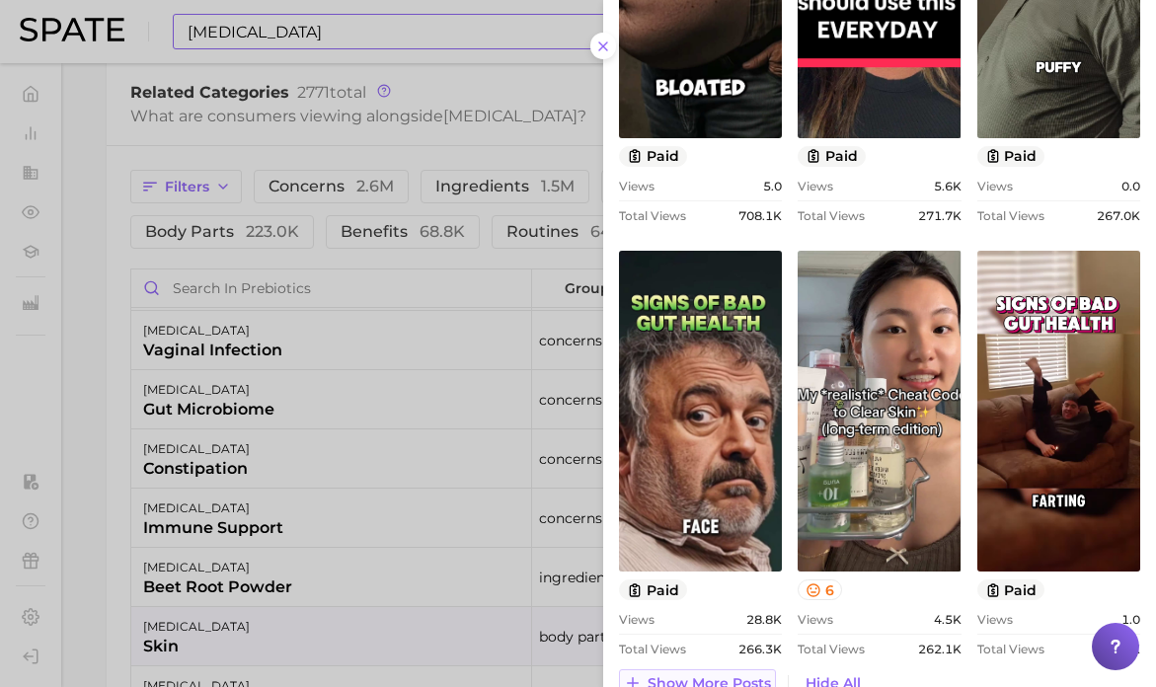
scroll to position [1659, 0]
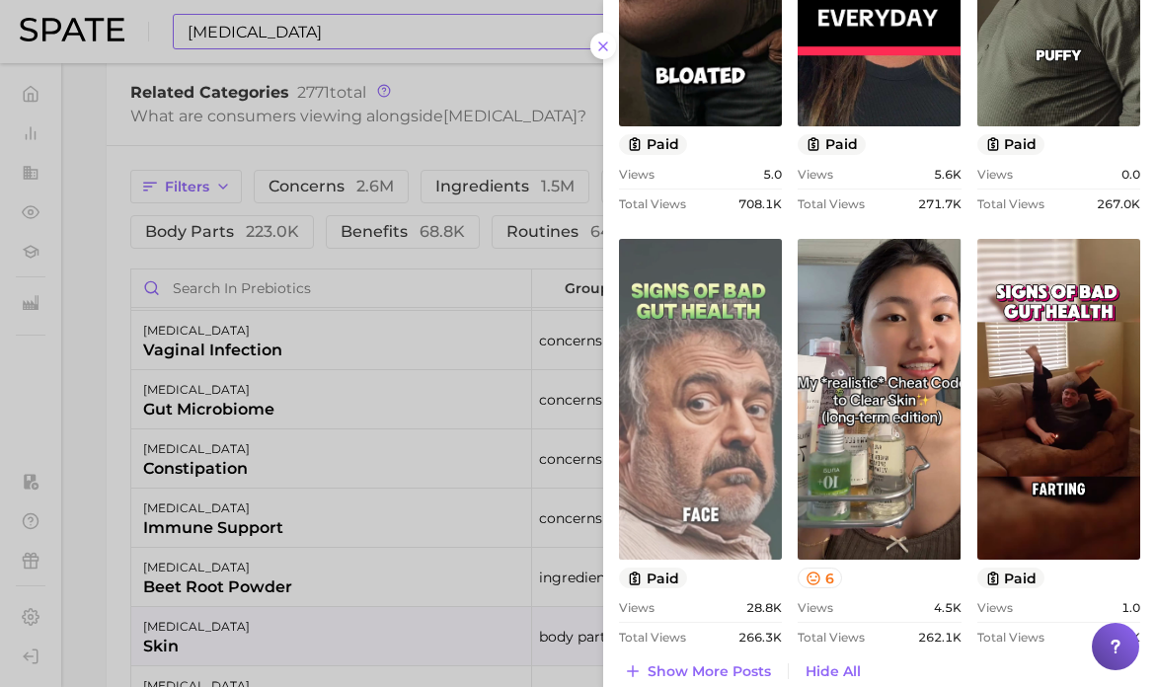
click at [692, 491] on link "view post on TikTok" at bounding box center [700, 399] width 163 height 321
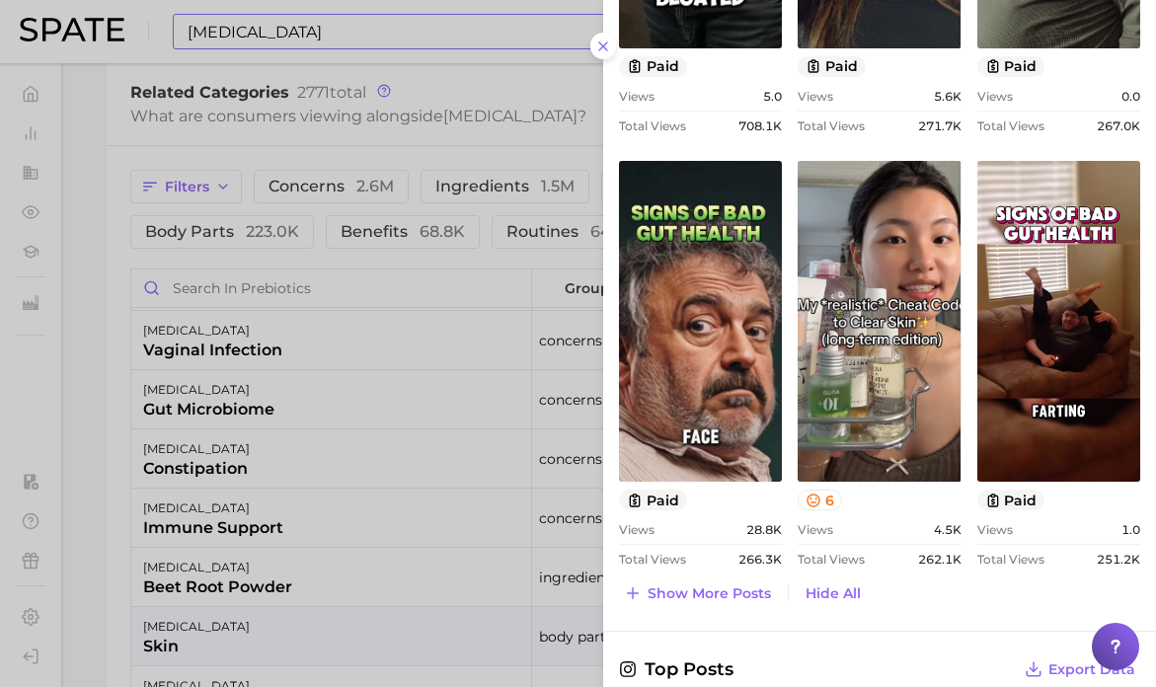
scroll to position [1756, 0]
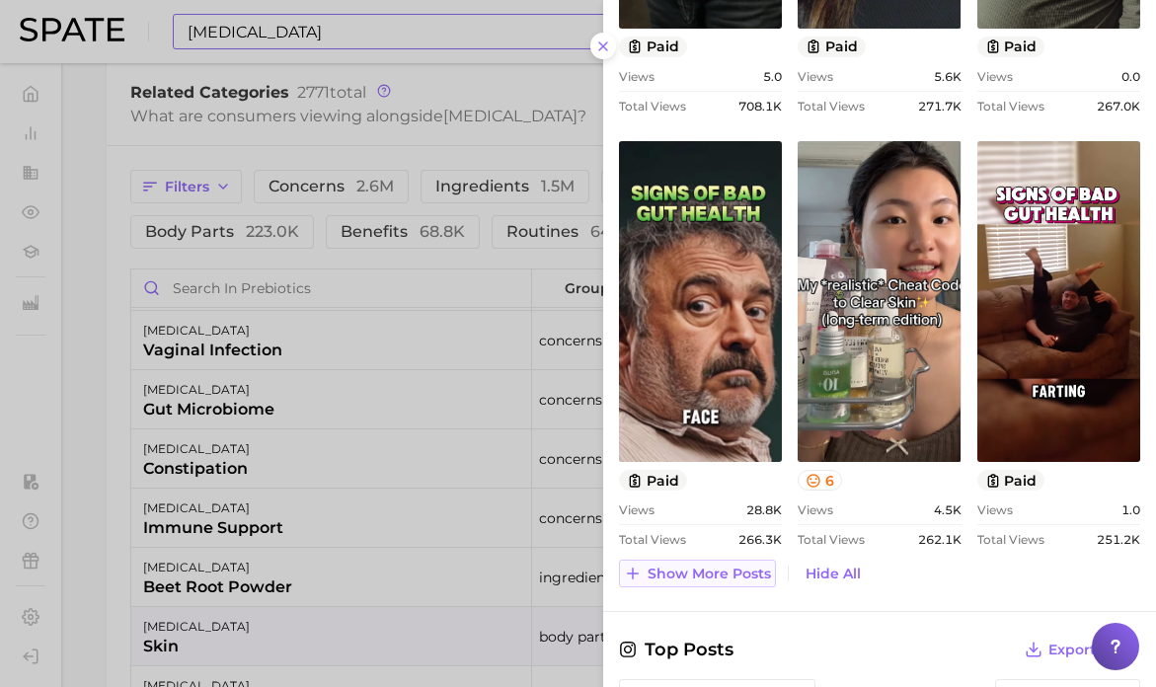
click at [711, 574] on span "Show more posts" at bounding box center [708, 573] width 123 height 17
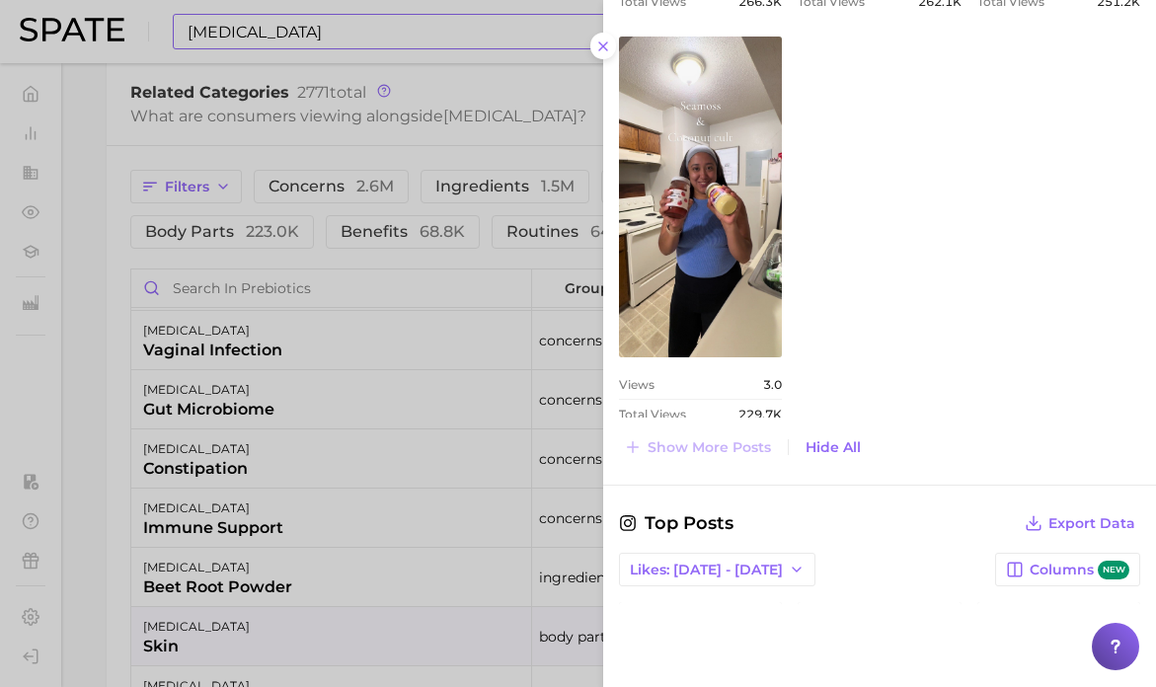
scroll to position [2295, 0]
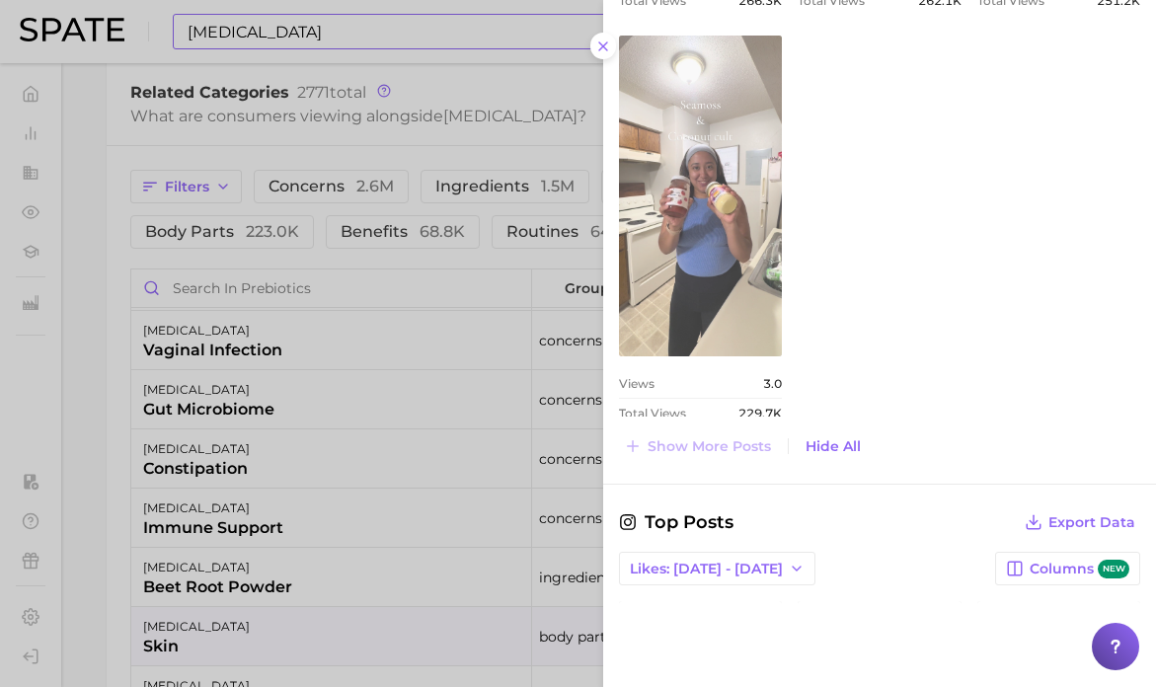
click at [711, 263] on link "view post on TikTok" at bounding box center [700, 196] width 163 height 321
